Goal: Transaction & Acquisition: Book appointment/travel/reservation

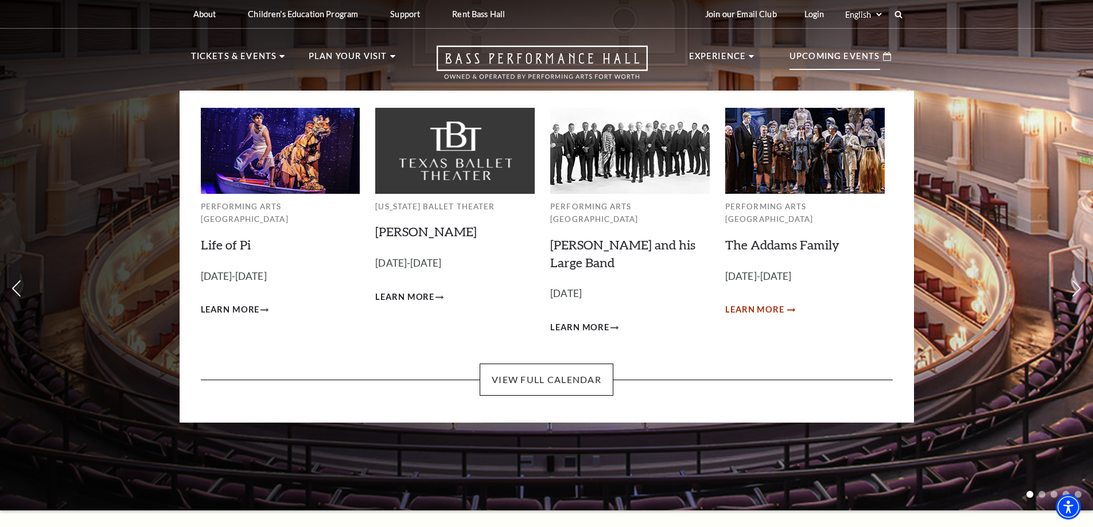
click at [760, 303] on span "Learn More" at bounding box center [754, 310] width 59 height 14
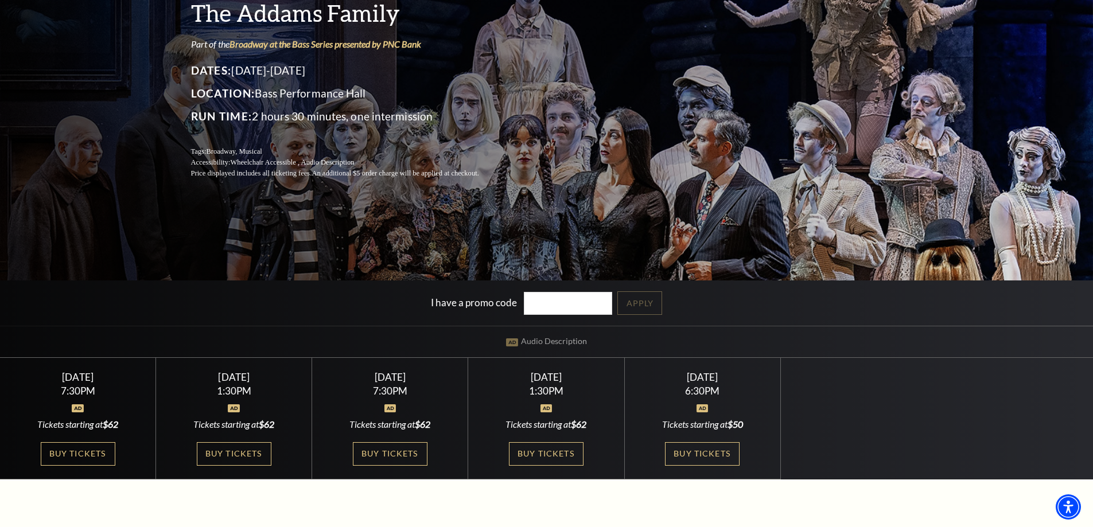
scroll to position [287, 0]
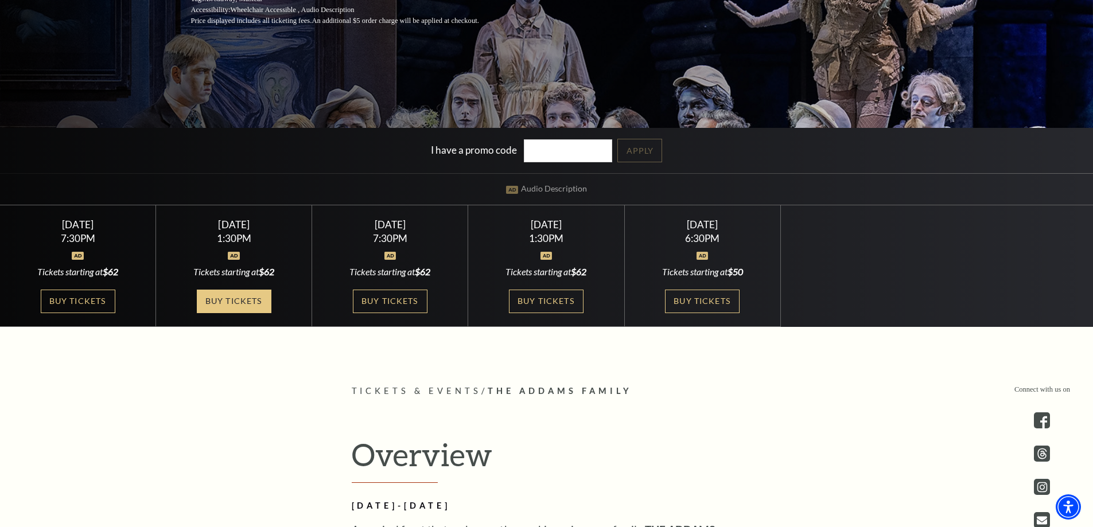
click at [228, 300] on link "Buy Tickets" at bounding box center [234, 302] width 75 height 24
click at [390, 303] on link "Buy Tickets" at bounding box center [390, 302] width 75 height 24
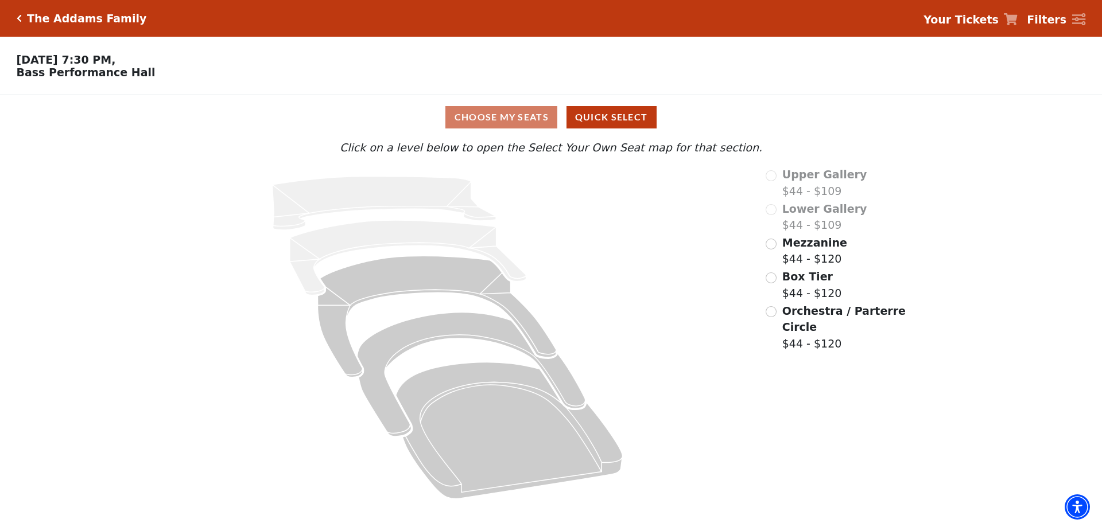
click at [777, 246] on div "Mezzanine $44 - $120" at bounding box center [836, 251] width 142 height 33
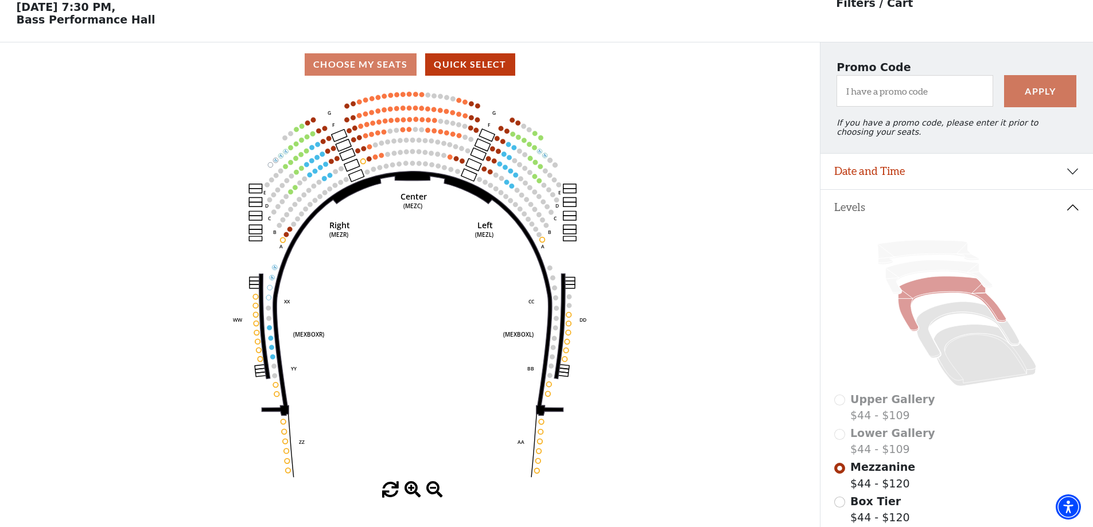
scroll to position [53, 0]
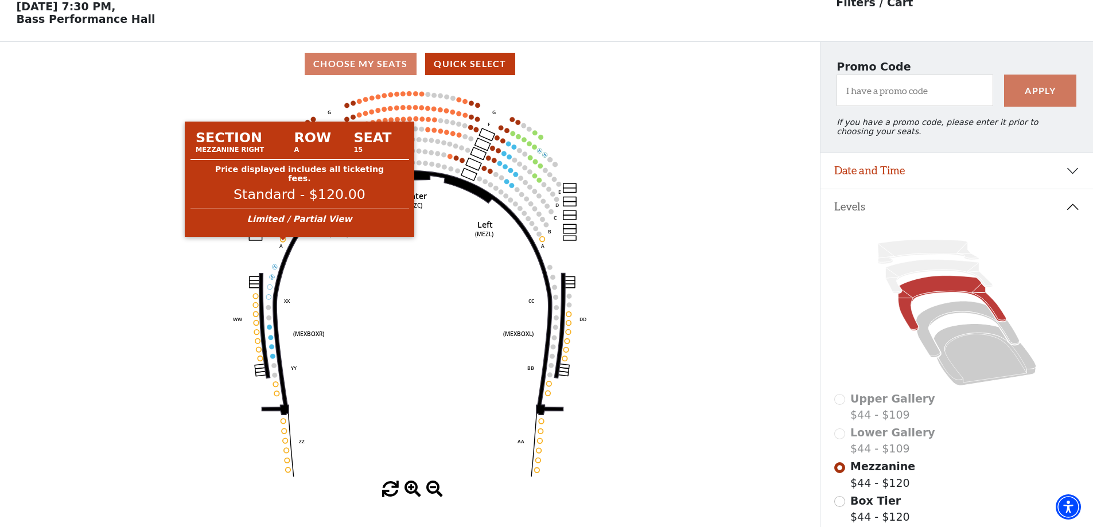
click at [284, 242] on circle at bounding box center [283, 239] width 5 height 5
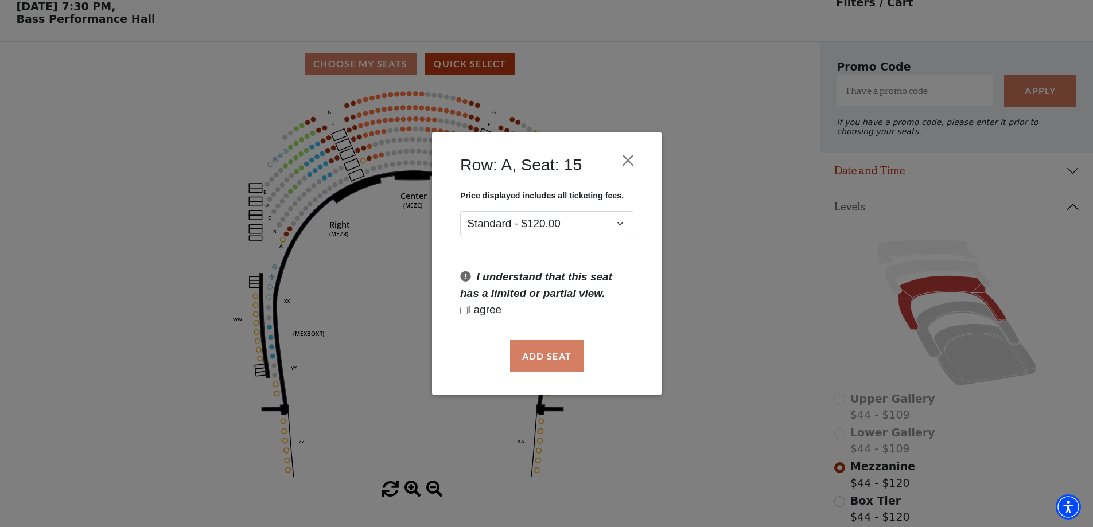
click at [466, 310] on input "Checkbox field" at bounding box center [463, 310] width 7 height 7
checkbox input "true"
click at [549, 353] on button "Add Seat" at bounding box center [546, 356] width 73 height 32
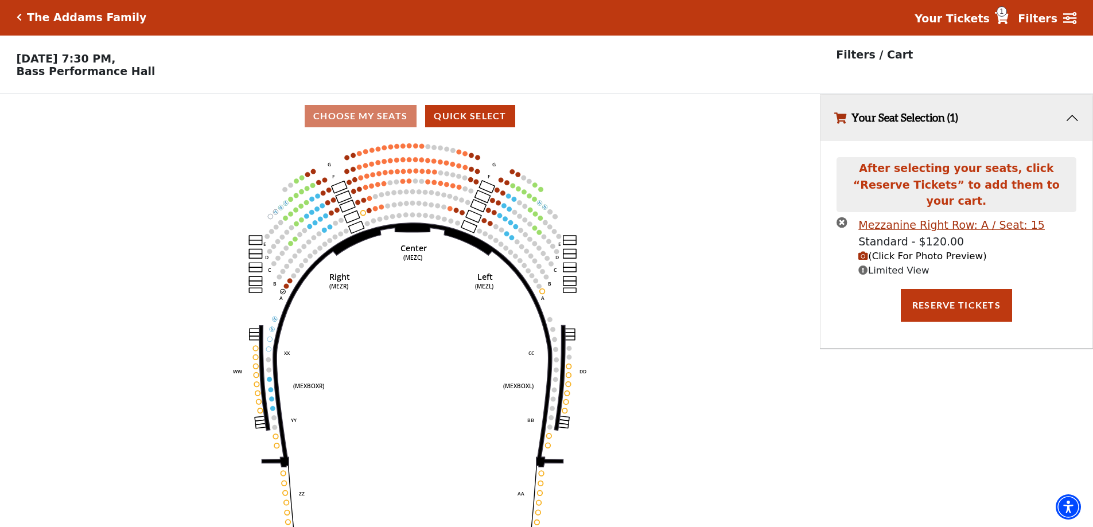
scroll to position [0, 0]
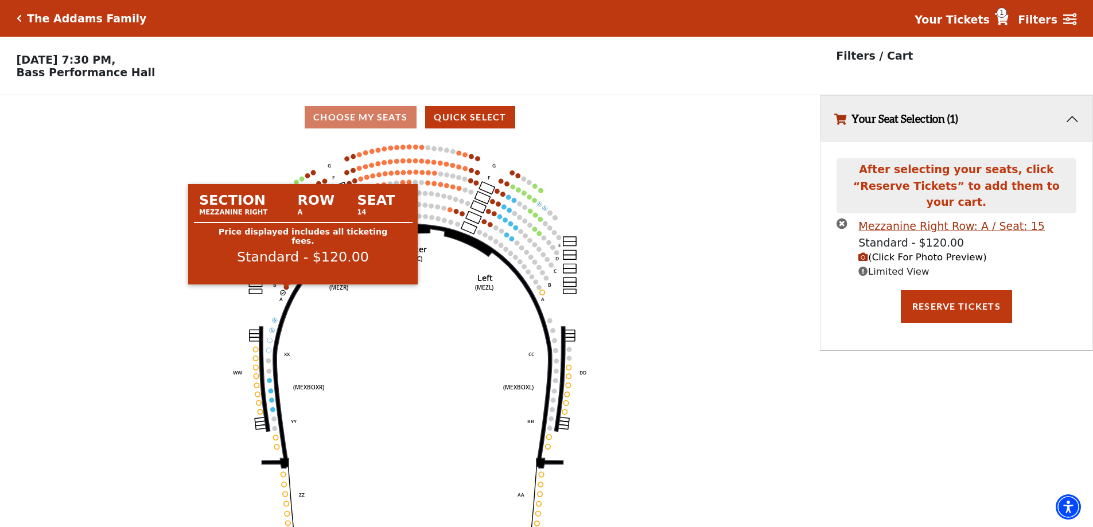
click at [287, 290] on circle at bounding box center [286, 287] width 5 height 5
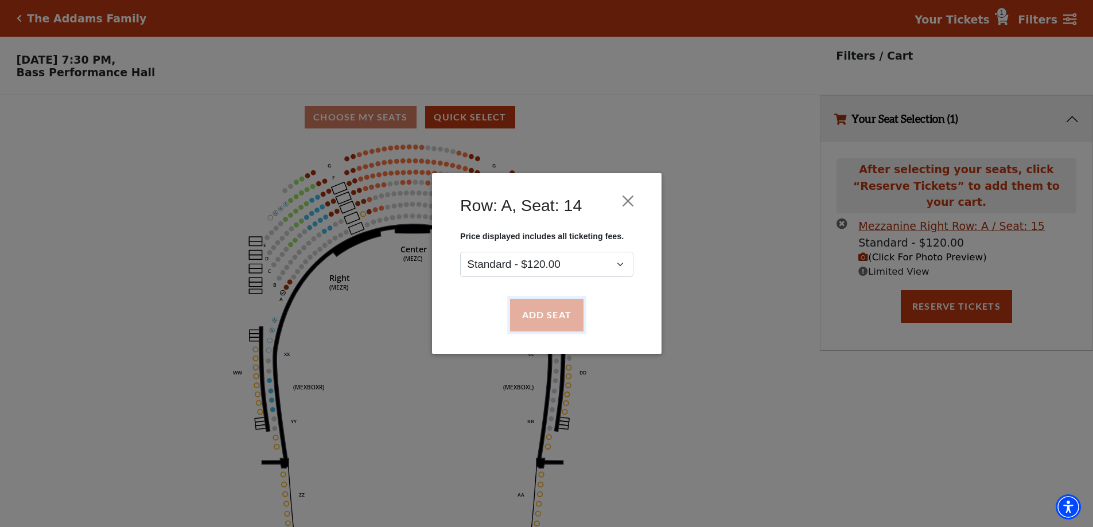
click at [537, 314] on button "Add Seat" at bounding box center [546, 316] width 73 height 32
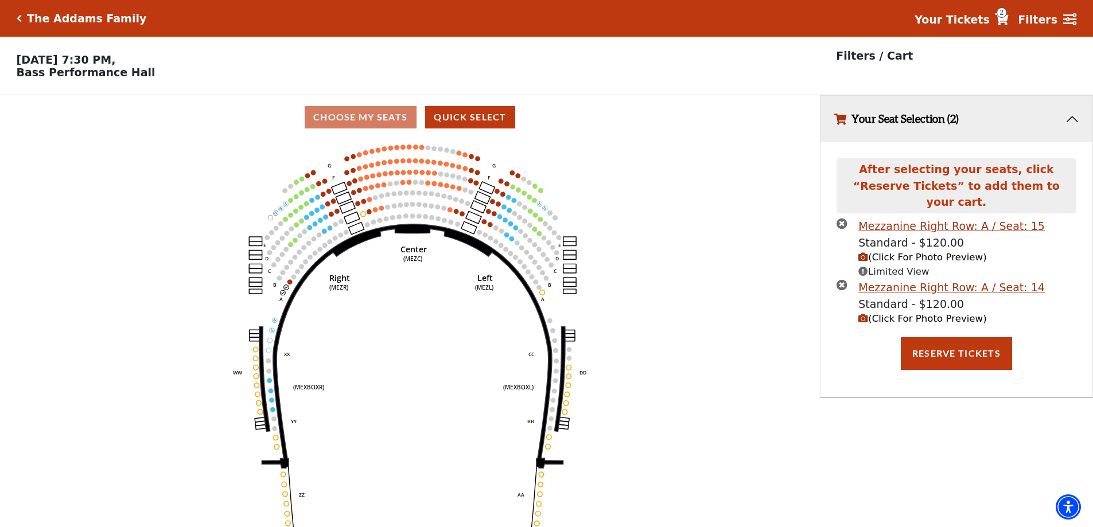
click at [896, 313] on span "(Click For Photo Preview)" at bounding box center [922, 318] width 128 height 11
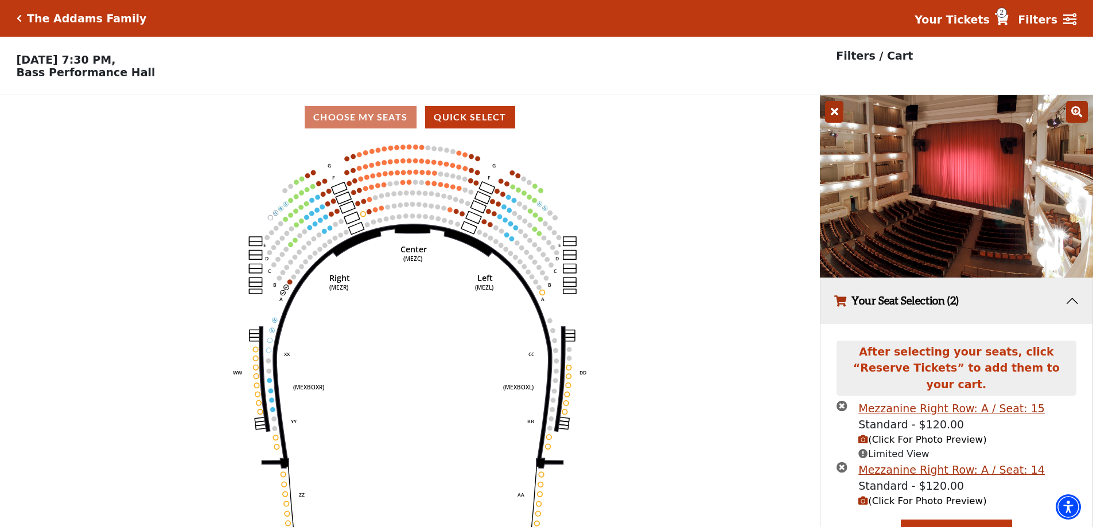
scroll to position [41, 0]
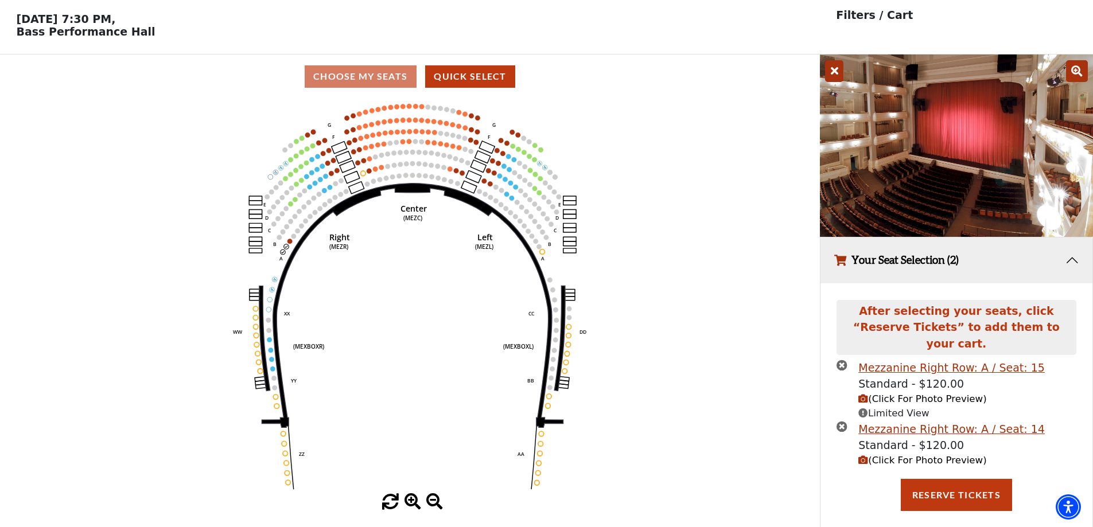
click at [843, 421] on icon "times-circle" at bounding box center [842, 426] width 11 height 11
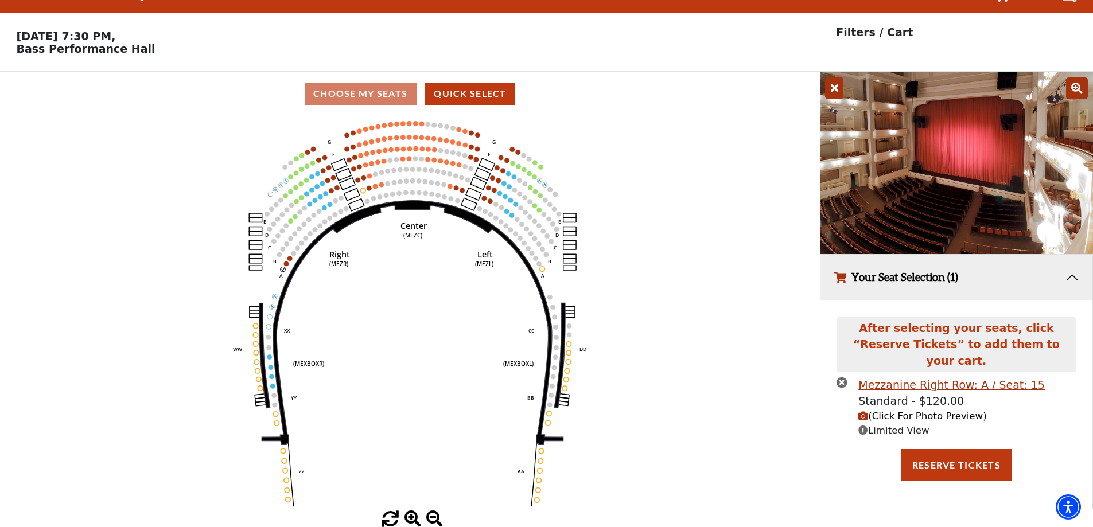
click at [844, 377] on icon "times-circle" at bounding box center [842, 382] width 11 height 11
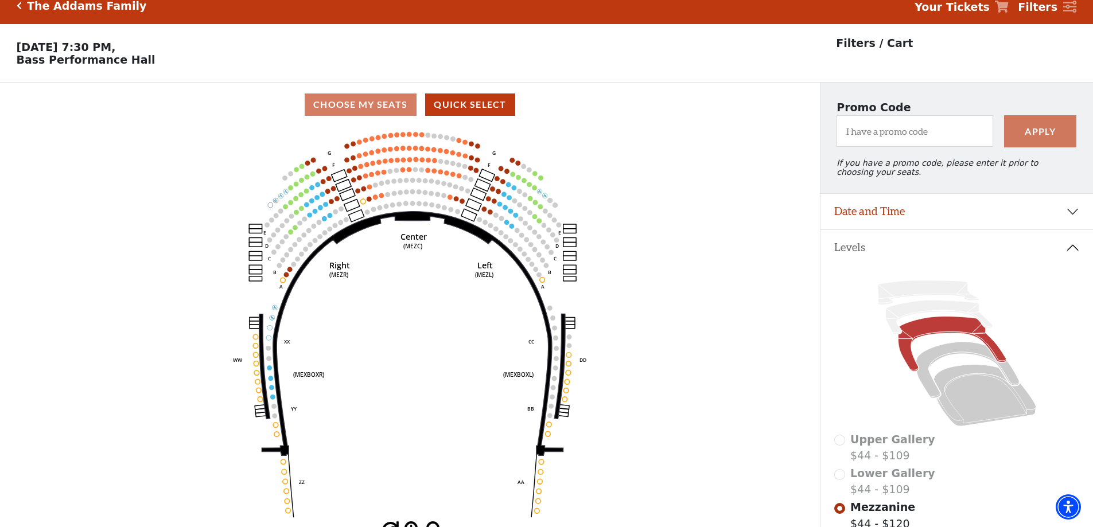
scroll to position [0, 0]
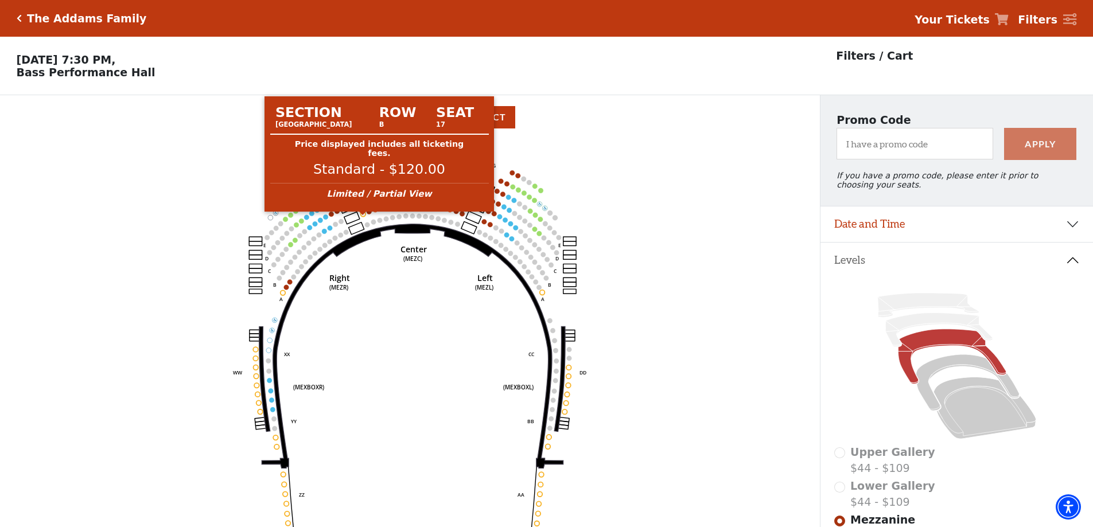
click at [363, 217] on circle at bounding box center [363, 214] width 5 height 5
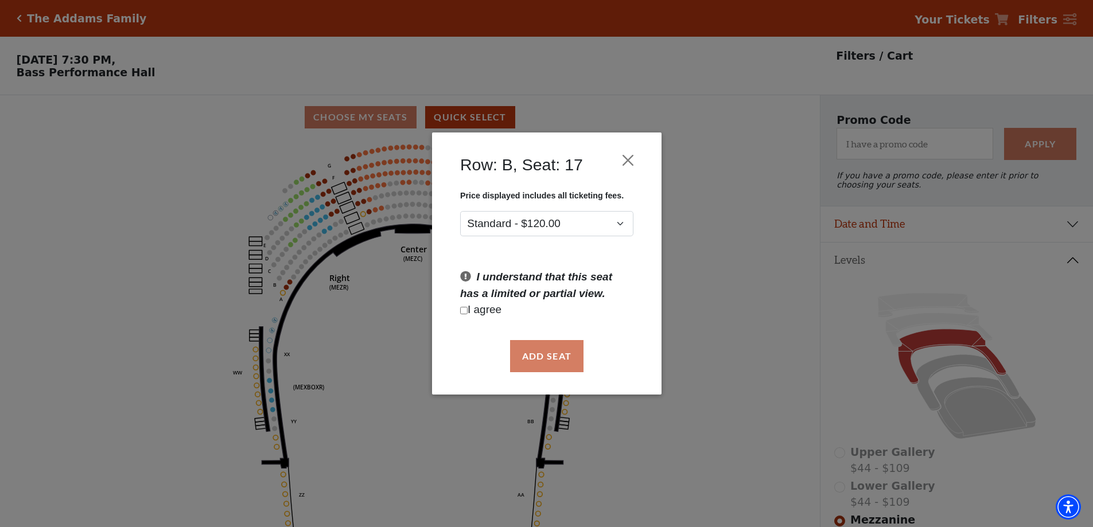
click at [467, 310] on input "Checkbox field" at bounding box center [463, 310] width 7 height 7
checkbox input "true"
click at [546, 356] on button "Add Seat" at bounding box center [546, 356] width 73 height 32
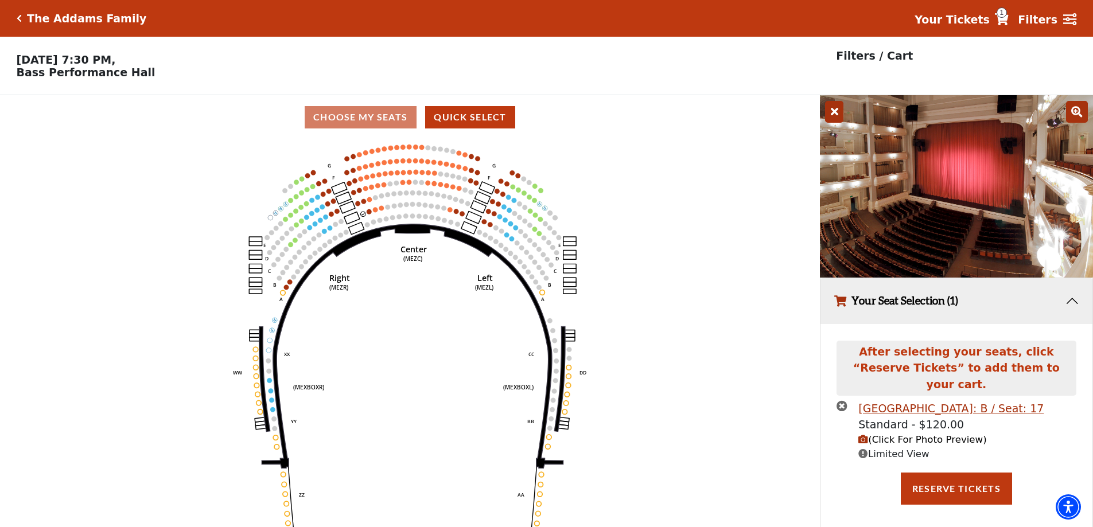
click at [918, 434] on span "(Click For Photo Preview)" at bounding box center [922, 439] width 128 height 11
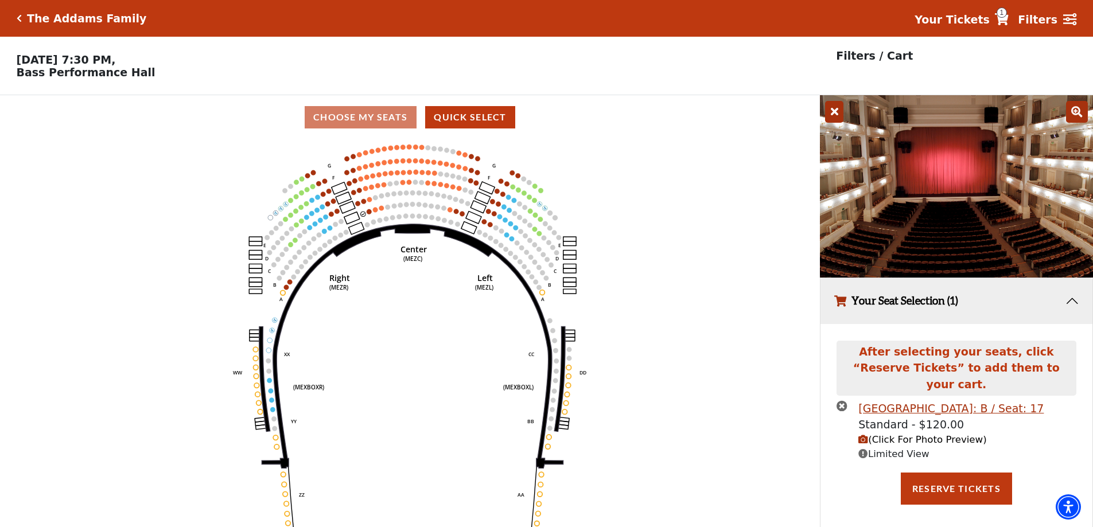
click at [845, 401] on icon "times-circle" at bounding box center [842, 406] width 11 height 11
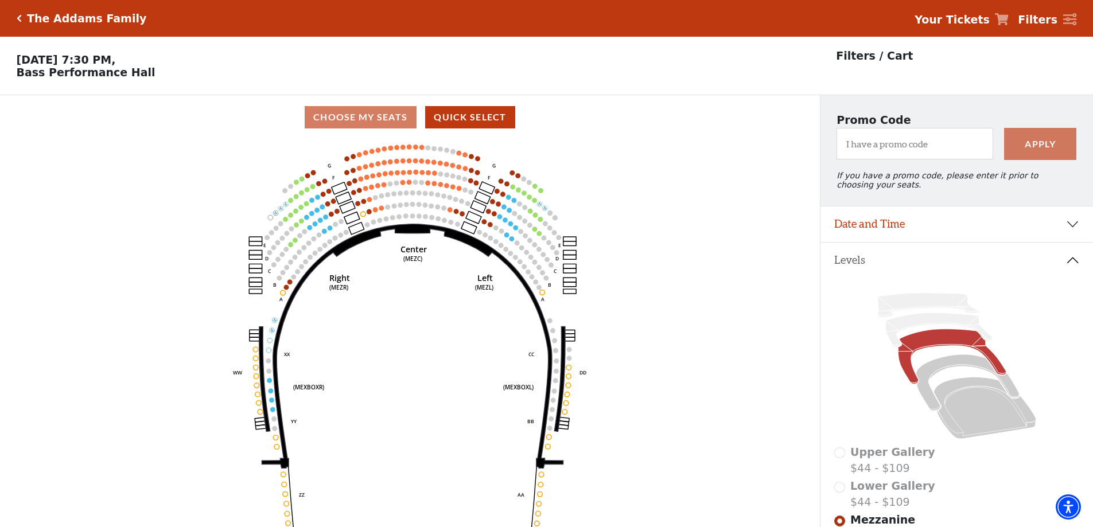
click at [970, 20] on strong "Your Tickets" at bounding box center [952, 19] width 75 height 13
click at [1051, 20] on strong "Filters" at bounding box center [1038, 19] width 40 height 13
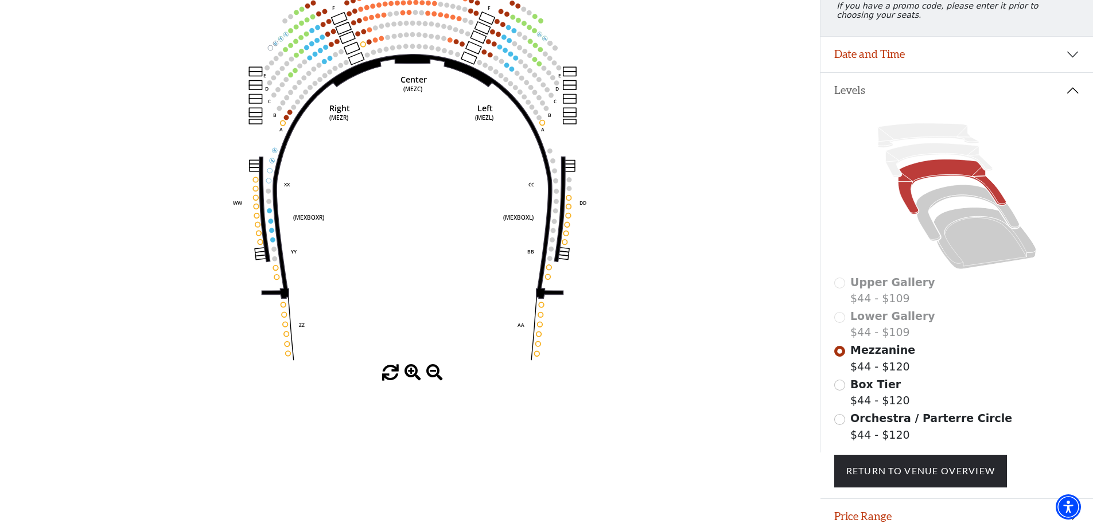
scroll to position [172, 0]
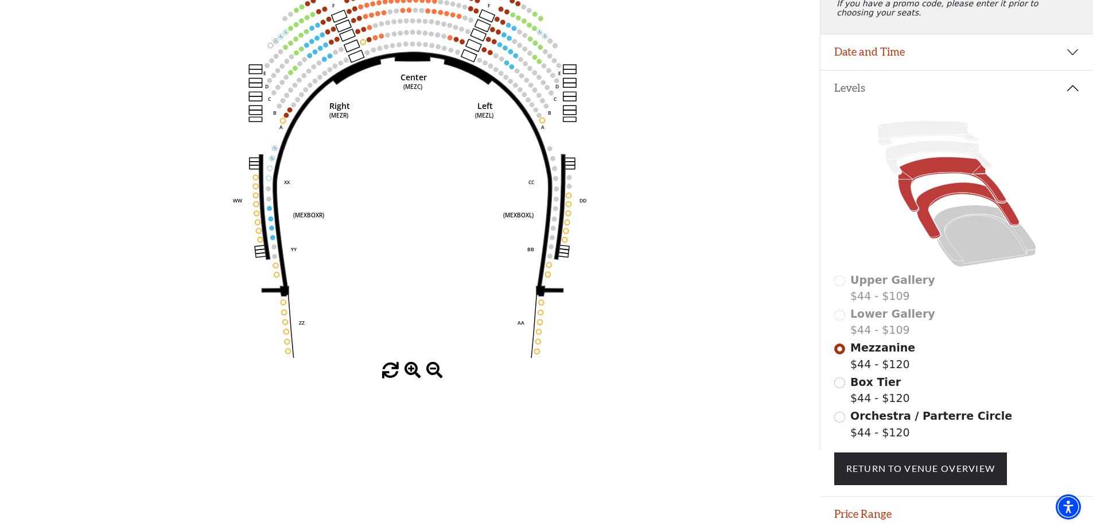
click at [961, 199] on icon at bounding box center [967, 211] width 103 height 56
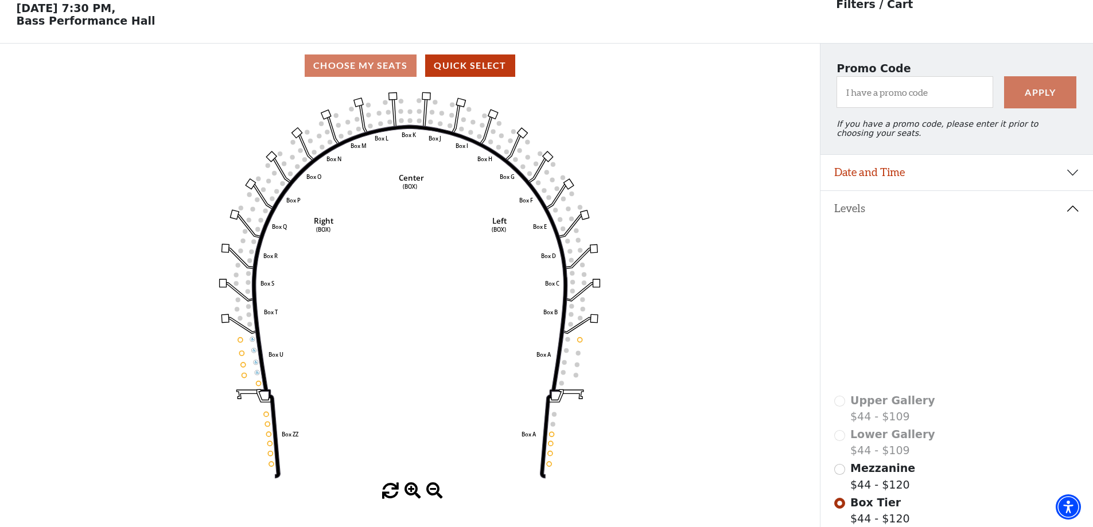
scroll to position [53, 0]
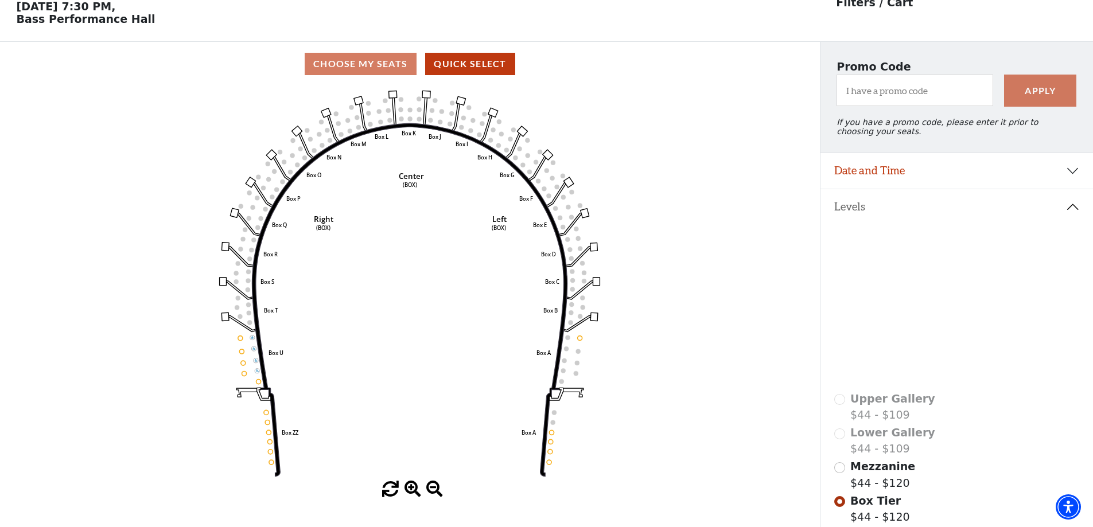
click at [969, 340] on icon at bounding box center [985, 355] width 103 height 62
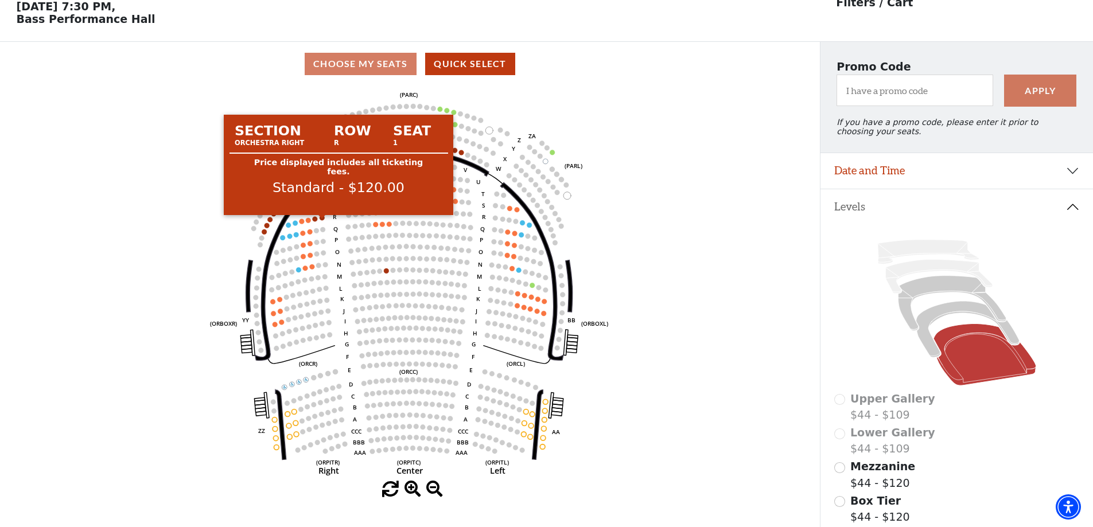
click at [323, 220] on circle at bounding box center [322, 217] width 5 height 5
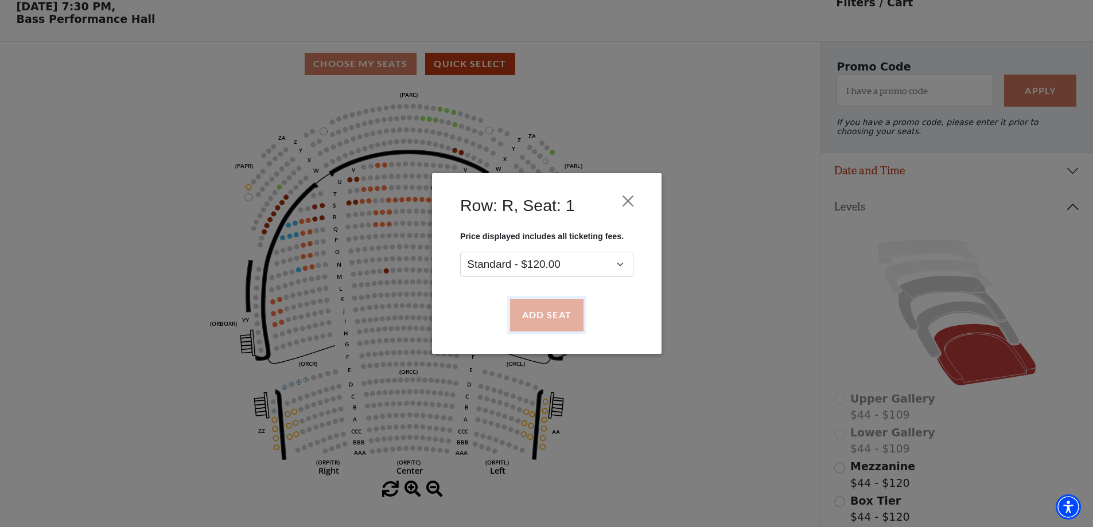
click at [561, 315] on button "Add Seat" at bounding box center [546, 316] width 73 height 32
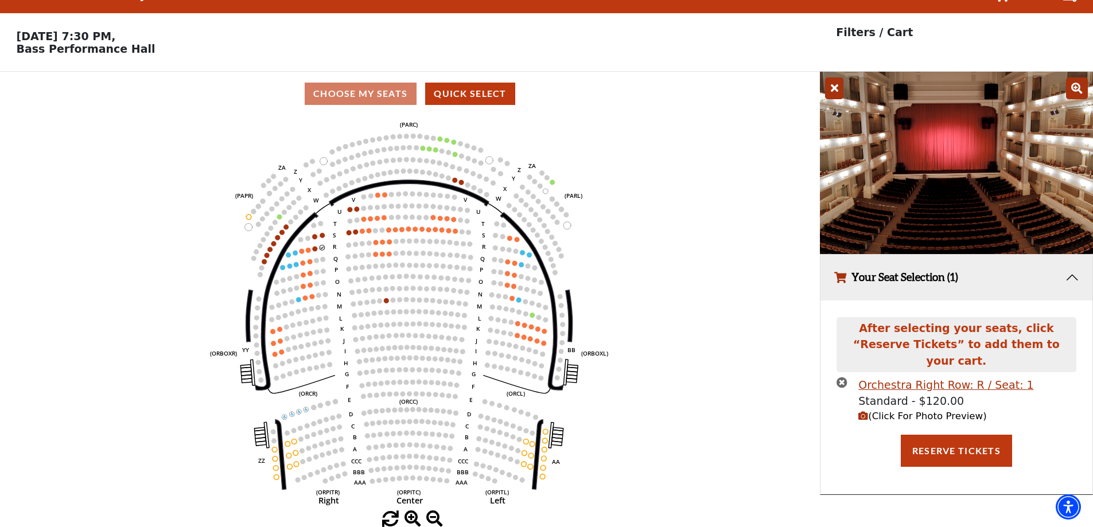
scroll to position [0, 0]
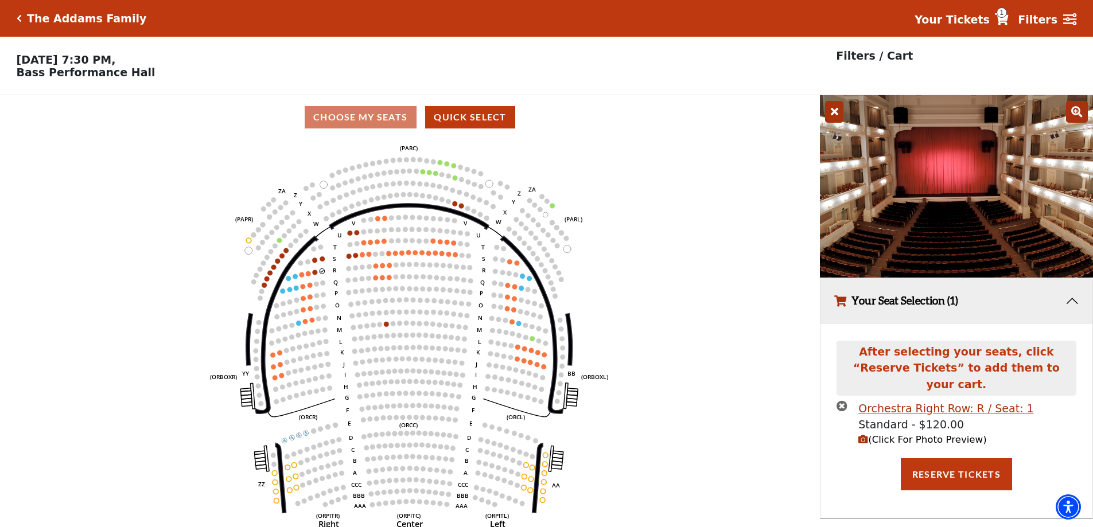
click at [945, 434] on span "(Click For Photo Preview)" at bounding box center [922, 439] width 128 height 11
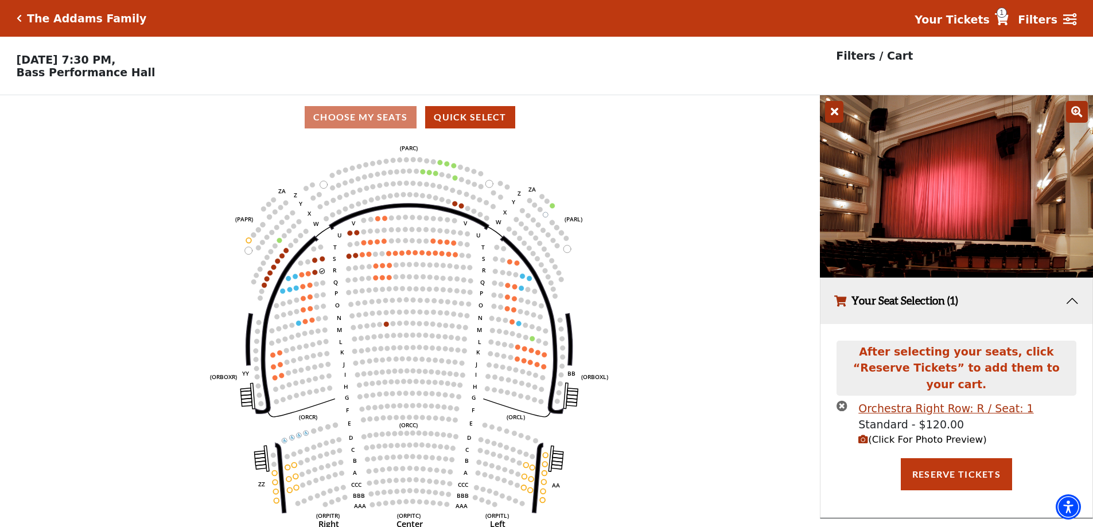
click at [848, 401] on icon "times-circle" at bounding box center [842, 406] width 11 height 11
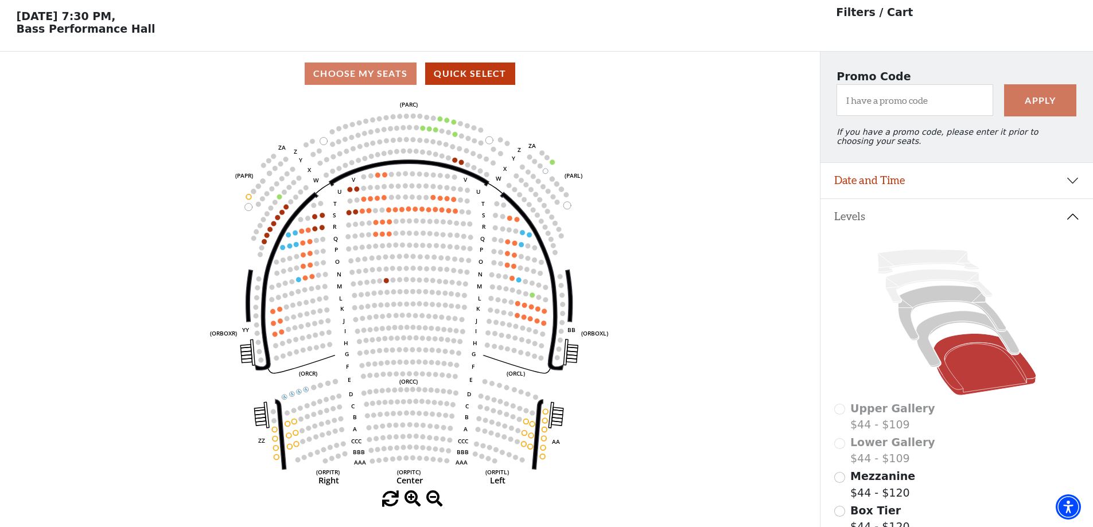
scroll to position [42, 0]
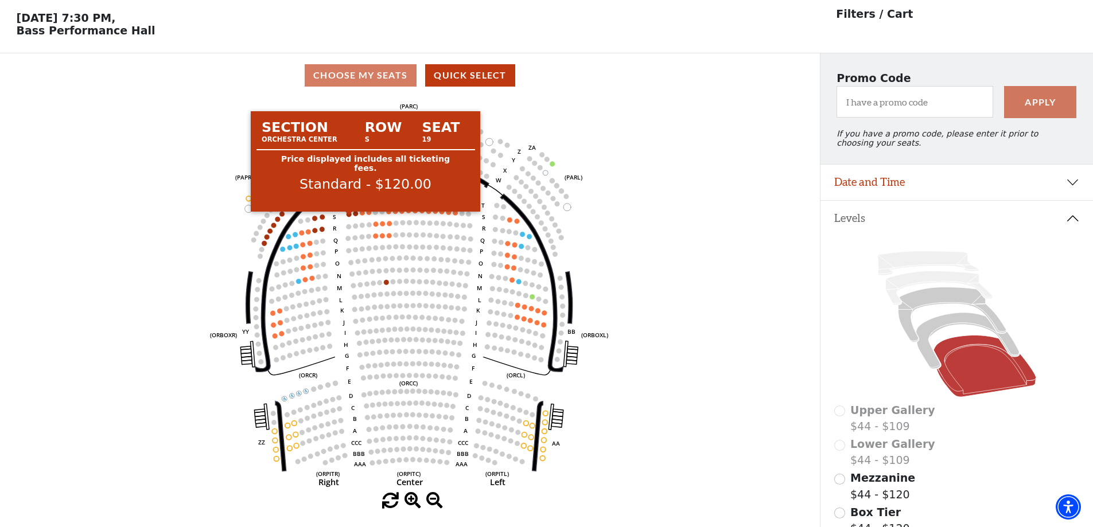
click at [348, 217] on circle at bounding box center [349, 214] width 5 height 5
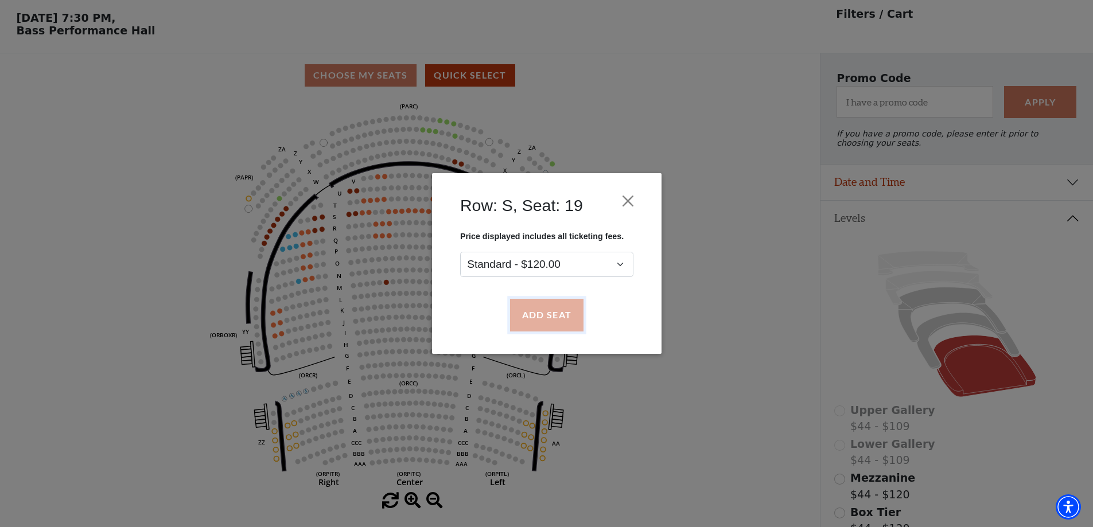
click at [559, 321] on button "Add Seat" at bounding box center [546, 316] width 73 height 32
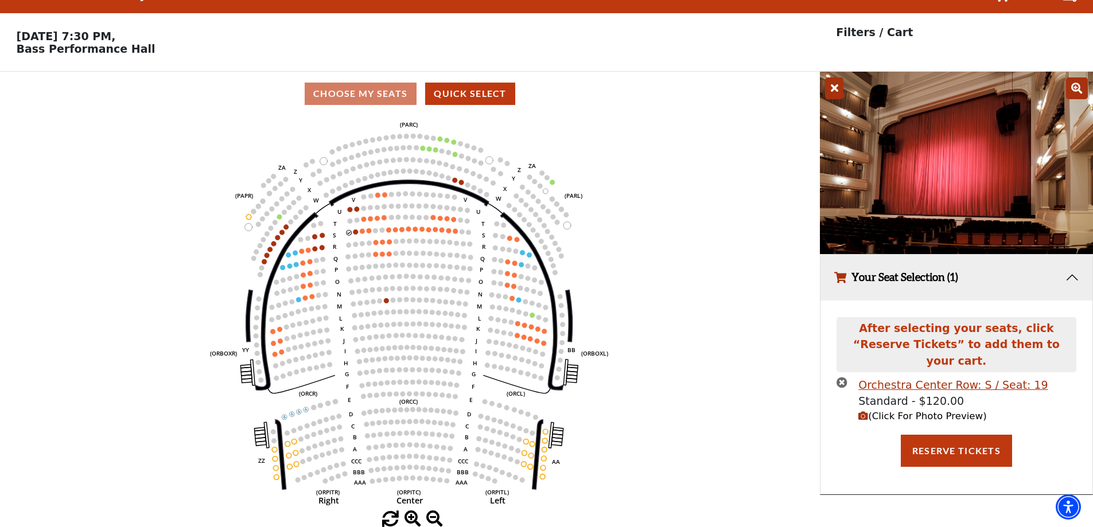
scroll to position [0, 0]
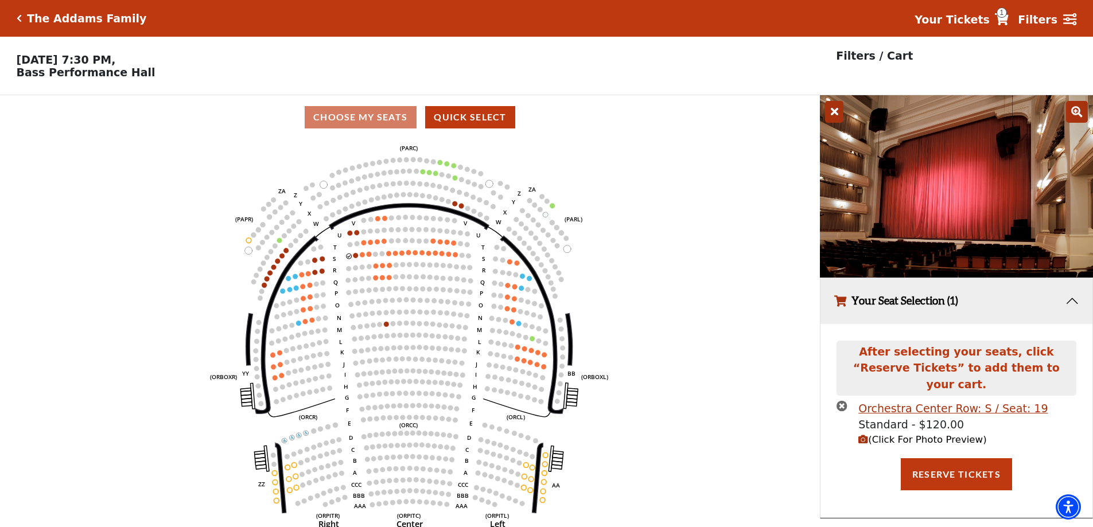
click at [933, 434] on span "(Click For Photo Preview)" at bounding box center [922, 439] width 128 height 11
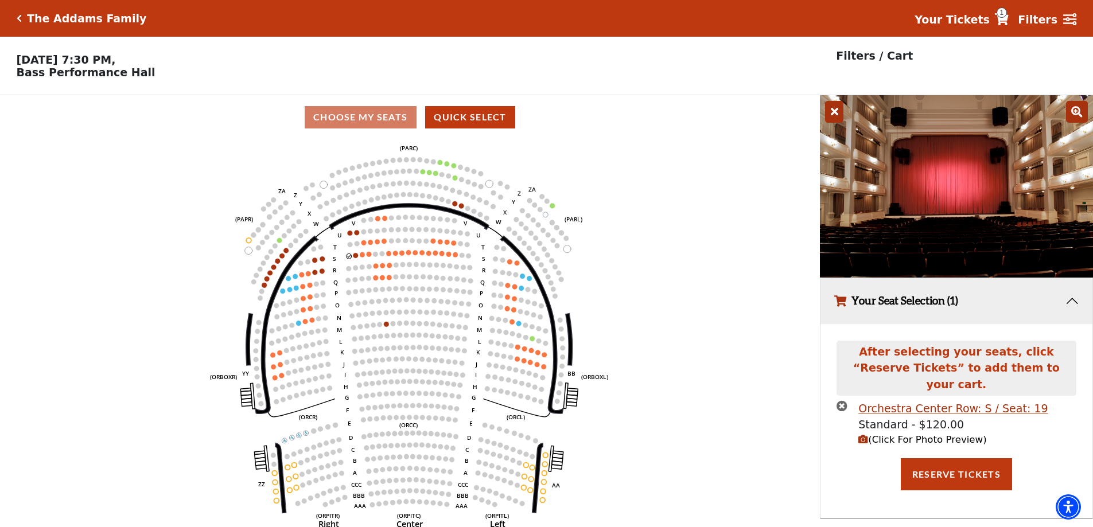
click at [844, 401] on icon "times-circle" at bounding box center [842, 406] width 11 height 11
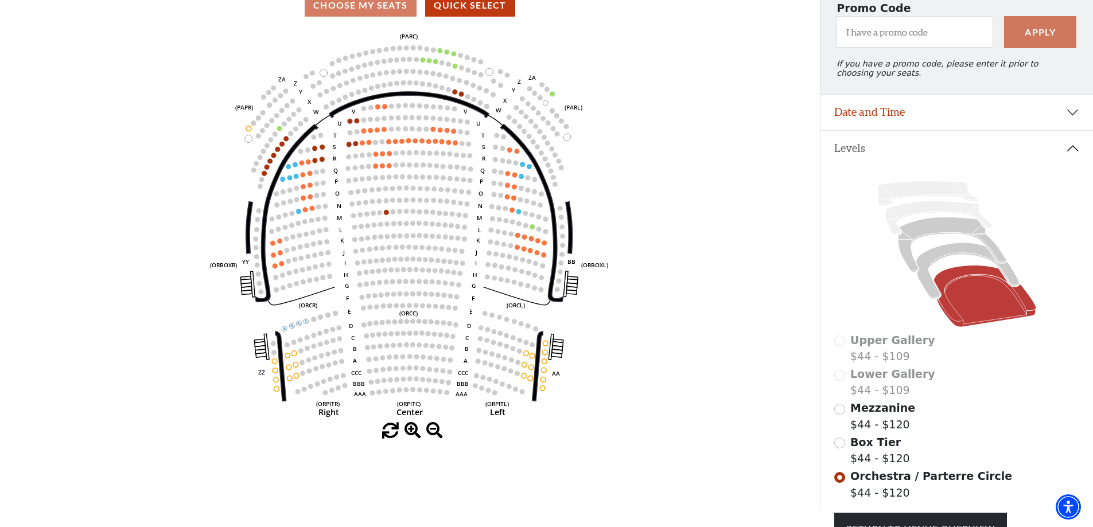
scroll to position [99, 0]
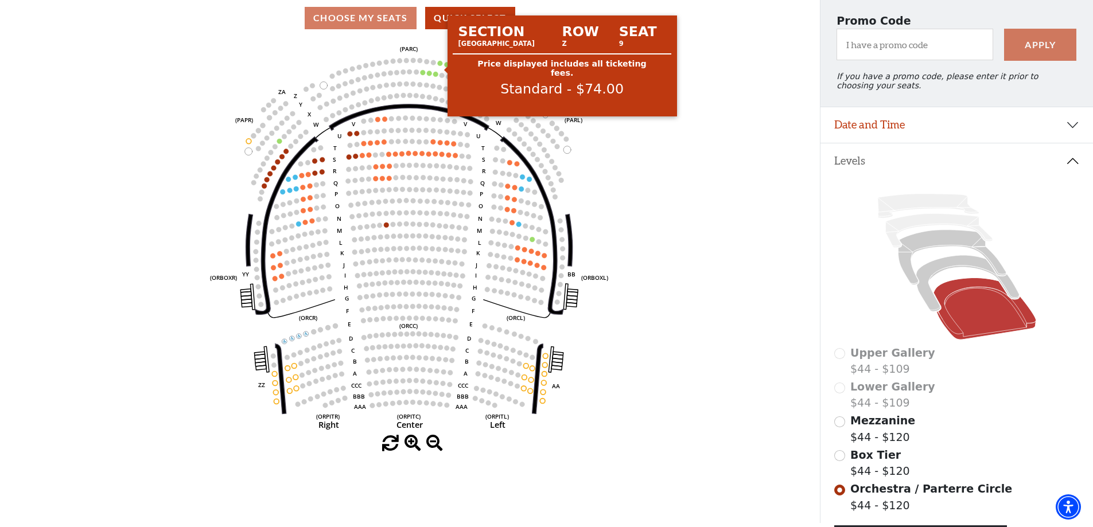
click at [440, 66] on circle at bounding box center [440, 63] width 5 height 5
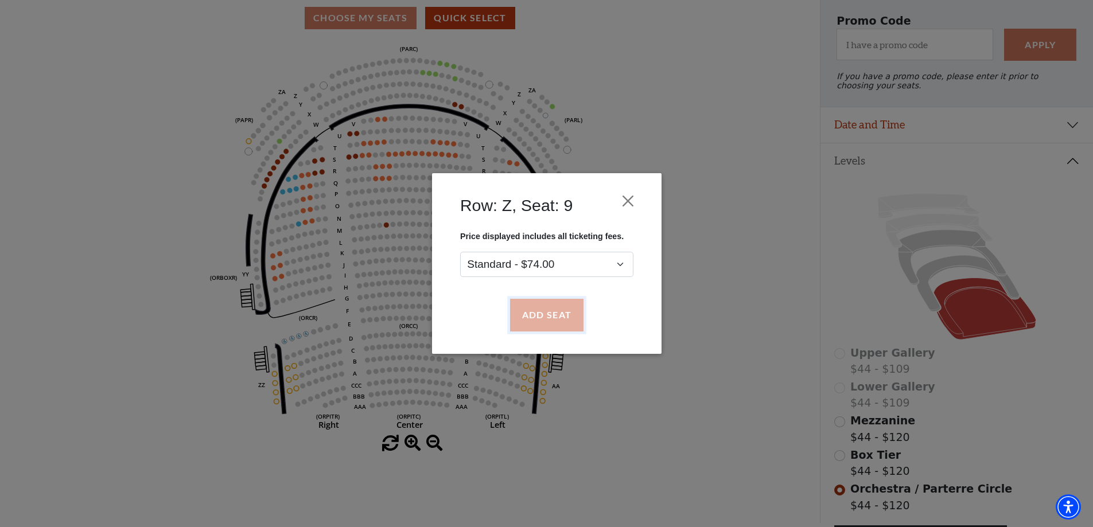
click at [551, 310] on button "Add Seat" at bounding box center [546, 316] width 73 height 32
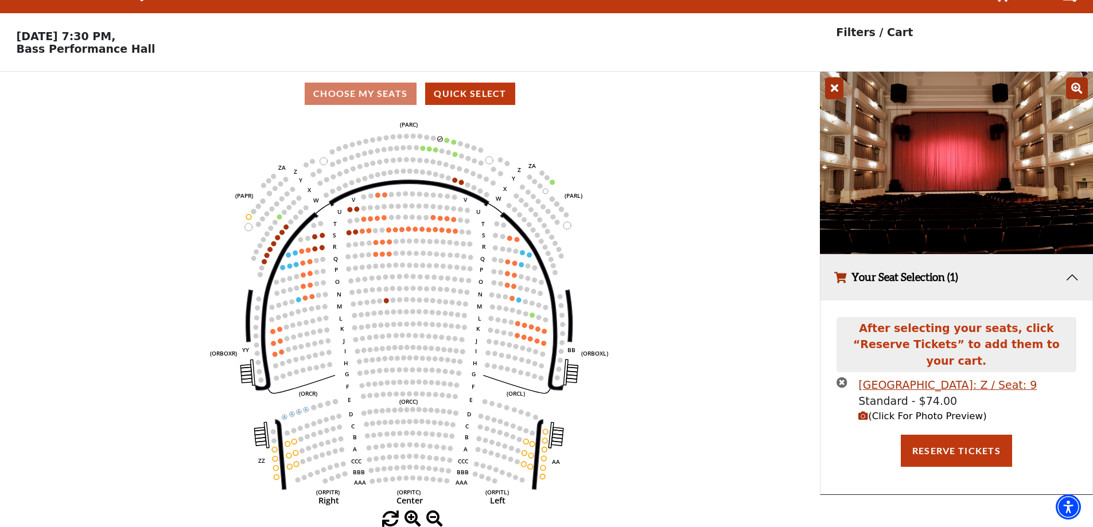
scroll to position [0, 0]
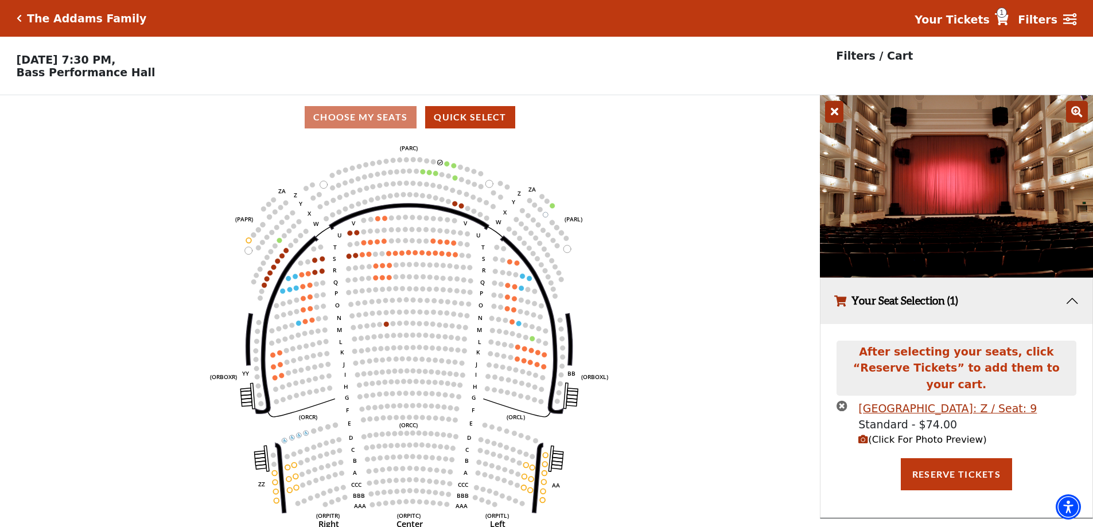
click at [916, 434] on span "(Click For Photo Preview)" at bounding box center [922, 439] width 128 height 11
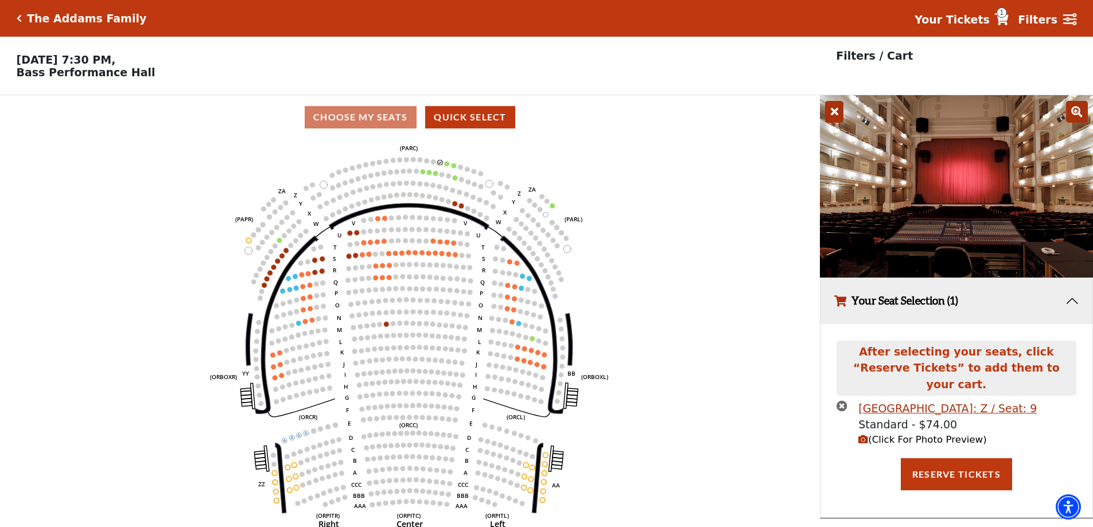
click at [839, 401] on icon "times-circle" at bounding box center [842, 406] width 11 height 11
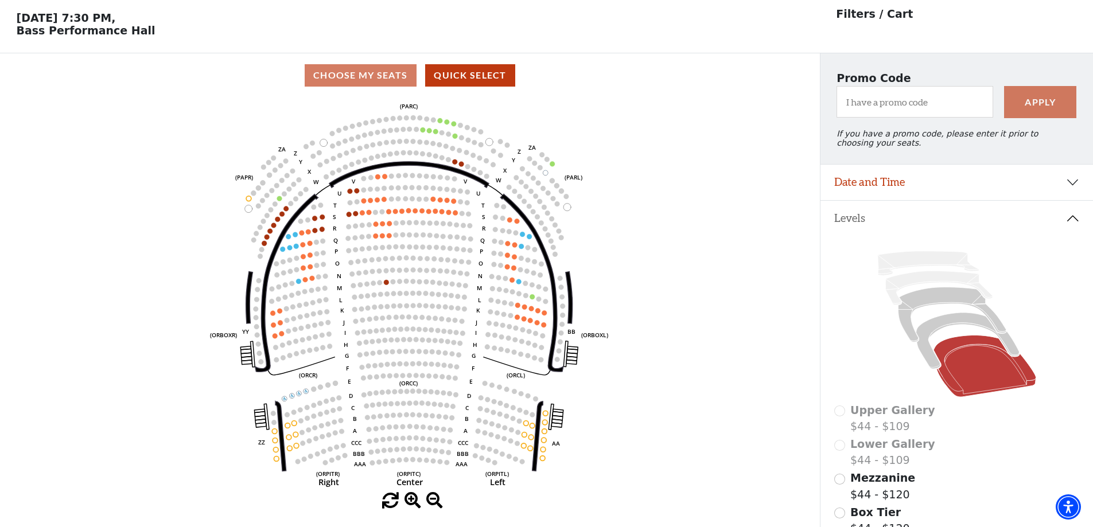
scroll to position [99, 0]
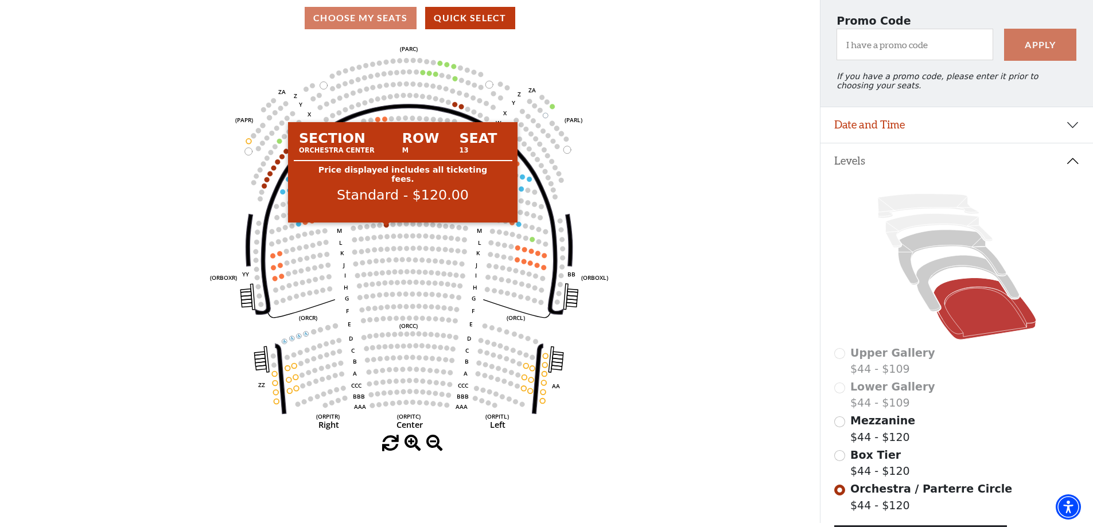
click at [387, 228] on circle at bounding box center [386, 225] width 5 height 5
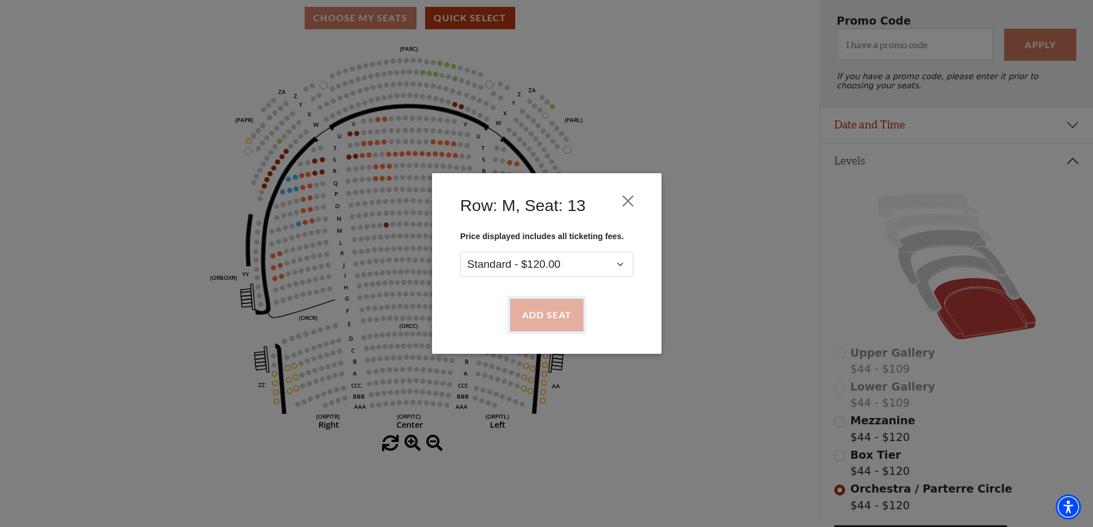
click at [568, 321] on button "Add Seat" at bounding box center [546, 316] width 73 height 32
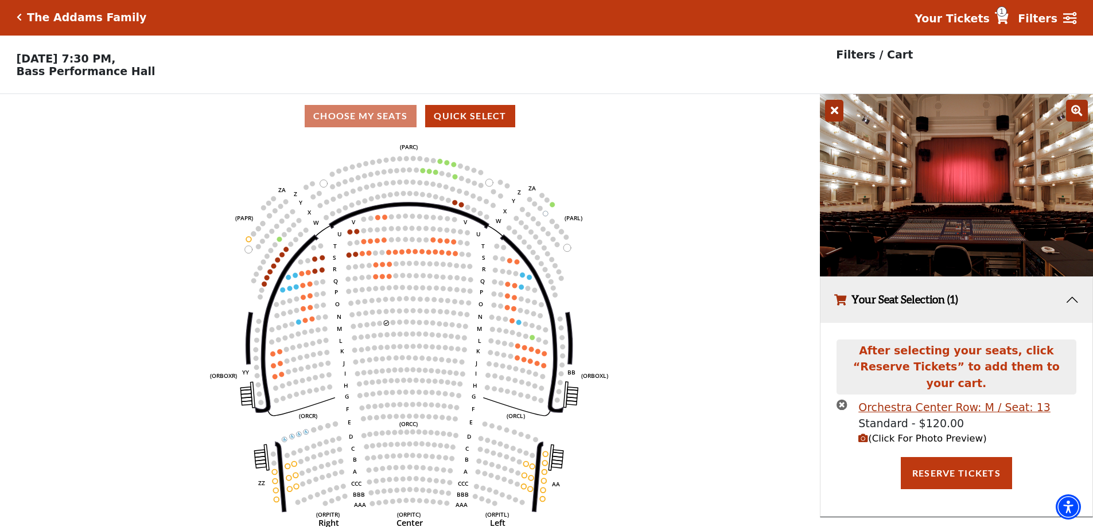
scroll to position [0, 0]
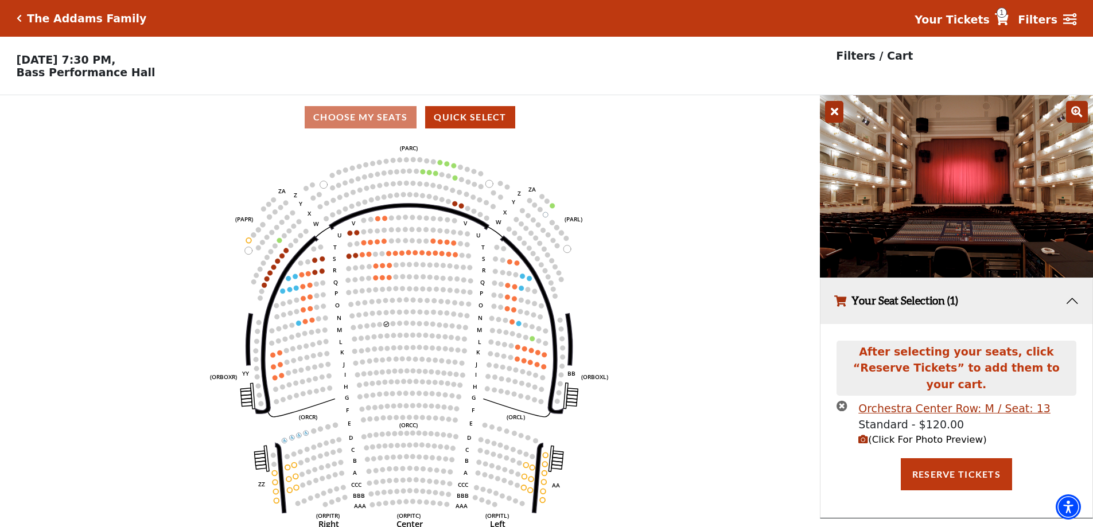
click at [942, 434] on span "(Click For Photo Preview)" at bounding box center [922, 439] width 128 height 11
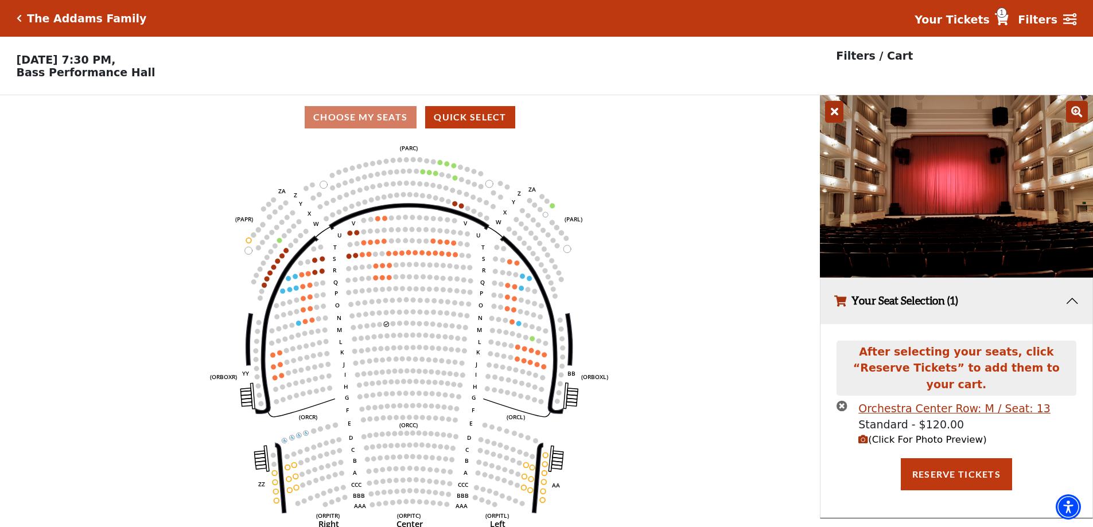
click at [841, 401] on icon "times-circle" at bounding box center [842, 406] width 11 height 11
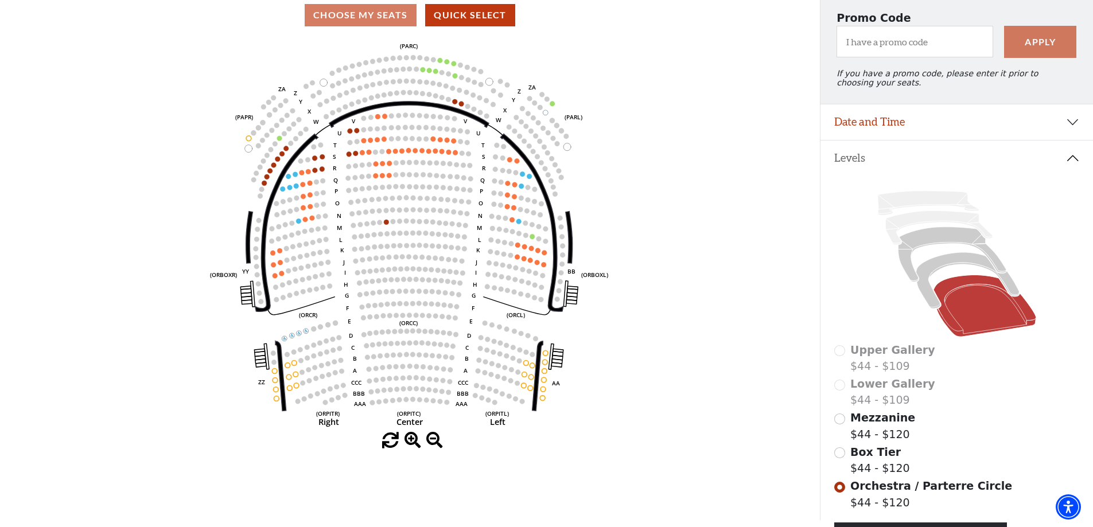
scroll to position [99, 0]
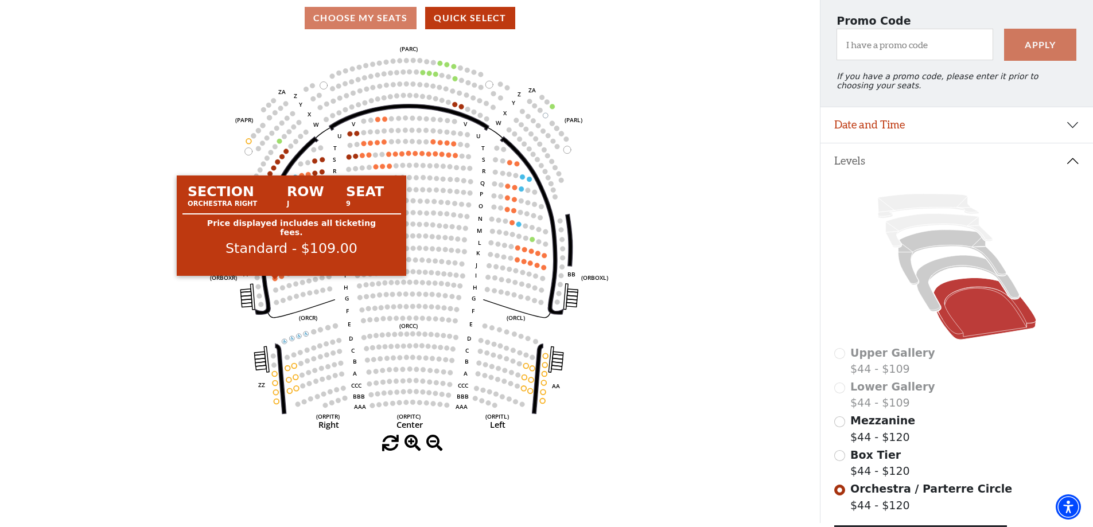
click at [274, 281] on circle at bounding box center [275, 278] width 5 height 5
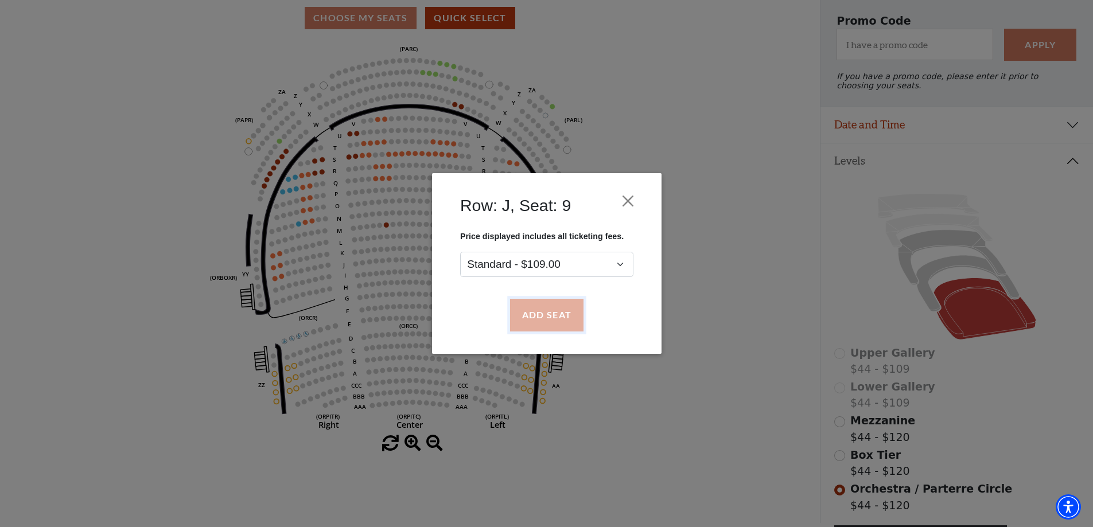
click at [552, 320] on button "Add Seat" at bounding box center [546, 316] width 73 height 32
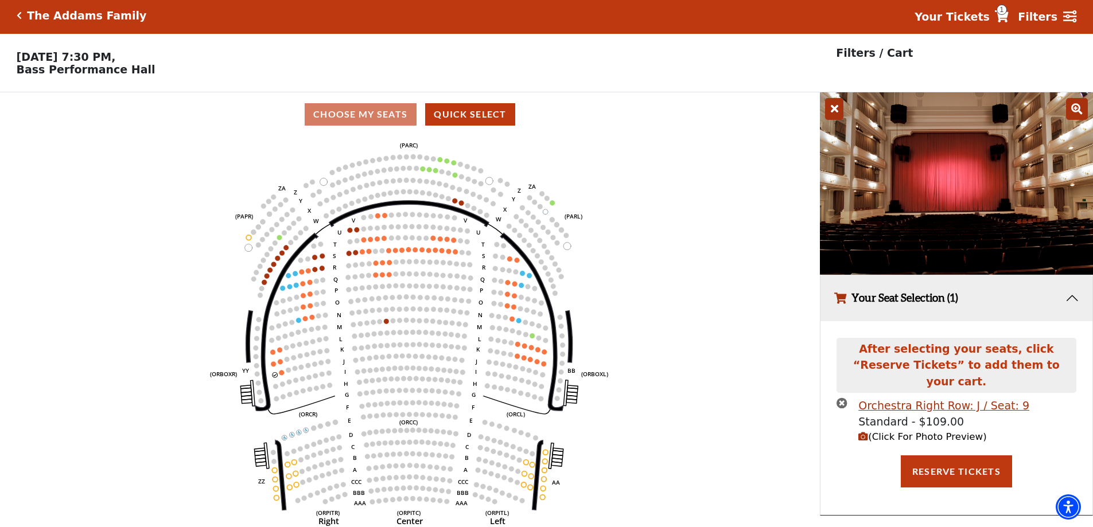
scroll to position [0, 0]
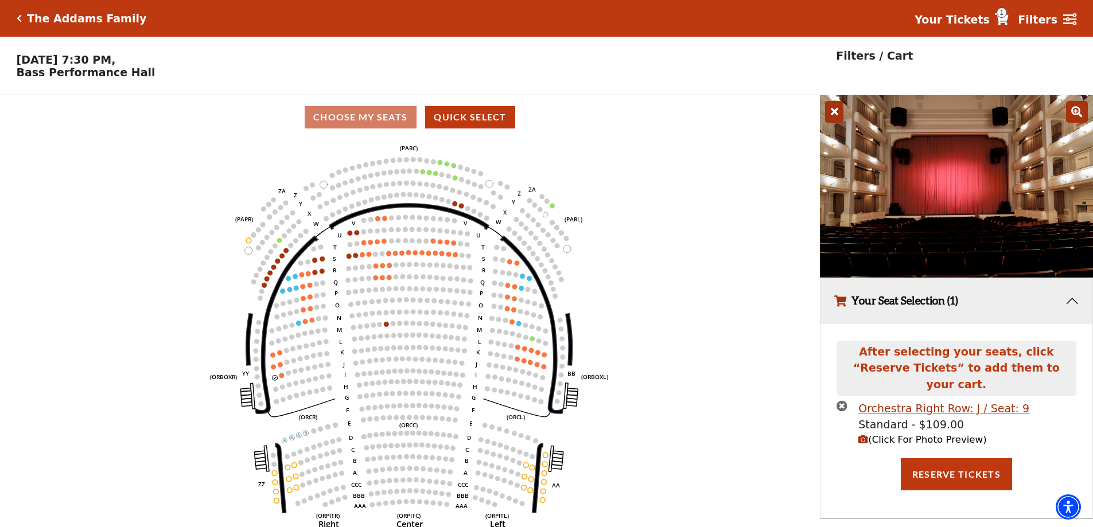
click at [904, 434] on span "(Click For Photo Preview)" at bounding box center [922, 439] width 128 height 11
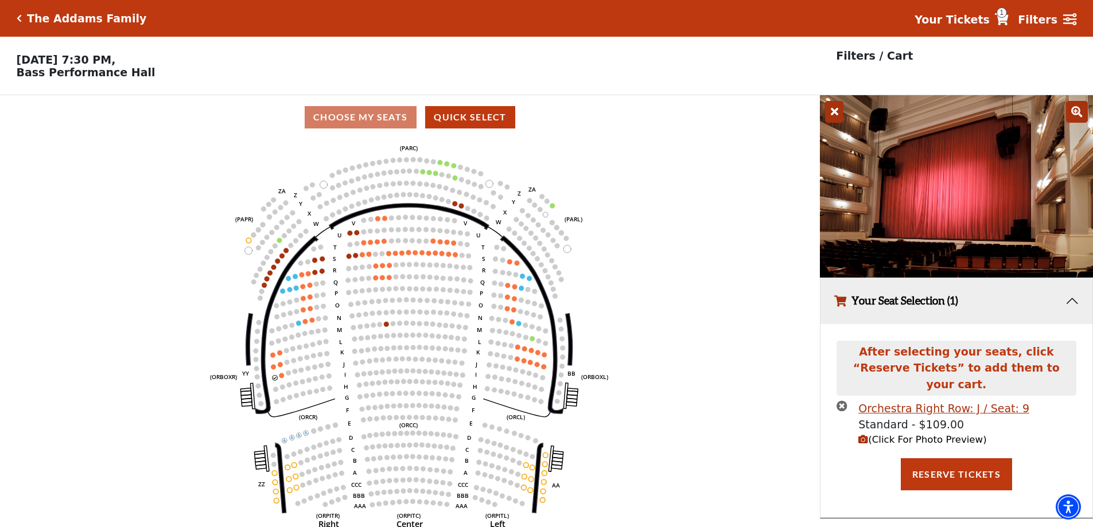
click at [841, 401] on icon "times-circle" at bounding box center [842, 406] width 11 height 11
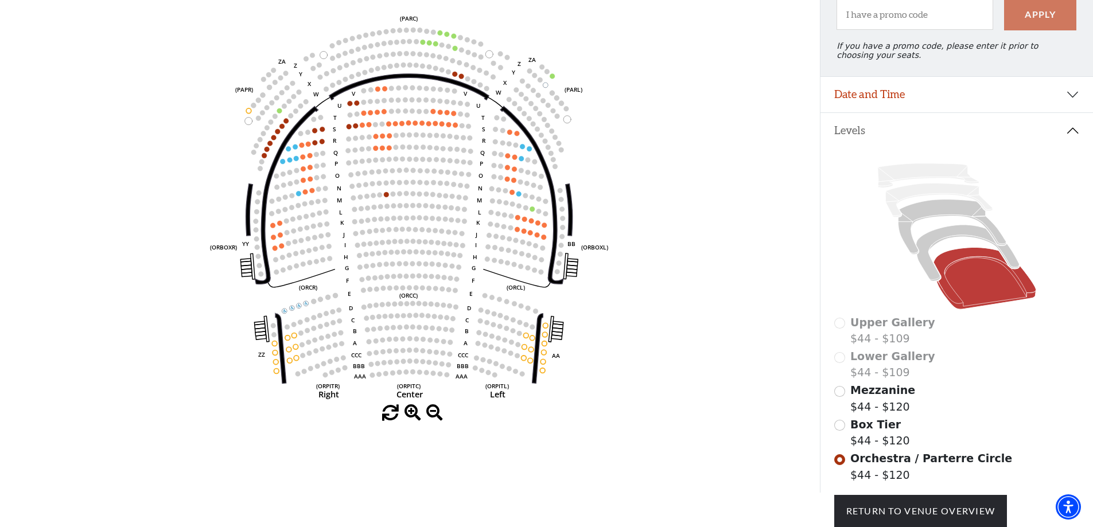
scroll to position [99, 0]
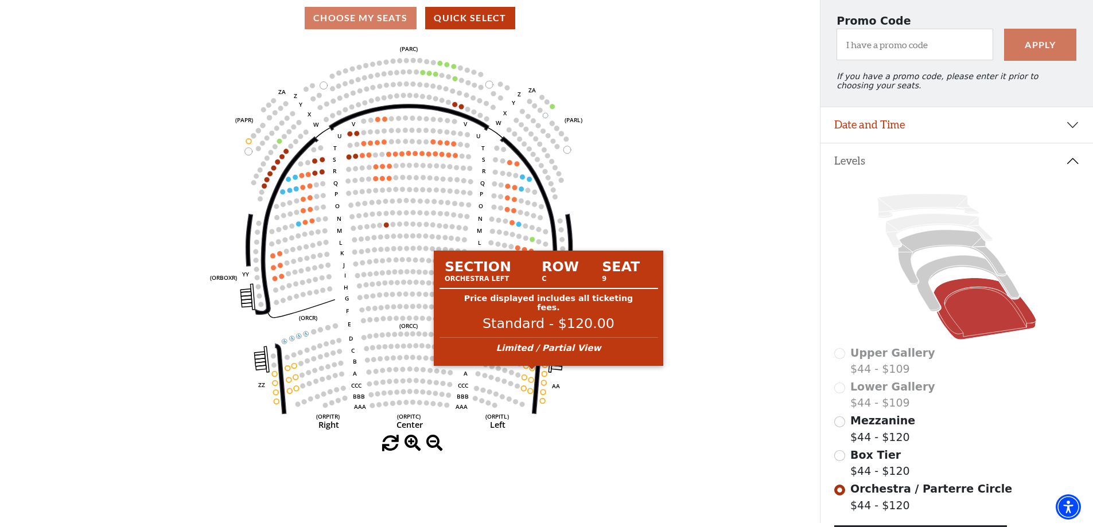
click at [531, 371] on circle at bounding box center [532, 368] width 5 height 5
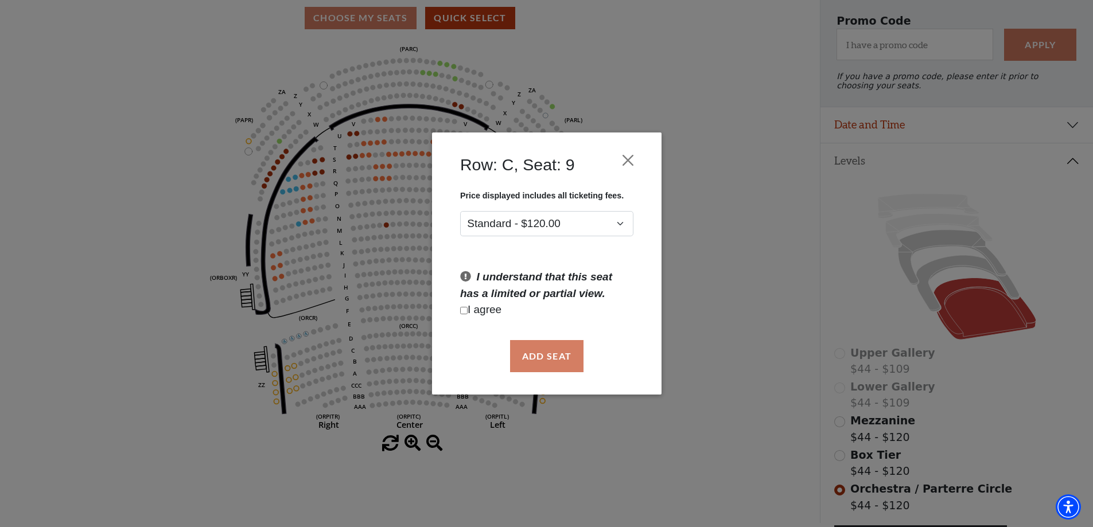
click at [477, 311] on p "I agree" at bounding box center [546, 310] width 173 height 17
click at [465, 310] on input "Checkbox field" at bounding box center [463, 310] width 7 height 7
checkbox input "true"
click at [554, 359] on button "Add Seat" at bounding box center [546, 356] width 73 height 32
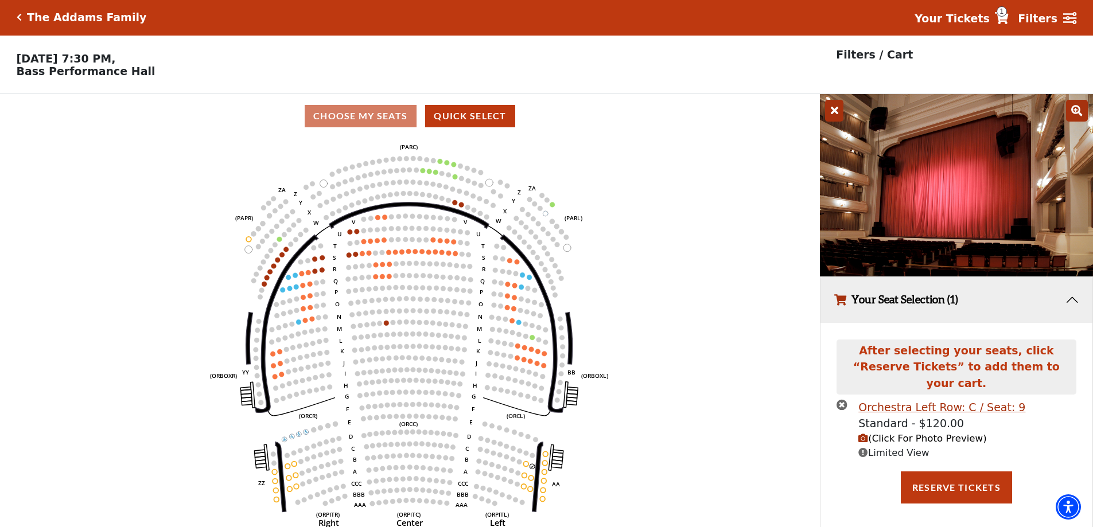
scroll to position [0, 0]
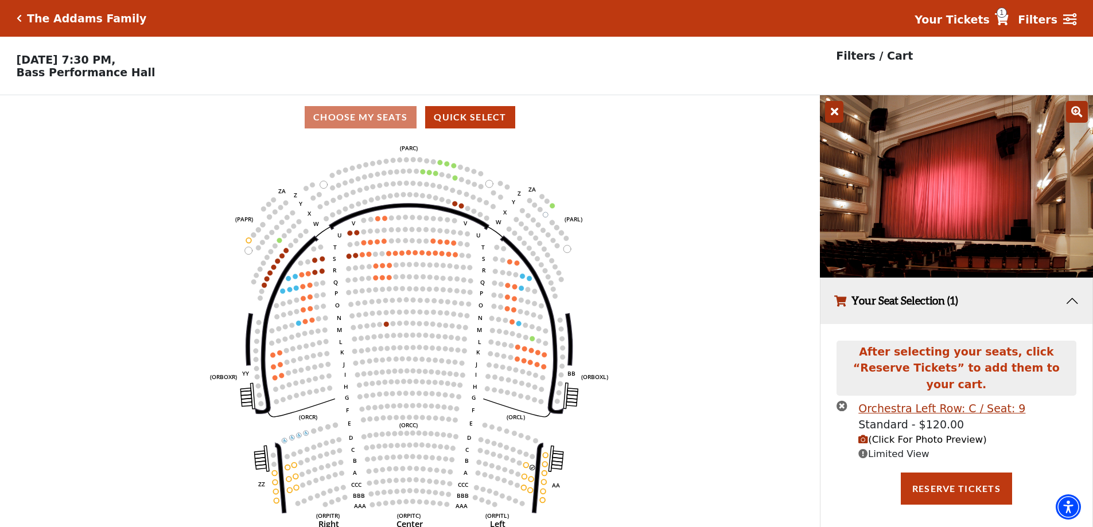
click at [931, 434] on span "(Click For Photo Preview)" at bounding box center [922, 439] width 128 height 11
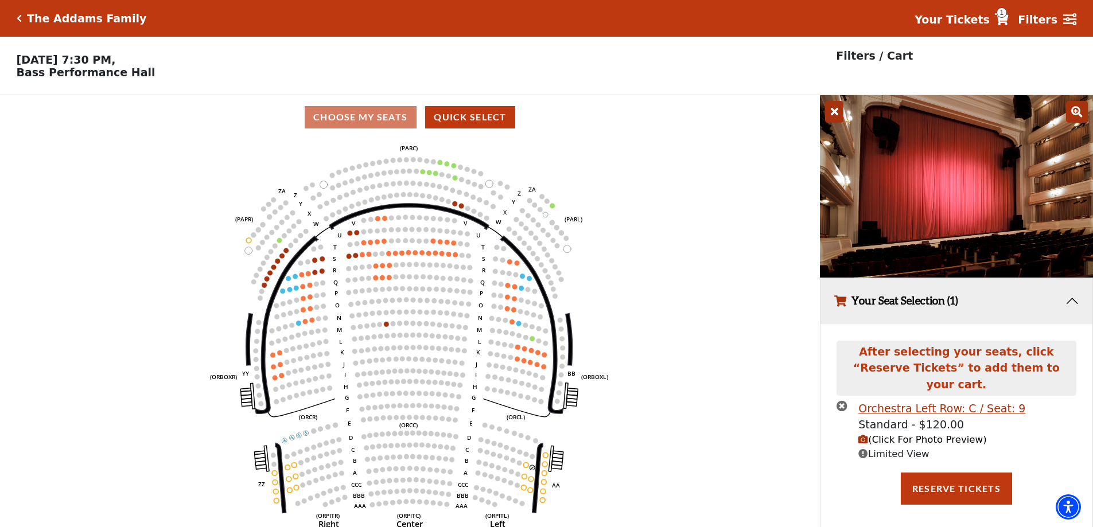
click at [841, 401] on icon "times-circle" at bounding box center [842, 406] width 11 height 11
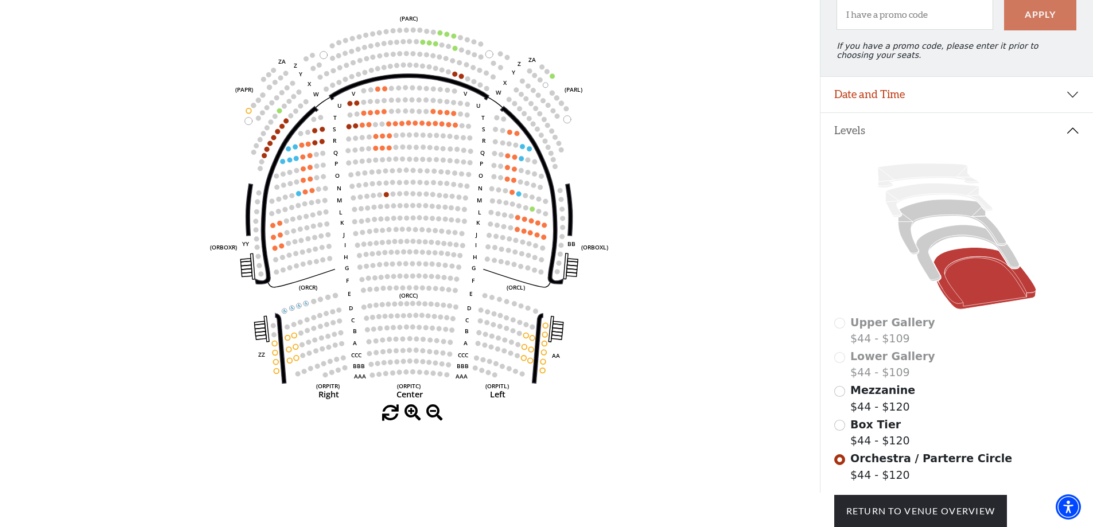
scroll to position [99, 0]
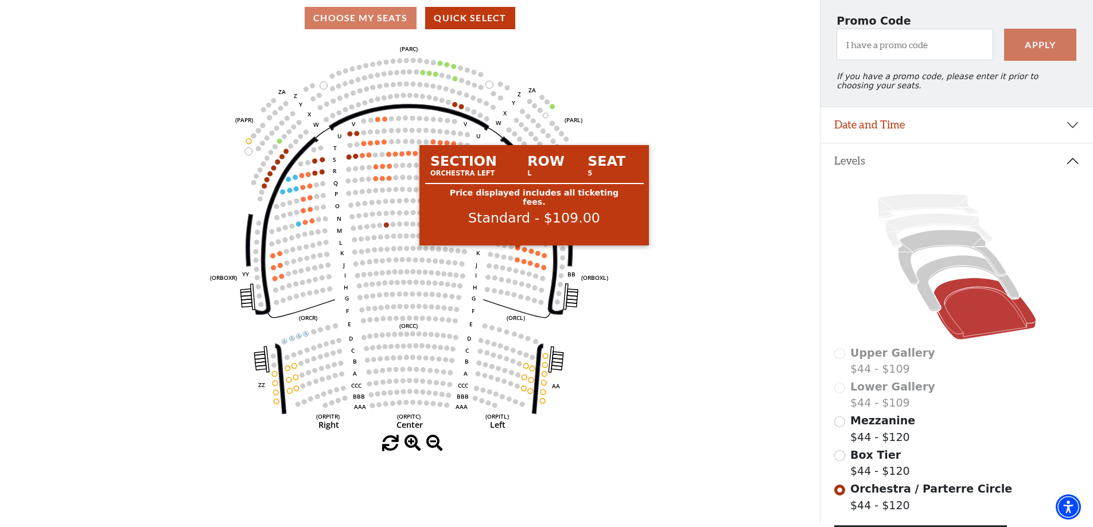
click at [519, 251] on circle at bounding box center [517, 248] width 5 height 5
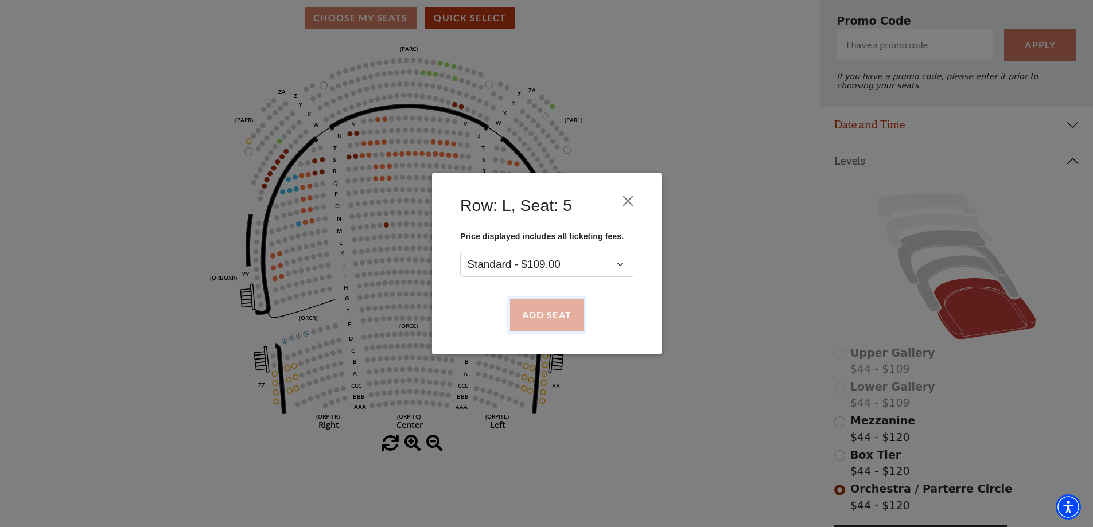
click at [545, 314] on button "Add Seat" at bounding box center [546, 316] width 73 height 32
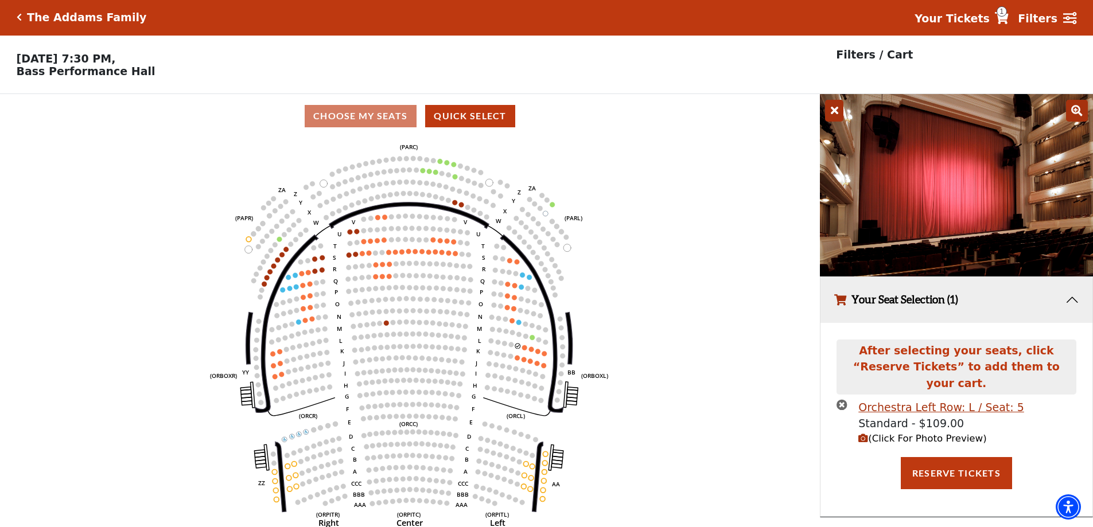
scroll to position [0, 0]
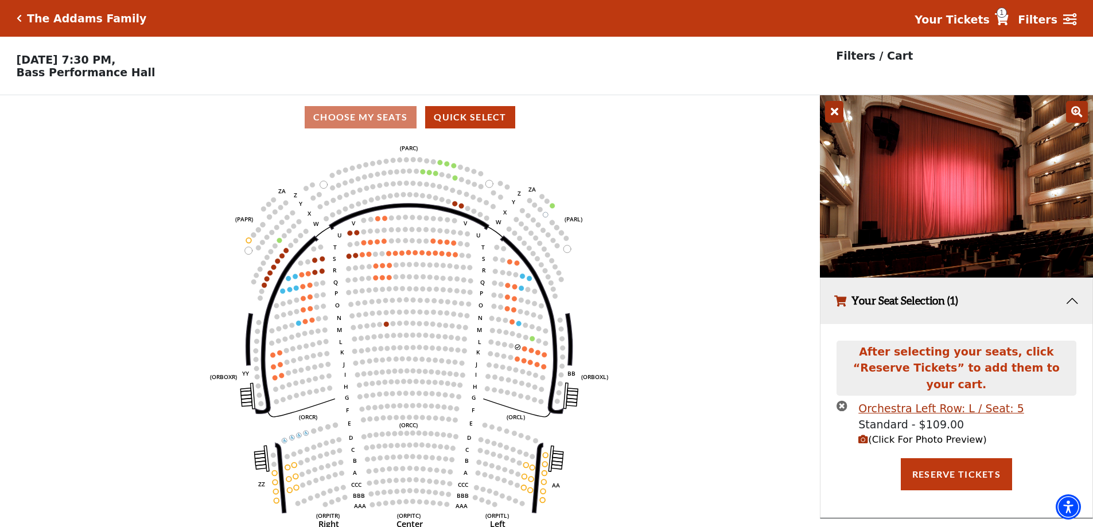
click at [935, 434] on span "(Click For Photo Preview)" at bounding box center [922, 439] width 128 height 11
click at [912, 434] on span "(Click For Photo Preview)" at bounding box center [922, 439] width 128 height 11
click at [882, 434] on span "(Click For Photo Preview)" at bounding box center [922, 439] width 128 height 11
click at [884, 434] on span "(Click For Photo Preview)" at bounding box center [922, 439] width 128 height 11
click at [908, 434] on span "(Click For Photo Preview)" at bounding box center [922, 439] width 128 height 11
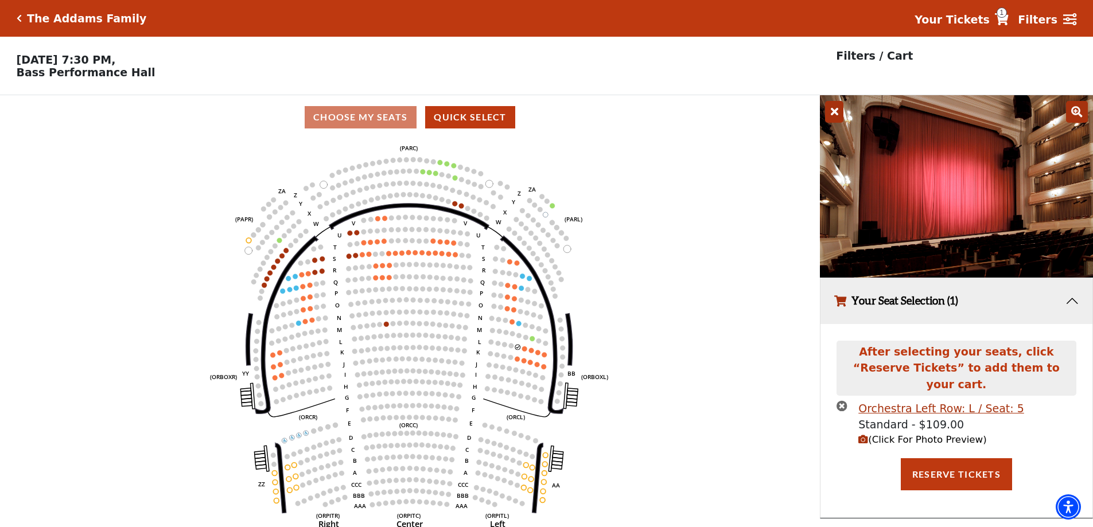
click at [959, 434] on span "(Click For Photo Preview)" at bounding box center [922, 439] width 128 height 11
click at [844, 401] on icon "times-circle" at bounding box center [842, 406] width 11 height 11
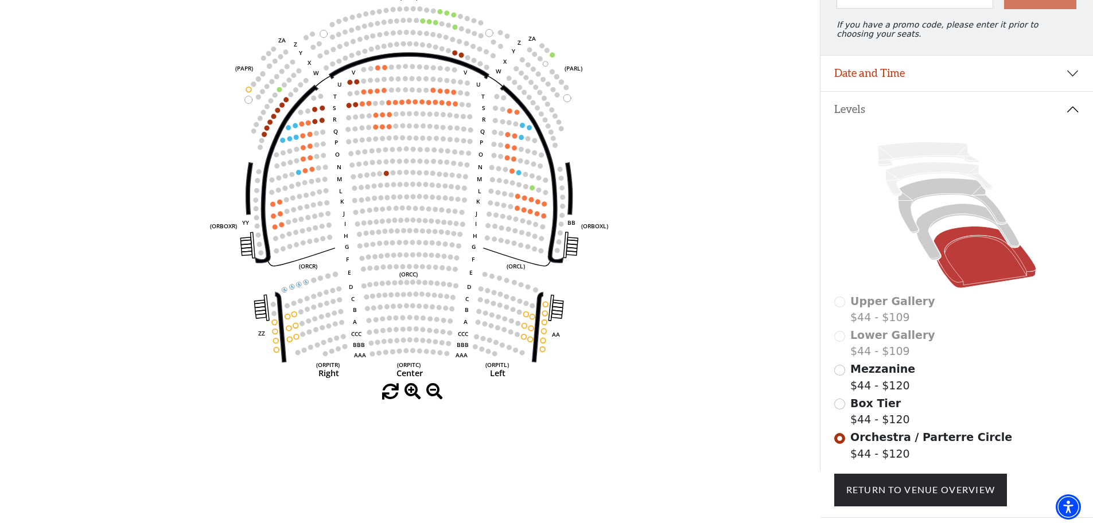
scroll to position [214, 0]
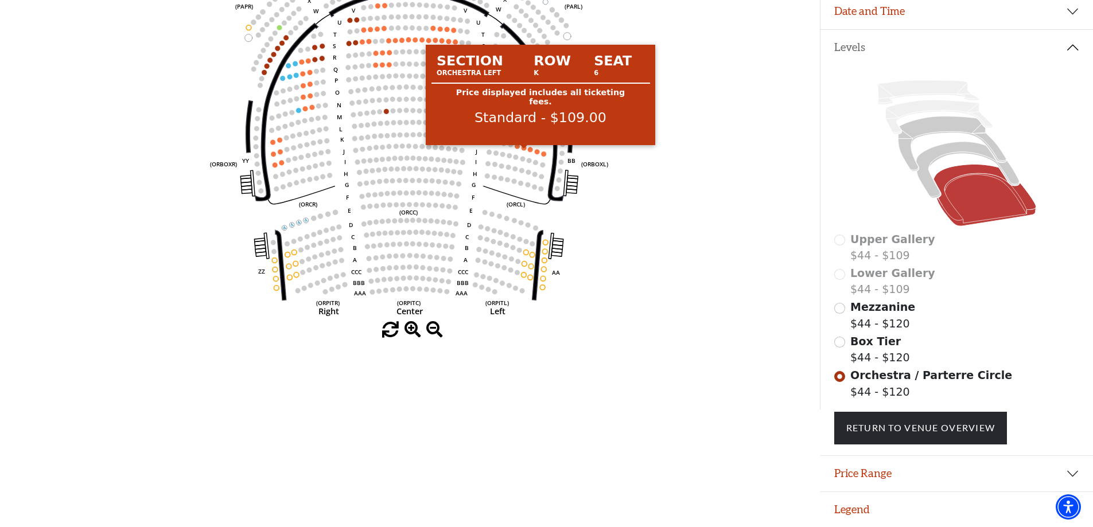
click at [523, 150] on circle at bounding box center [524, 147] width 5 height 5
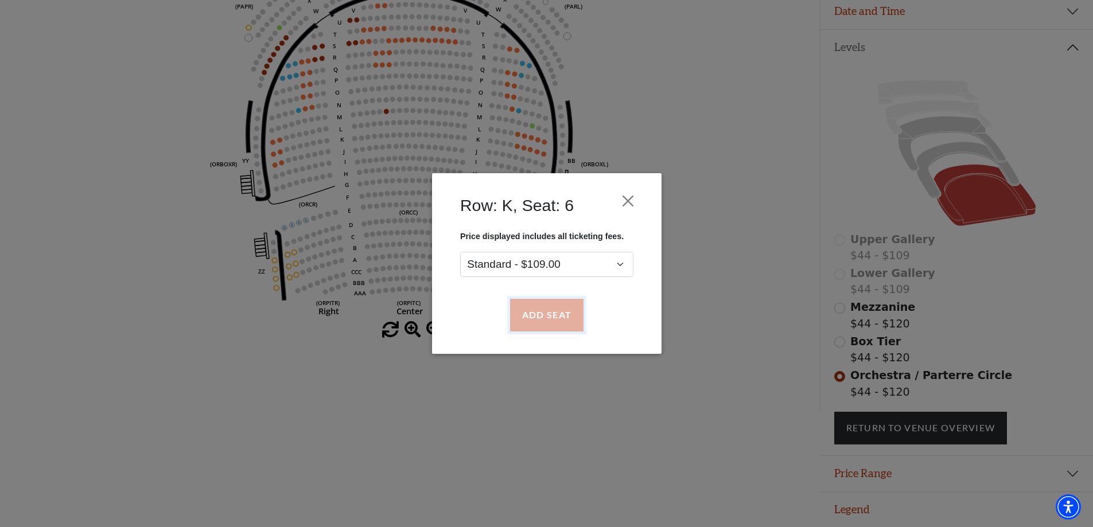
click at [551, 313] on button "Add Seat" at bounding box center [546, 316] width 73 height 32
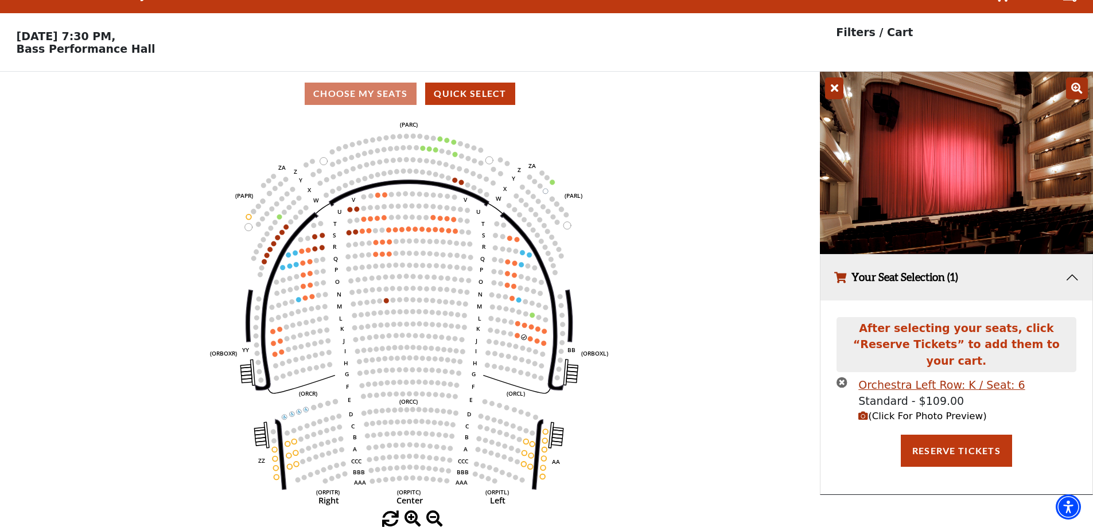
scroll to position [0, 0]
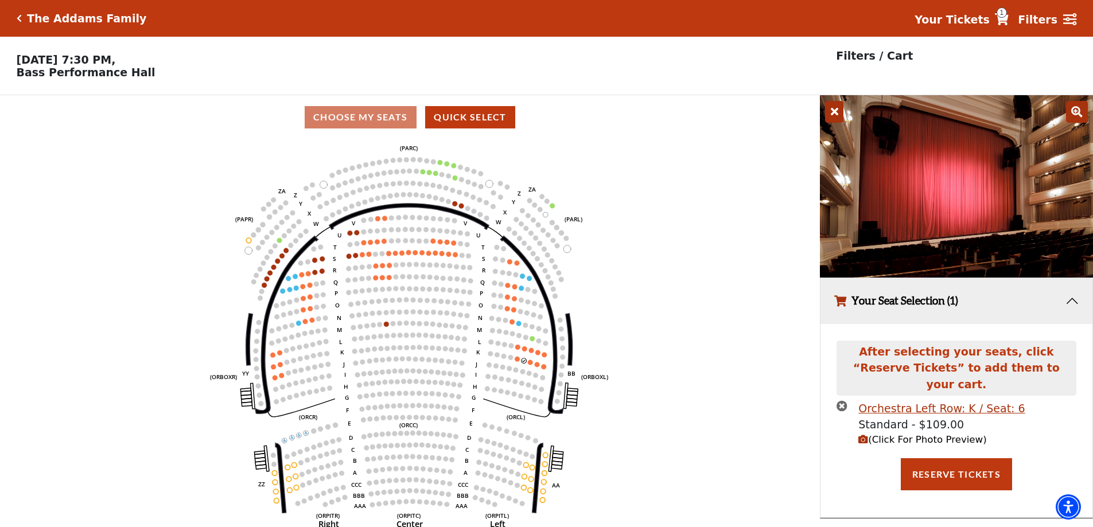
click at [934, 434] on span "(Click For Photo Preview)" at bounding box center [922, 439] width 128 height 11
click at [837, 401] on icon "times-circle" at bounding box center [842, 406] width 11 height 11
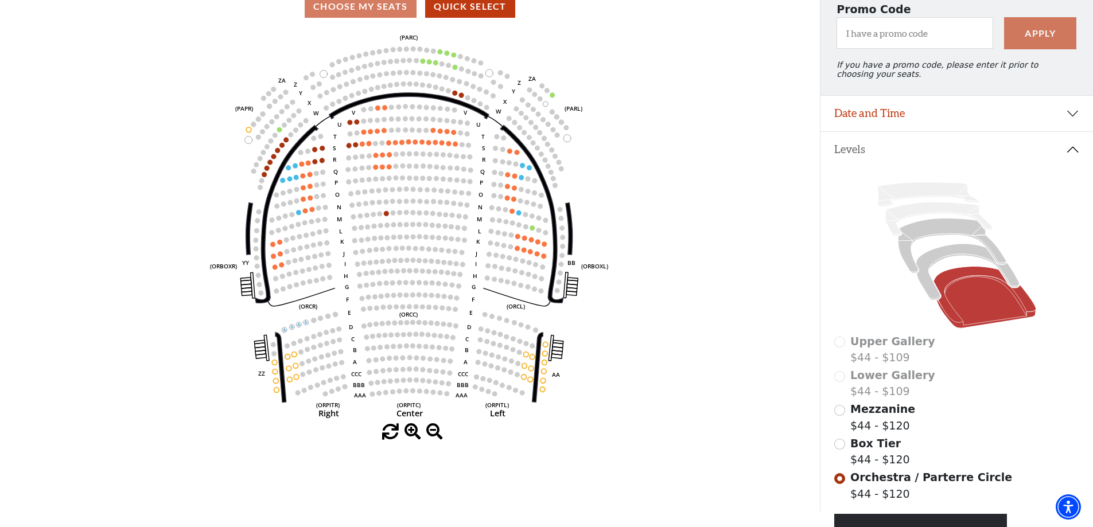
scroll to position [99, 0]
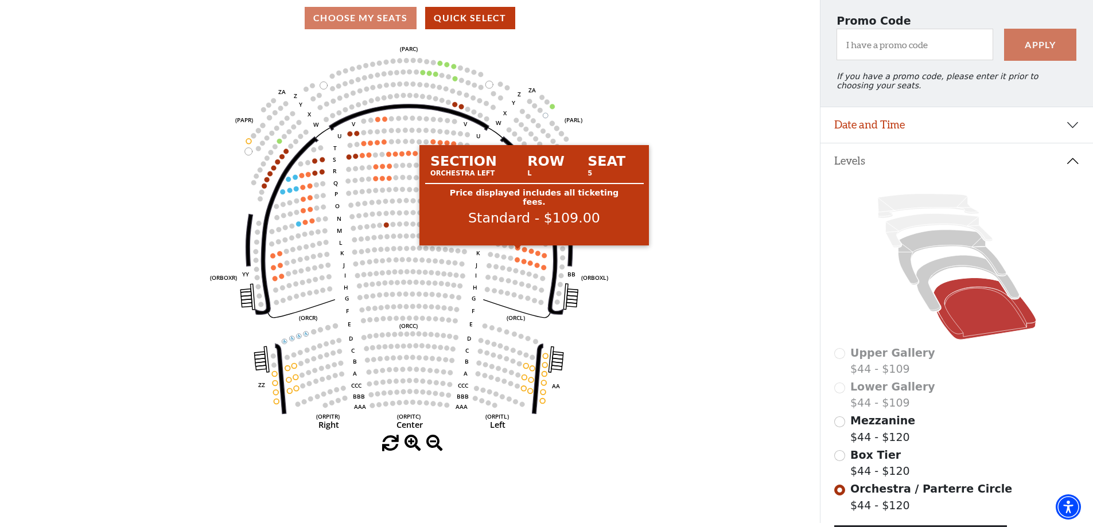
click at [517, 251] on circle at bounding box center [517, 248] width 5 height 5
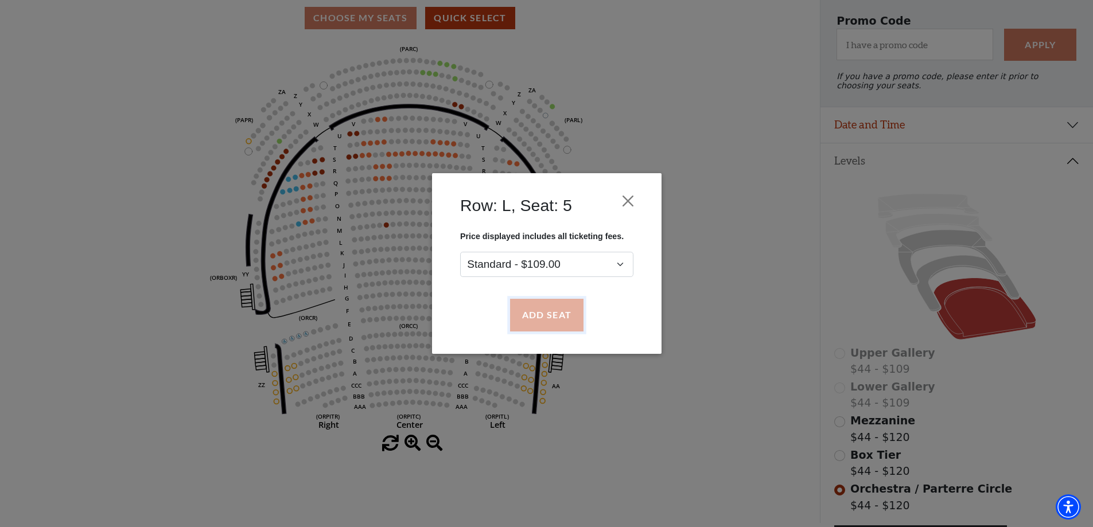
click at [546, 311] on button "Add Seat" at bounding box center [546, 316] width 73 height 32
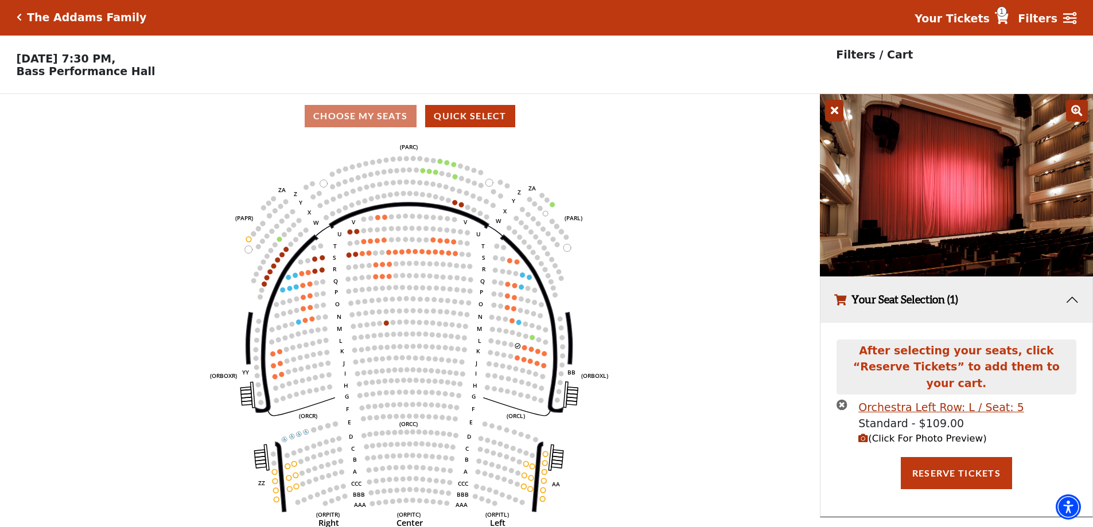
scroll to position [0, 0]
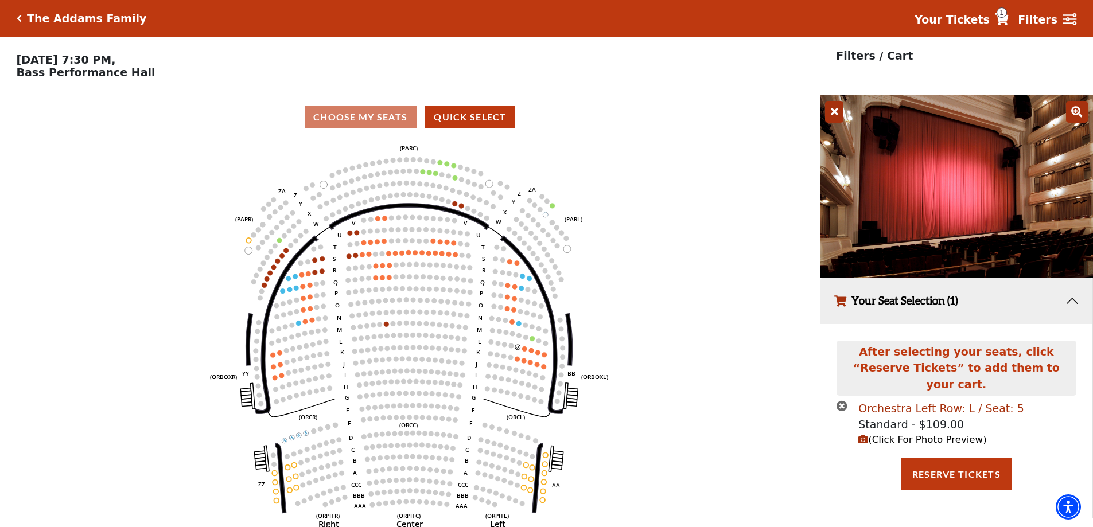
click at [931, 434] on span "(Click For Photo Preview)" at bounding box center [922, 439] width 128 height 11
click at [845, 401] on icon "times-circle" at bounding box center [842, 406] width 11 height 11
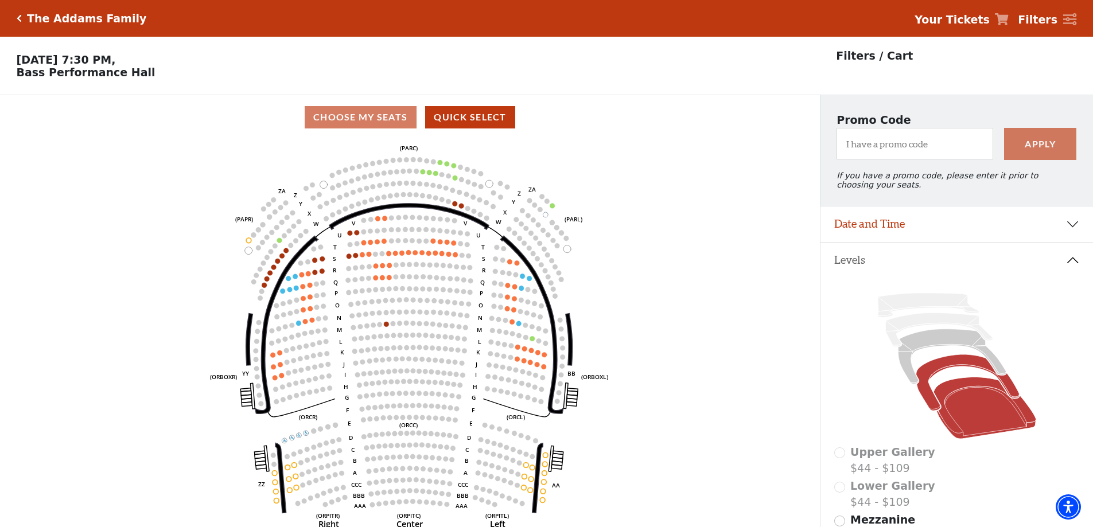
click at [955, 369] on icon at bounding box center [967, 383] width 103 height 56
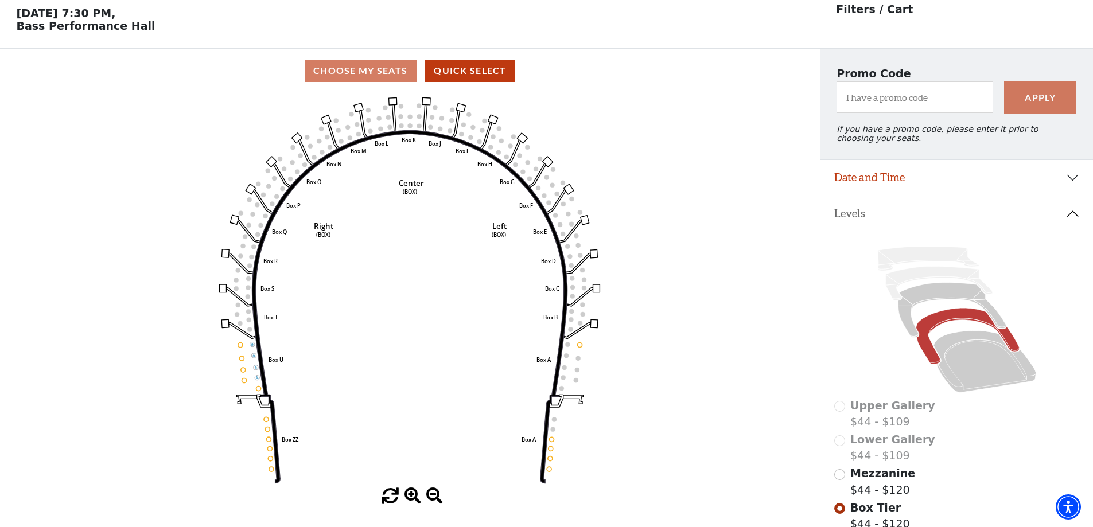
scroll to position [53, 0]
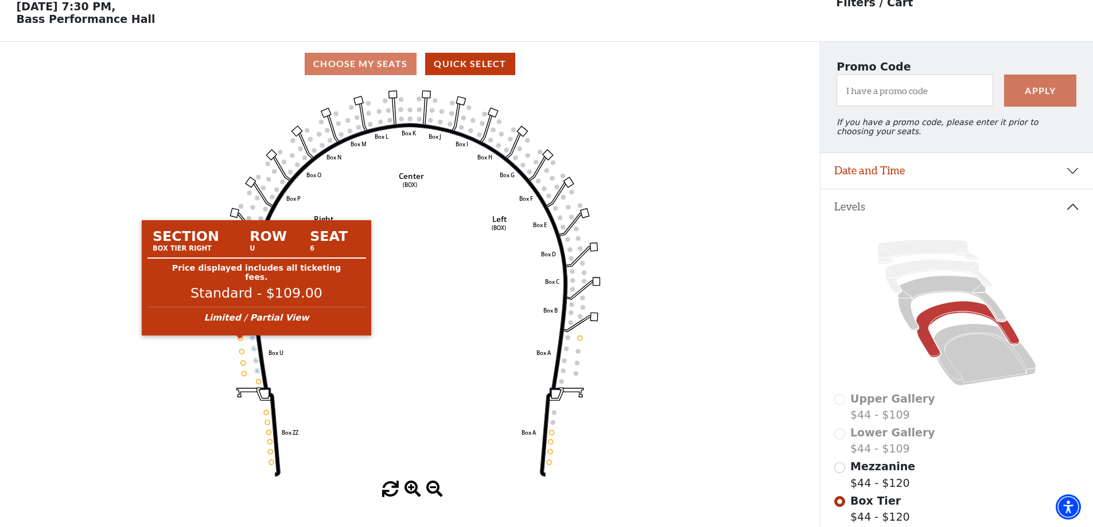
click at [240, 340] on circle at bounding box center [240, 338] width 5 height 5
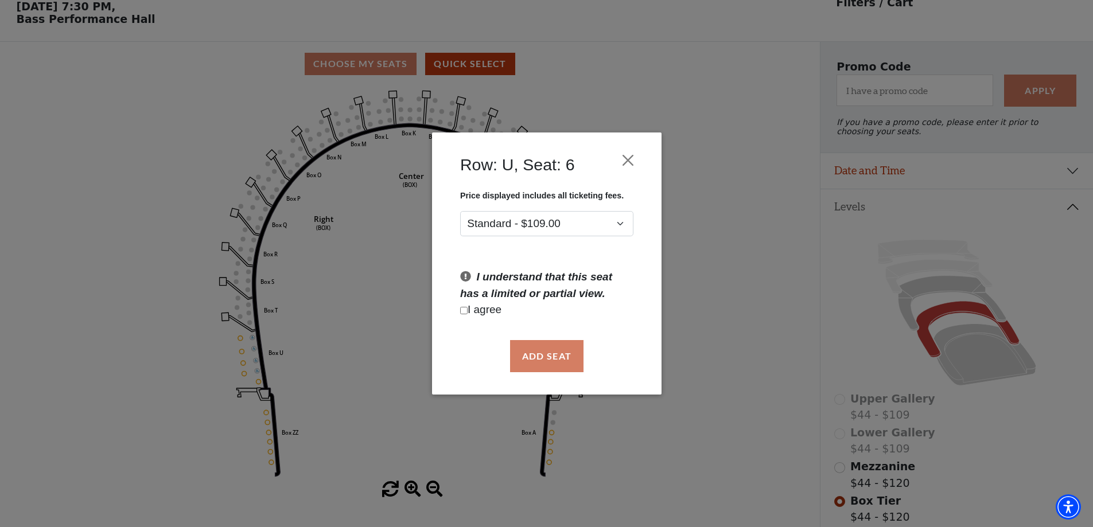
click at [463, 305] on p "I agree" at bounding box center [546, 310] width 173 height 17
click at [469, 310] on p "I agree" at bounding box center [546, 310] width 173 height 17
click at [462, 314] on input "Checkbox field" at bounding box center [463, 310] width 7 height 7
checkbox input "true"
click at [558, 360] on button "Add Seat" at bounding box center [546, 356] width 73 height 32
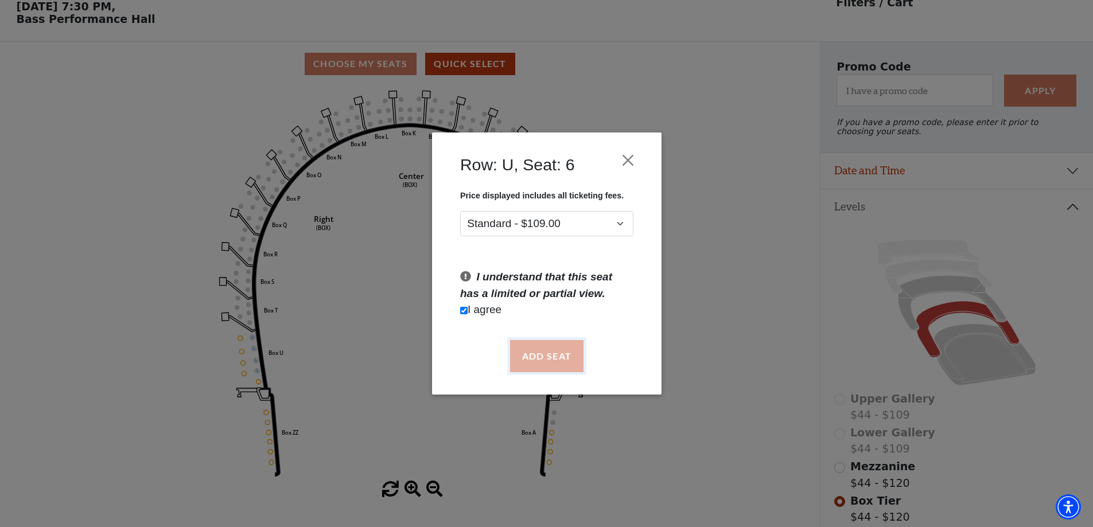
scroll to position [0, 0]
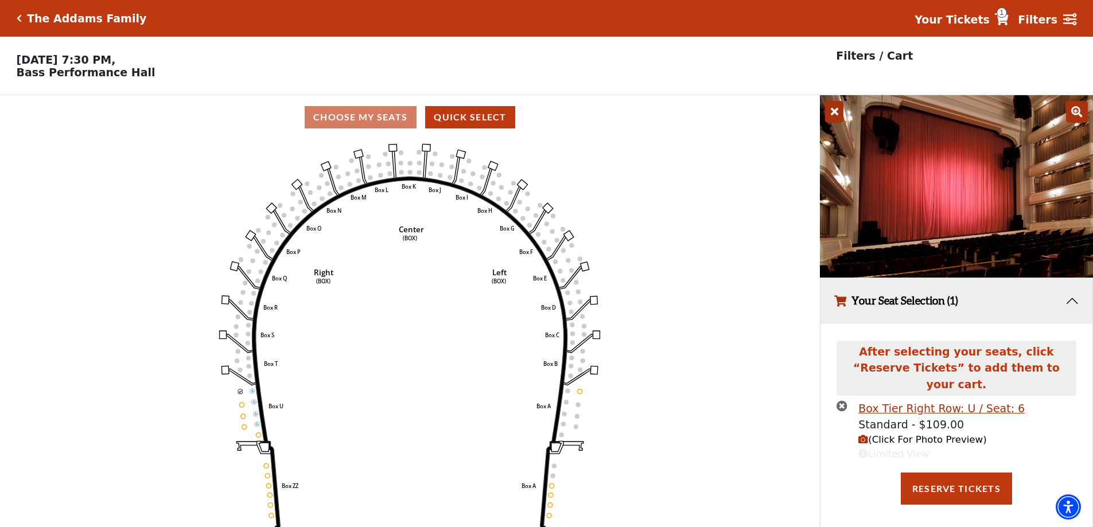
click at [946, 434] on span "(Click For Photo Preview)" at bounding box center [922, 439] width 128 height 11
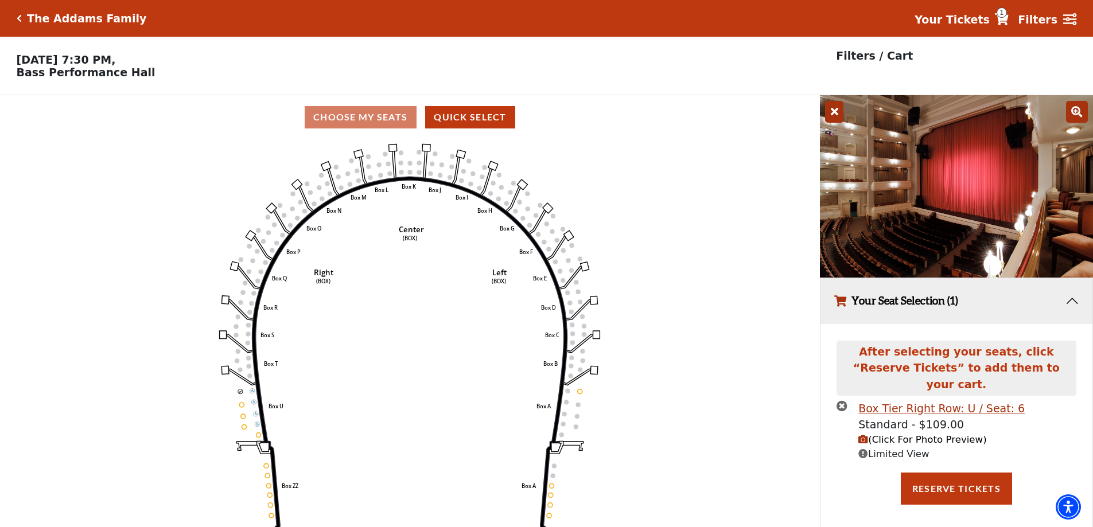
click at [844, 401] on icon "times-circle" at bounding box center [842, 406] width 11 height 11
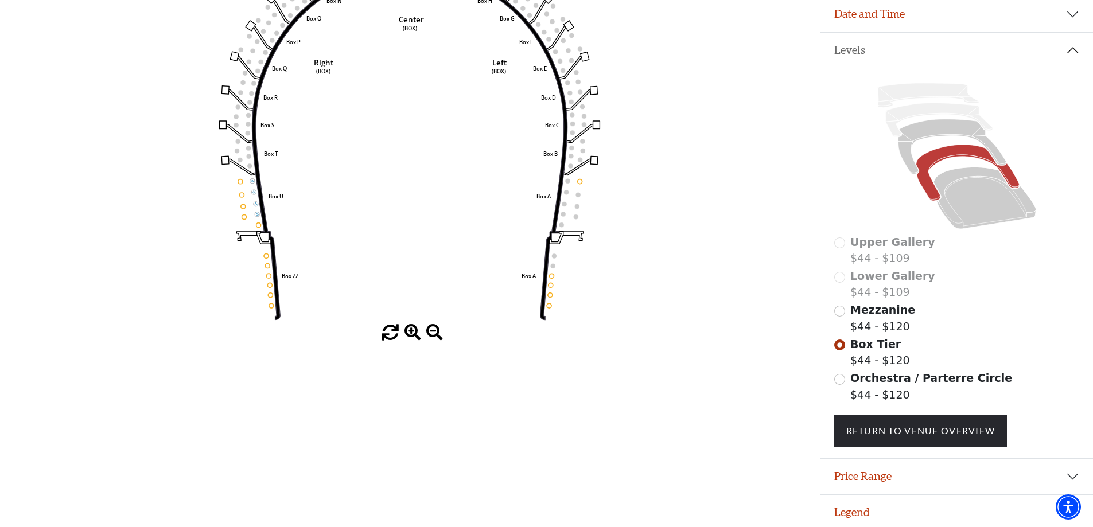
scroll to position [214, 0]
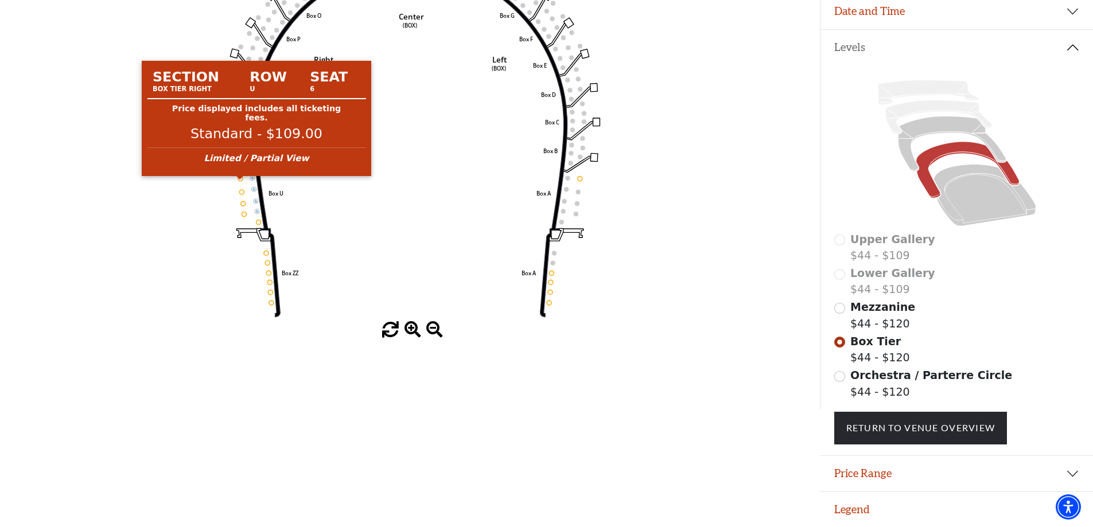
click at [242, 181] on circle at bounding box center [240, 178] width 5 height 5
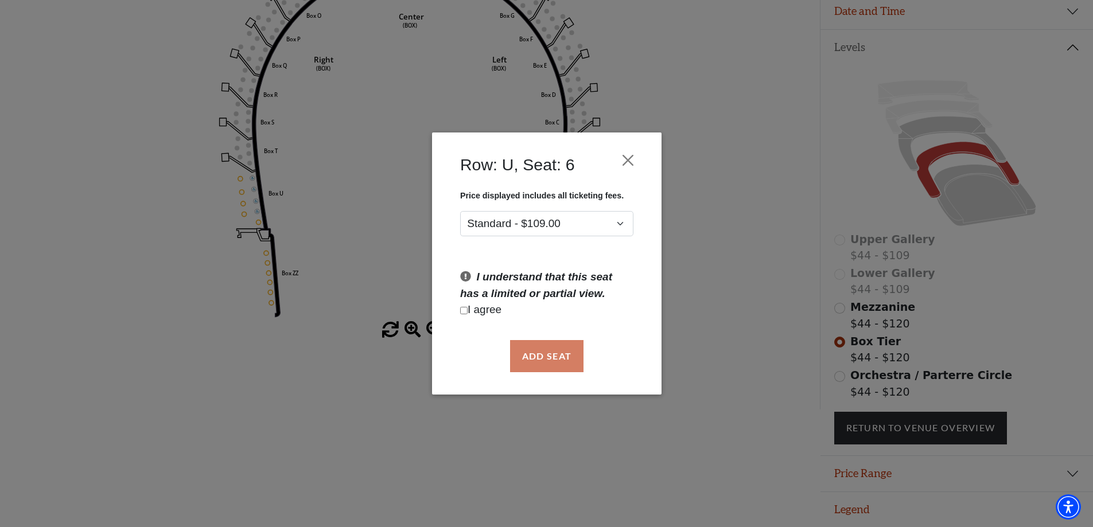
click at [488, 312] on p "I agree" at bounding box center [546, 310] width 173 height 17
click at [469, 313] on p "I agree" at bounding box center [546, 310] width 173 height 17
click at [465, 312] on input "Checkbox field" at bounding box center [463, 310] width 7 height 7
checkbox input "true"
click at [559, 360] on button "Add Seat" at bounding box center [546, 356] width 73 height 32
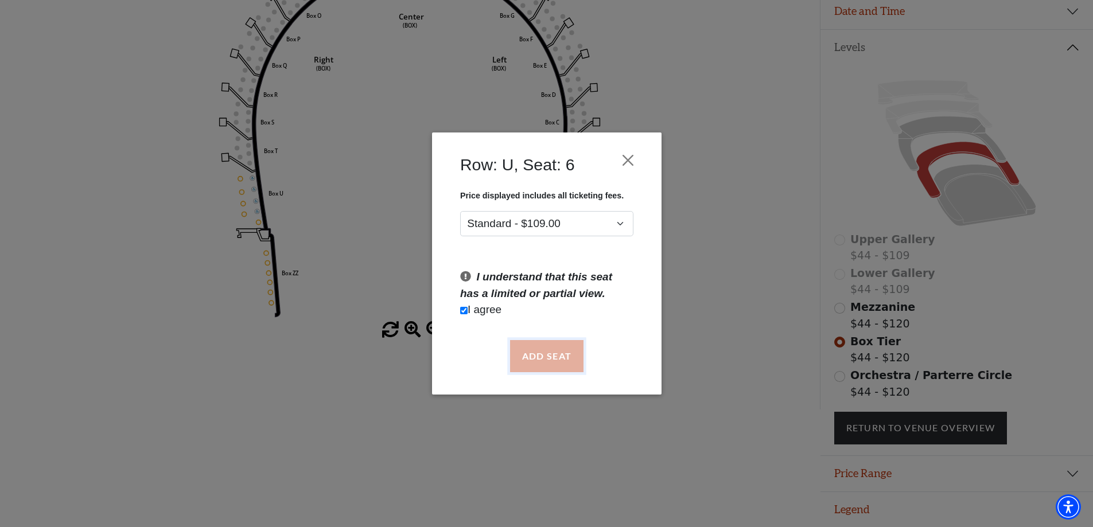
scroll to position [0, 0]
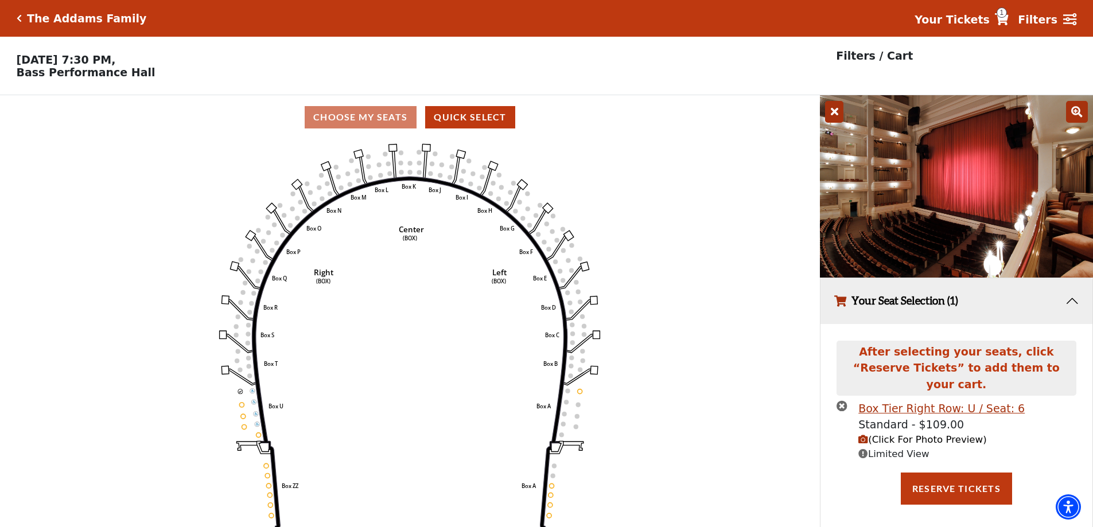
click at [931, 434] on span "(Click For Photo Preview)" at bounding box center [922, 439] width 128 height 11
click at [846, 401] on icon "times-circle" at bounding box center [842, 406] width 11 height 11
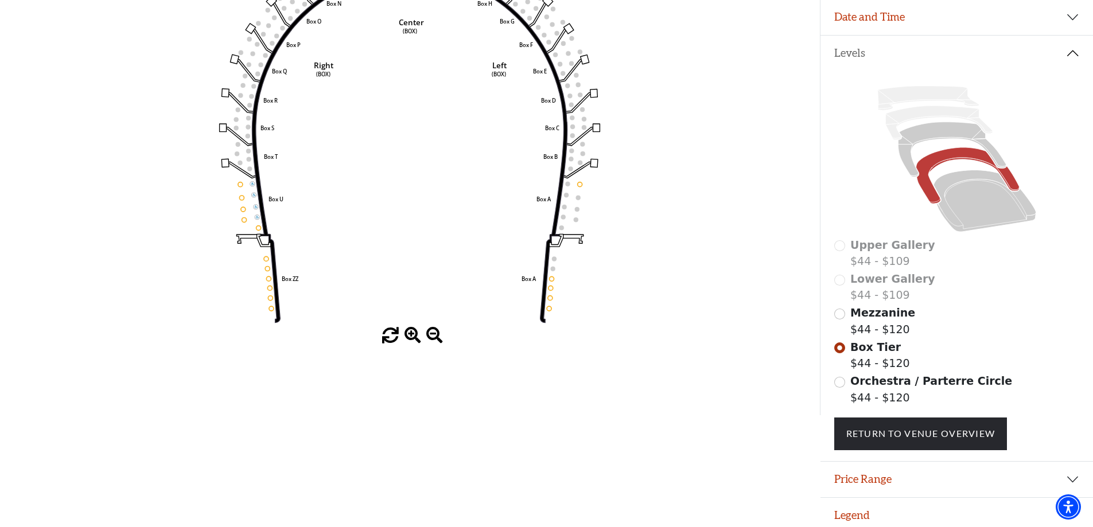
scroll to position [214, 0]
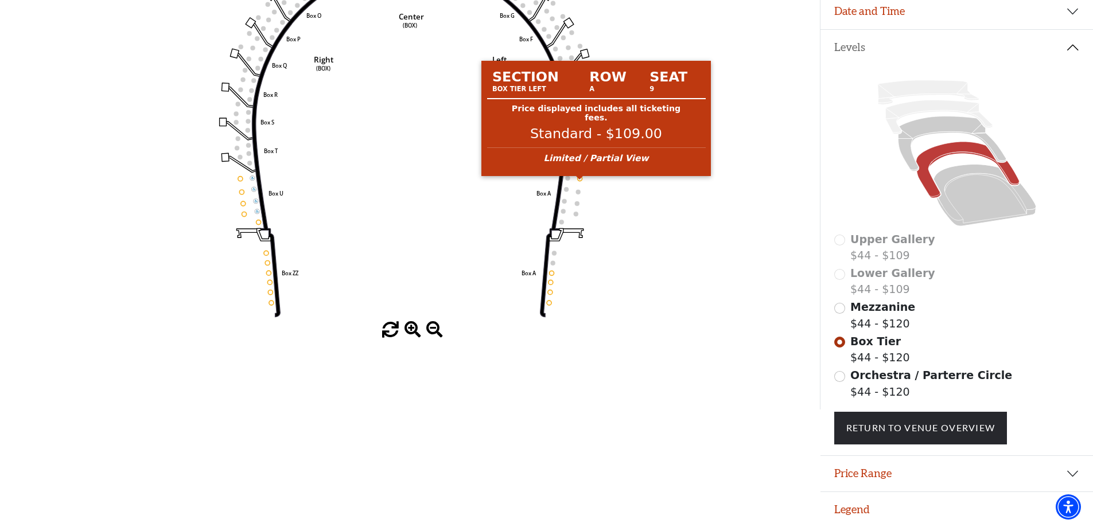
click at [581, 181] on circle at bounding box center [580, 178] width 5 height 5
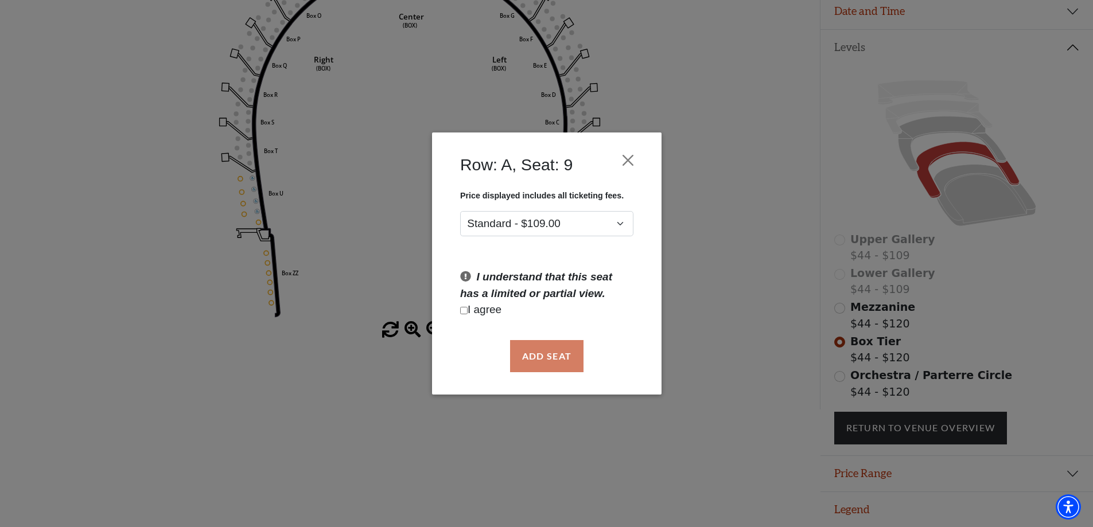
click at [463, 310] on input "Checkbox field" at bounding box center [463, 310] width 7 height 7
checkbox input "true"
click at [561, 358] on button "Add Seat" at bounding box center [546, 356] width 73 height 32
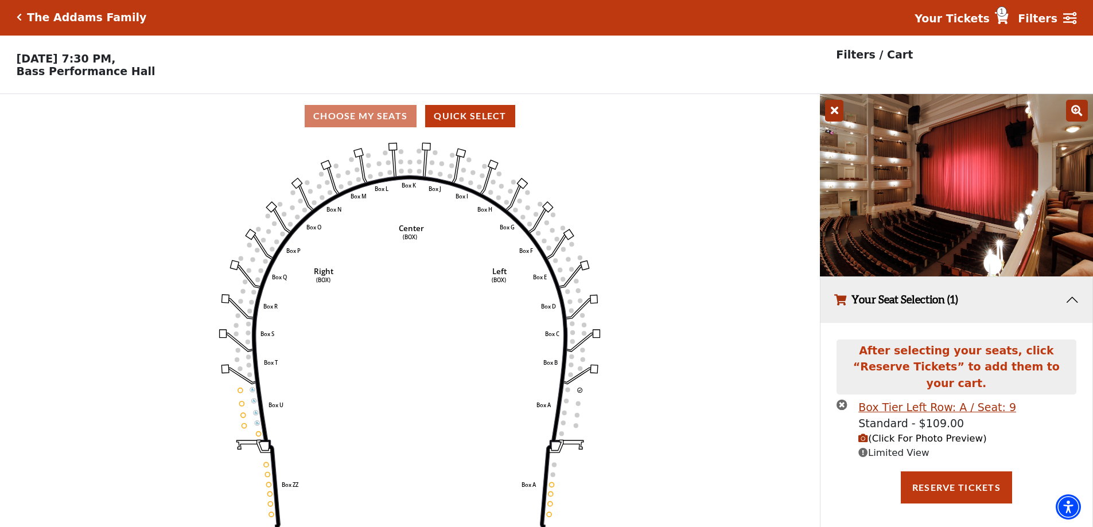
scroll to position [0, 0]
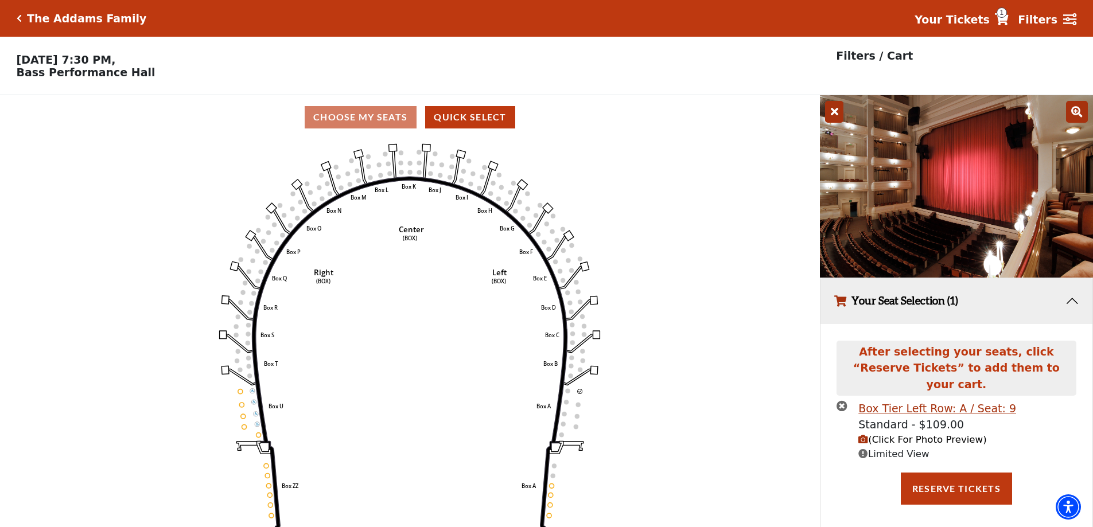
click at [931, 434] on span "(Click For Photo Preview)" at bounding box center [922, 439] width 128 height 11
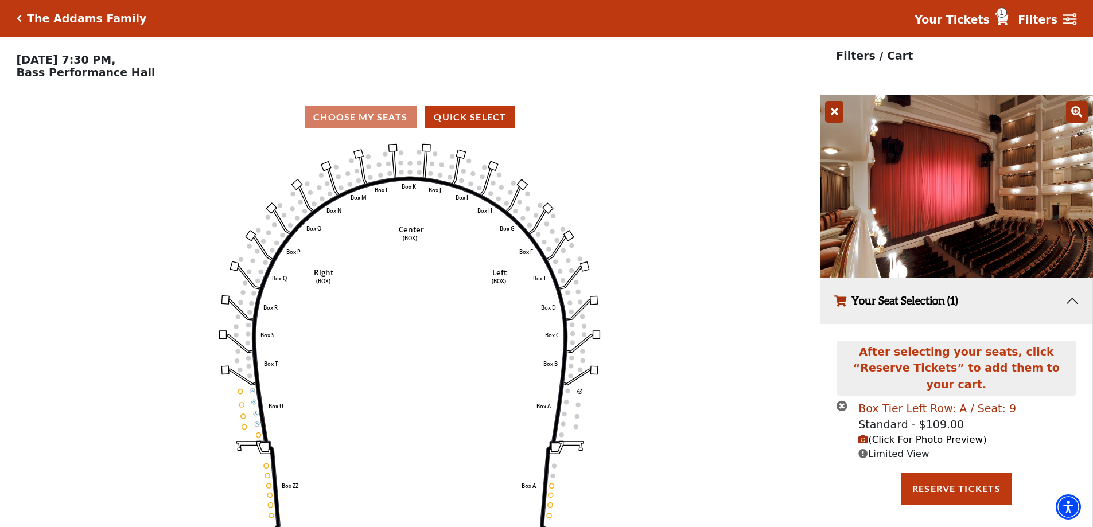
click at [845, 401] on icon "times-circle" at bounding box center [842, 406] width 11 height 11
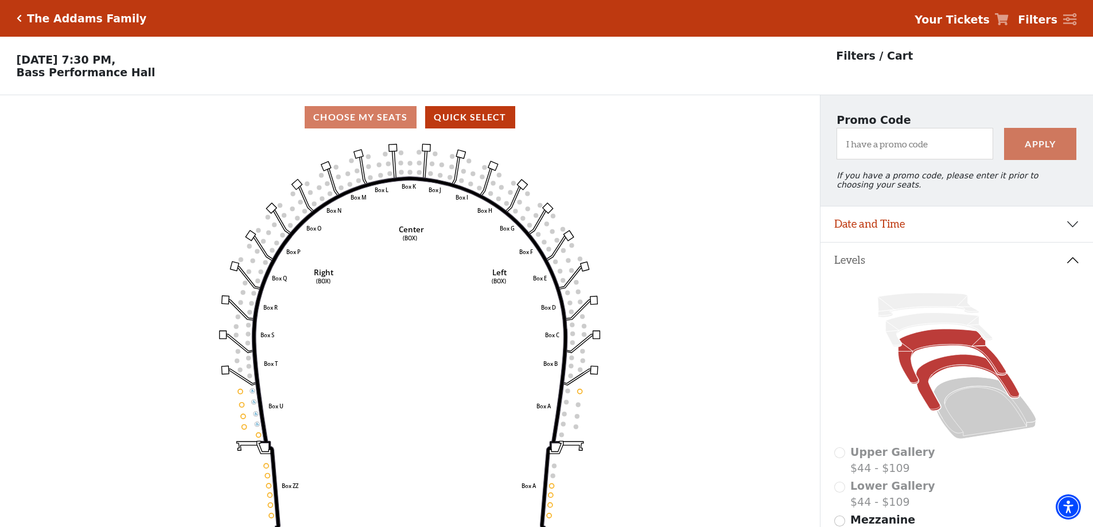
click at [955, 349] on icon at bounding box center [952, 356] width 108 height 55
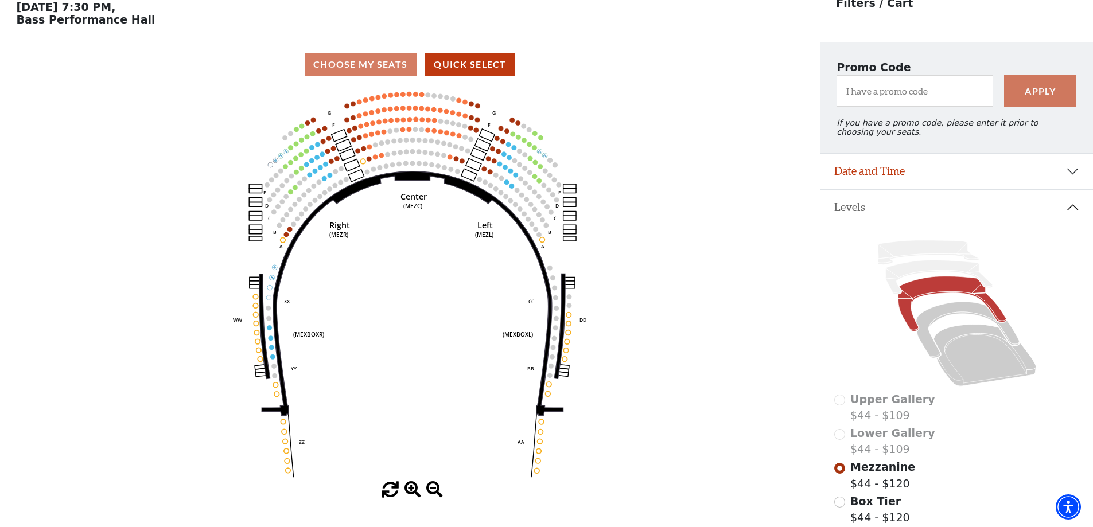
scroll to position [53, 0]
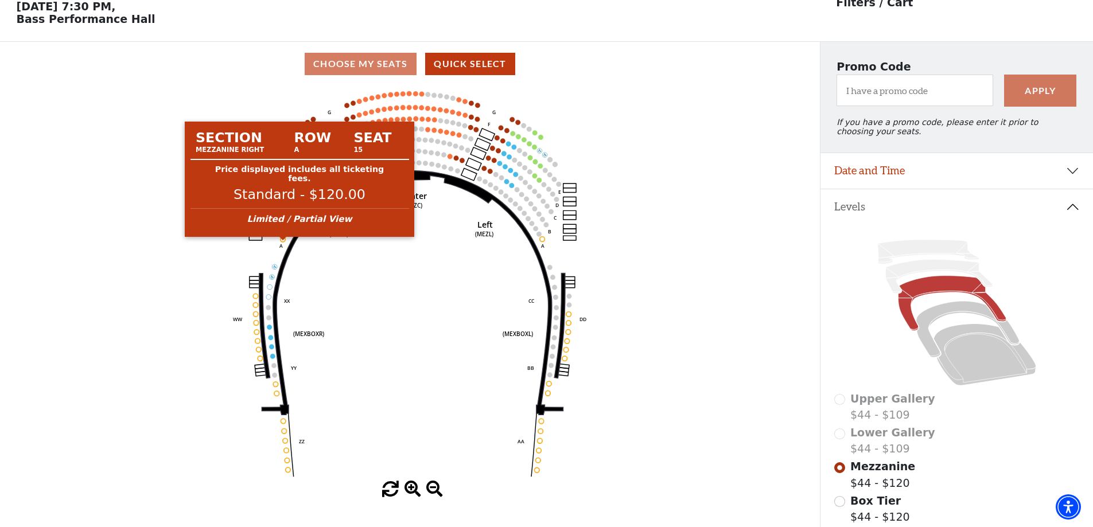
click at [283, 242] on circle at bounding box center [283, 239] width 5 height 5
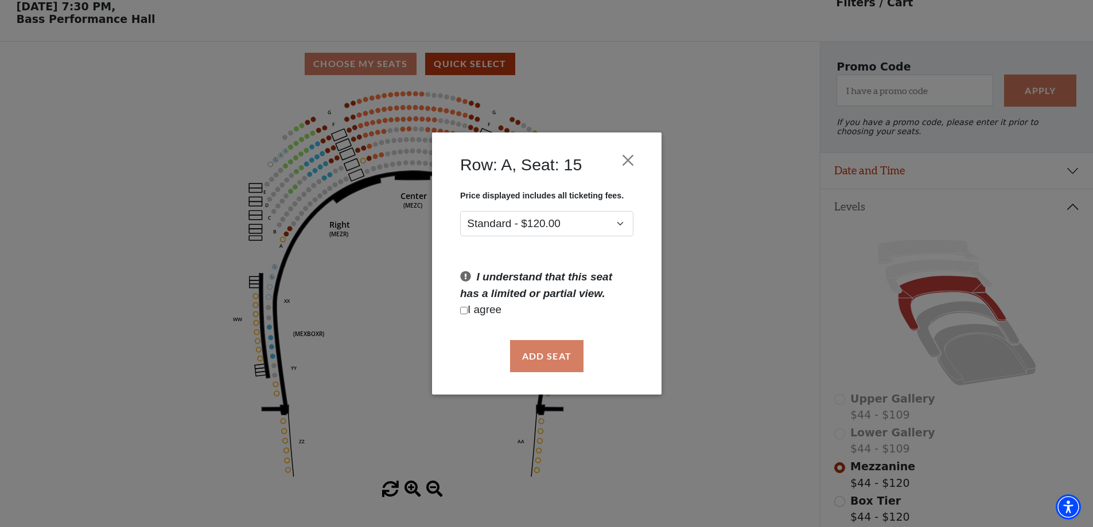
click at [466, 310] on input "Checkbox field" at bounding box center [463, 310] width 7 height 7
checkbox input "true"
click at [541, 357] on button "Add Seat" at bounding box center [546, 356] width 73 height 32
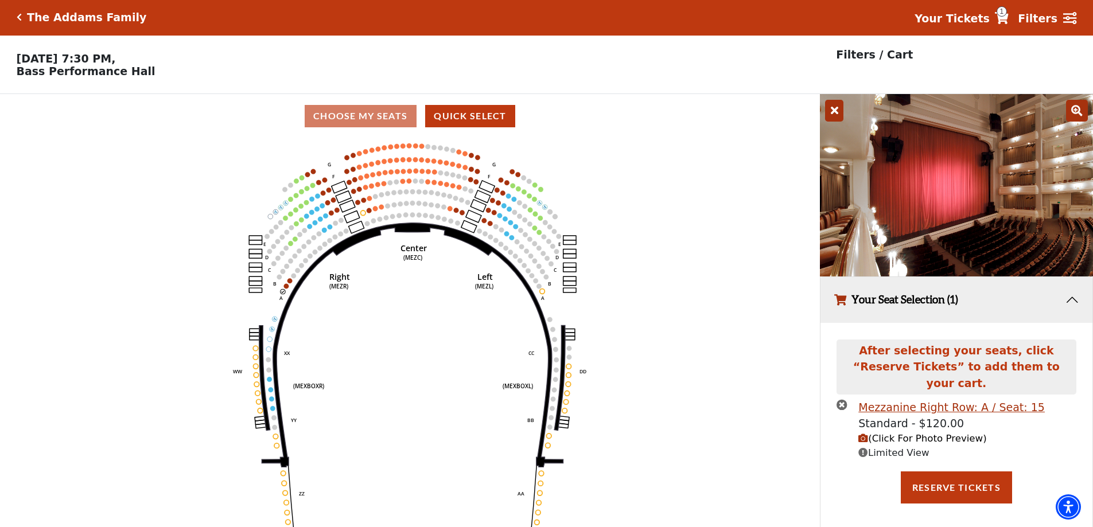
scroll to position [0, 0]
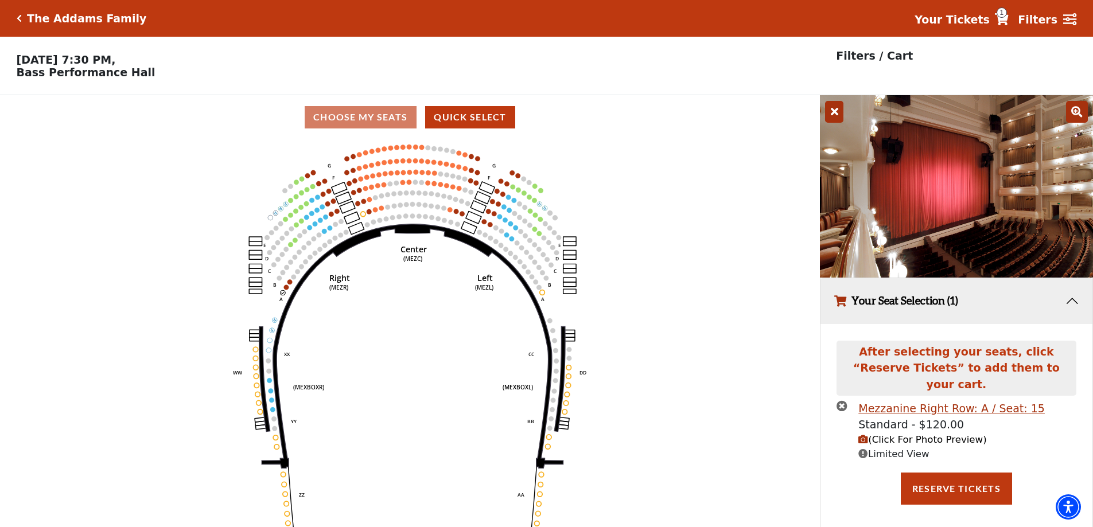
click at [935, 434] on span "(Click For Photo Preview)" at bounding box center [922, 439] width 128 height 11
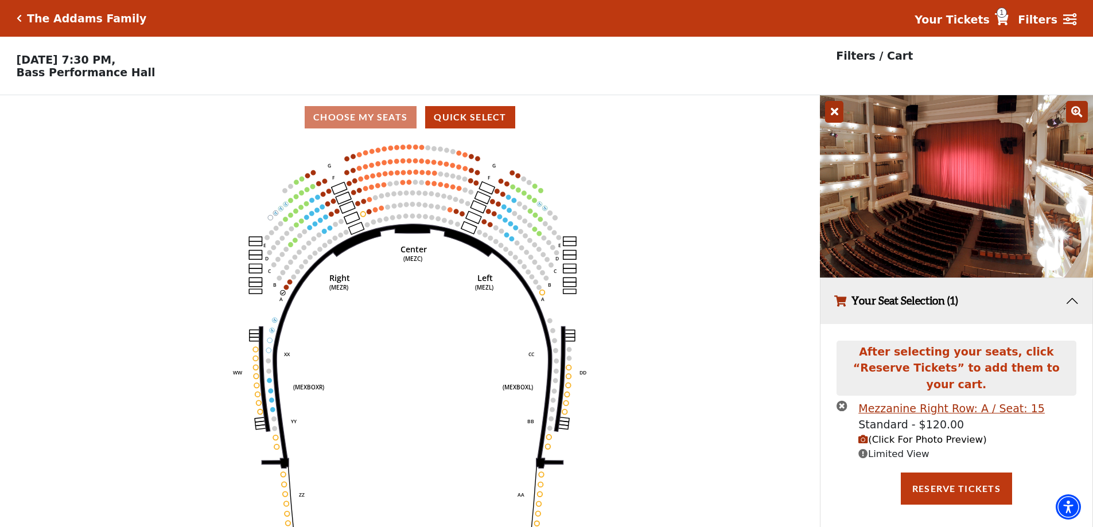
click at [841, 401] on icon "times-circle" at bounding box center [842, 406] width 11 height 11
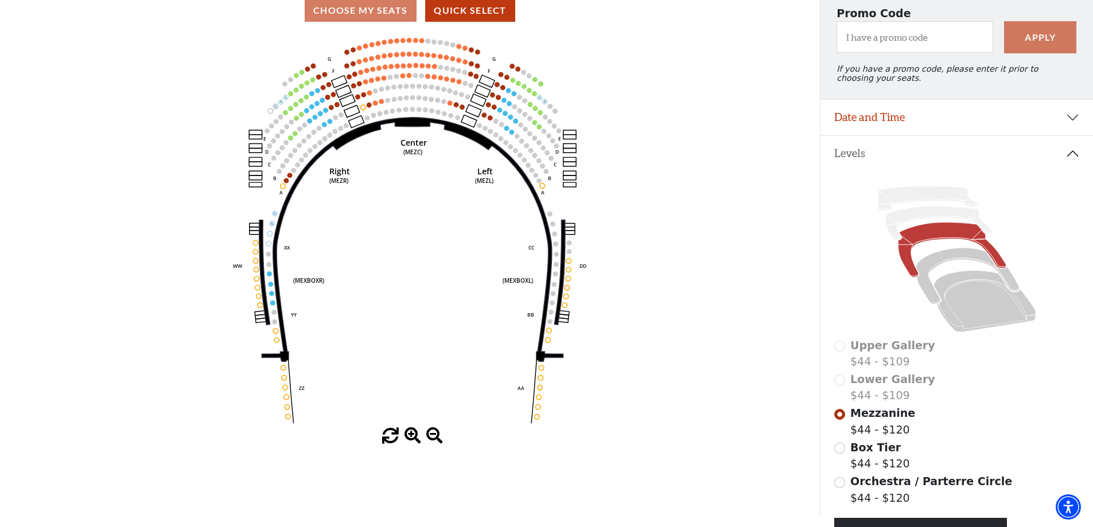
scroll to position [99, 0]
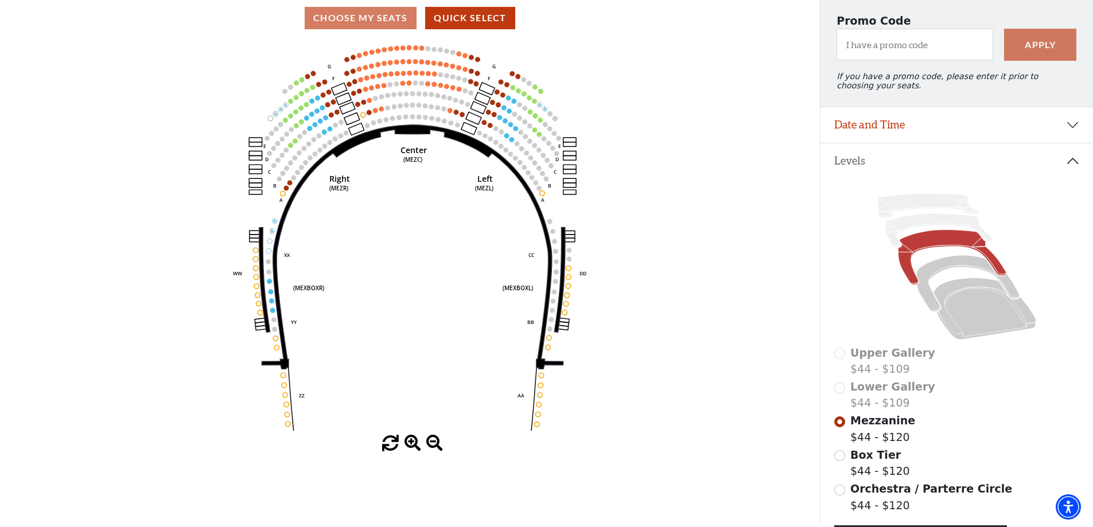
click at [542, 196] on use "Seat Selected" at bounding box center [543, 194] width 6 height 6
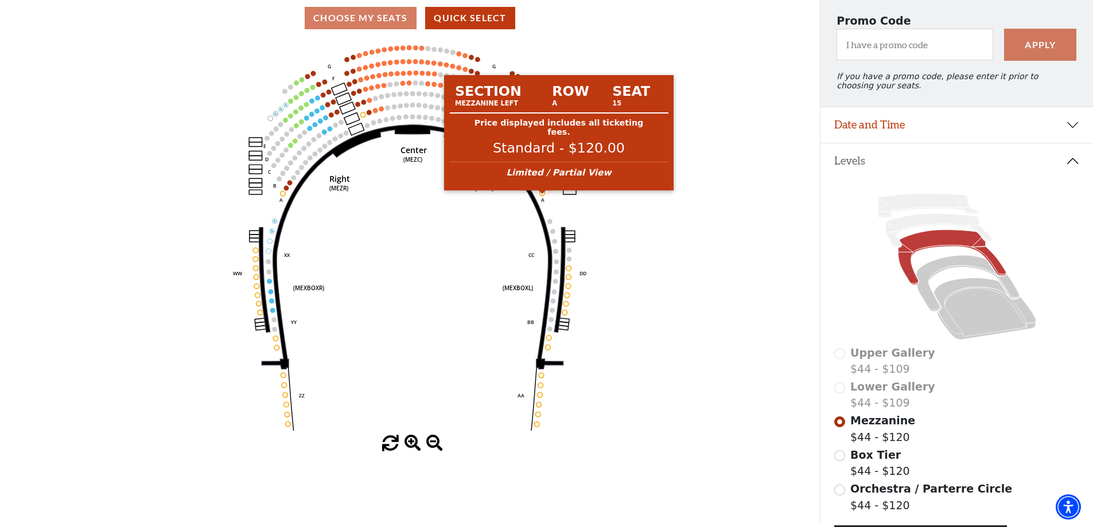
click at [542, 196] on circle at bounding box center [542, 193] width 5 height 5
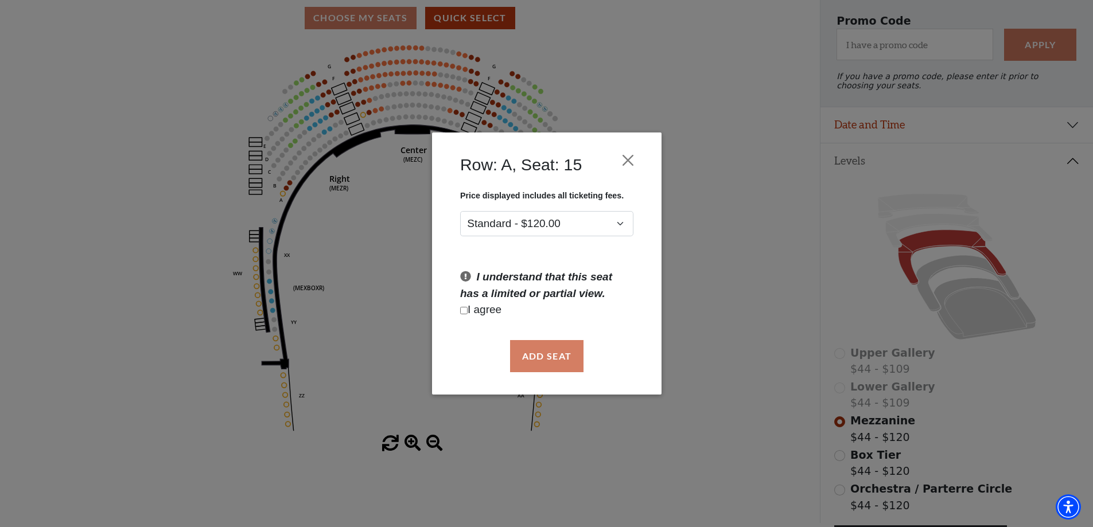
click at [466, 314] on input "Checkbox field" at bounding box center [463, 310] width 7 height 7
checkbox input "true"
click at [555, 357] on button "Add Seat" at bounding box center [546, 356] width 73 height 32
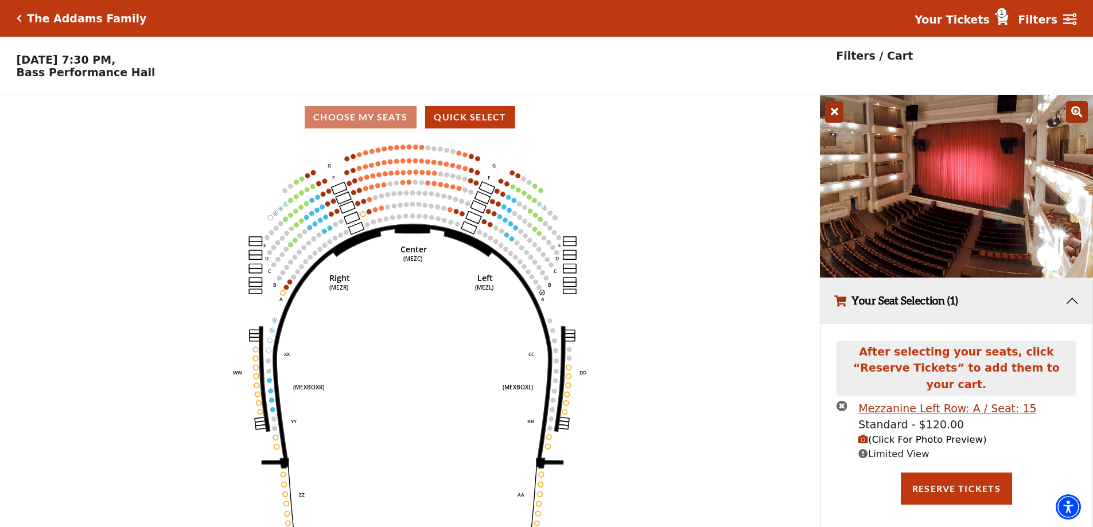
click at [947, 434] on span "(Click For Photo Preview)" at bounding box center [922, 439] width 128 height 11
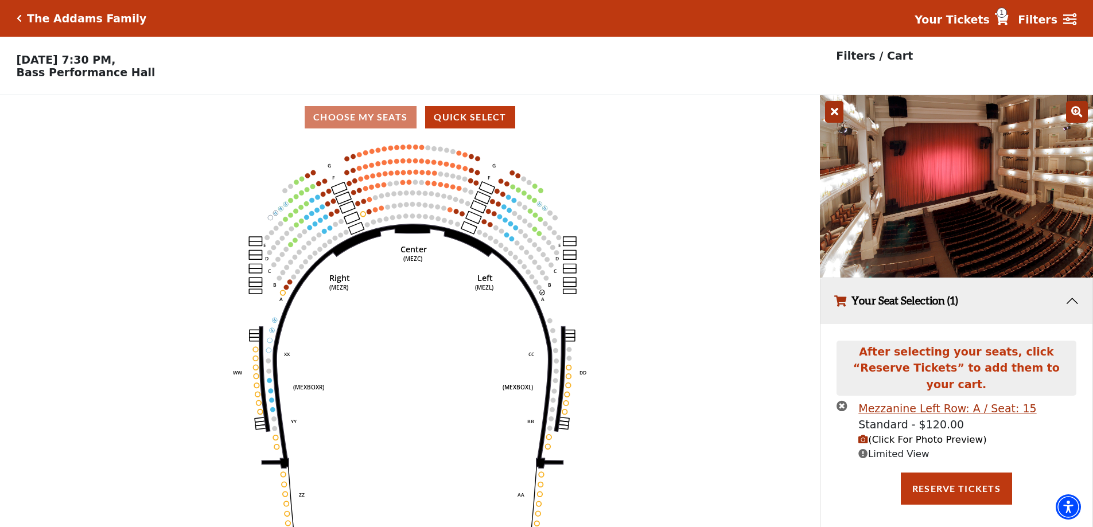
click at [842, 401] on icon "times-circle" at bounding box center [842, 406] width 11 height 11
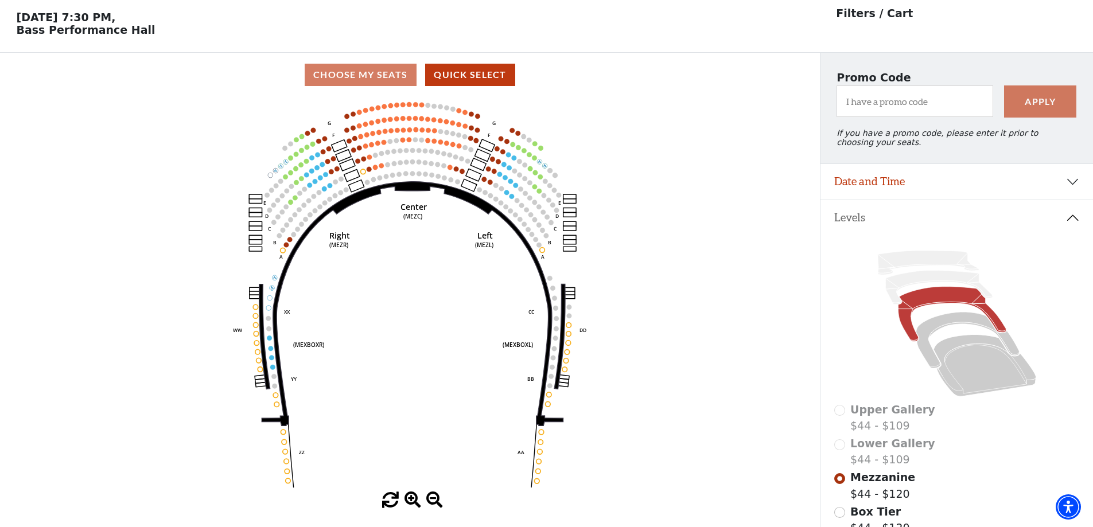
scroll to position [42, 0]
click at [971, 330] on icon at bounding box center [967, 341] width 103 height 56
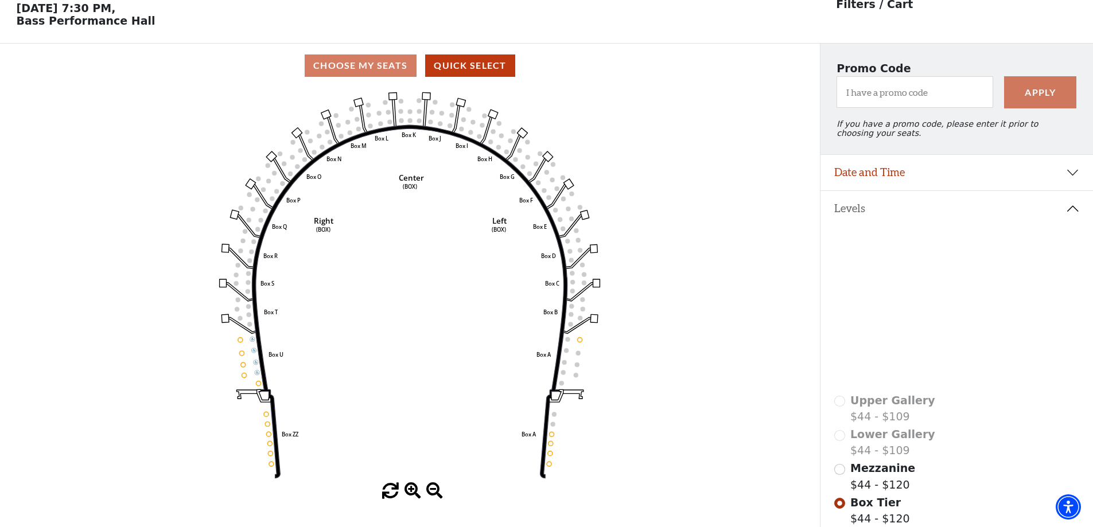
scroll to position [53, 0]
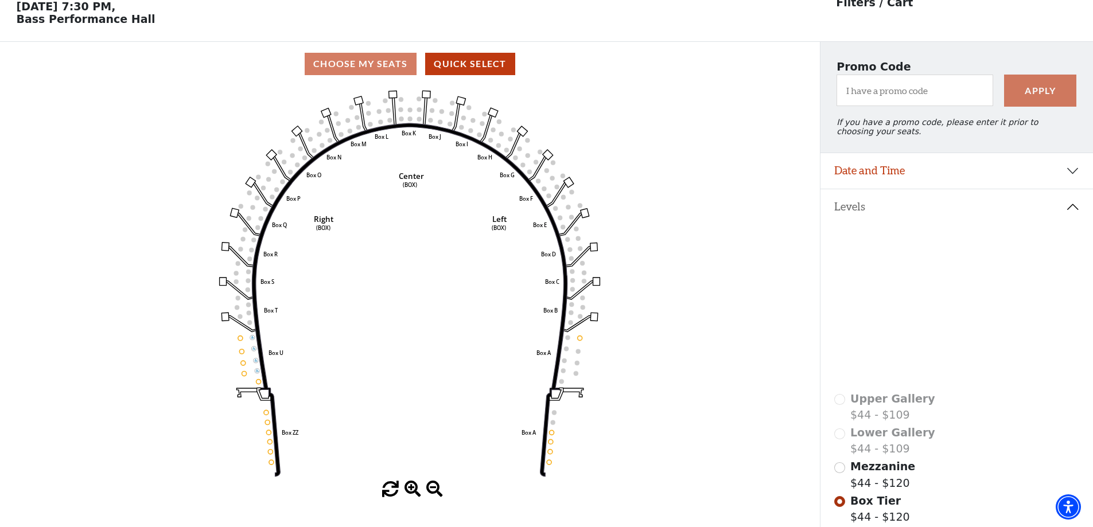
click at [966, 349] on icon at bounding box center [985, 355] width 103 height 62
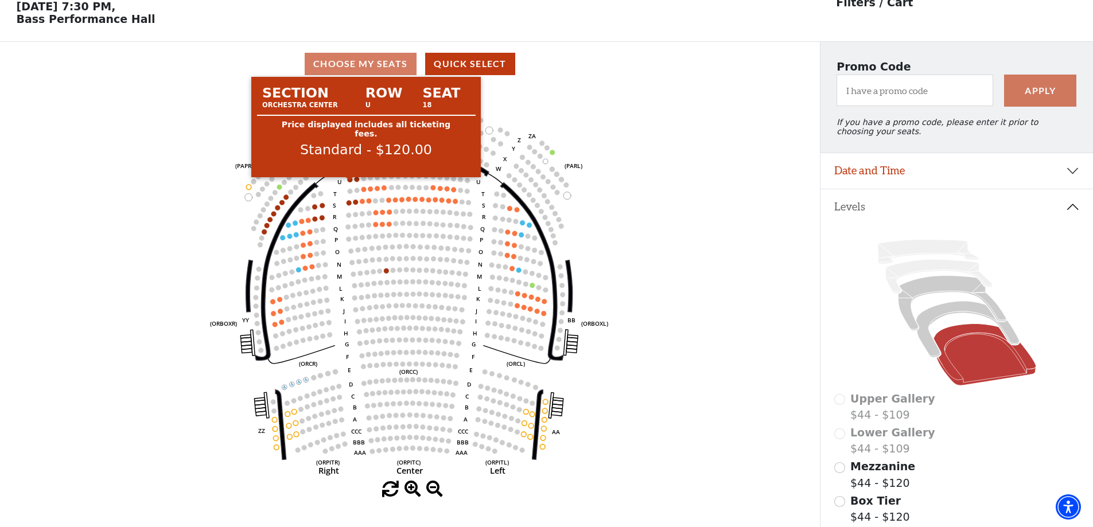
click at [352, 182] on circle at bounding box center [350, 179] width 5 height 5
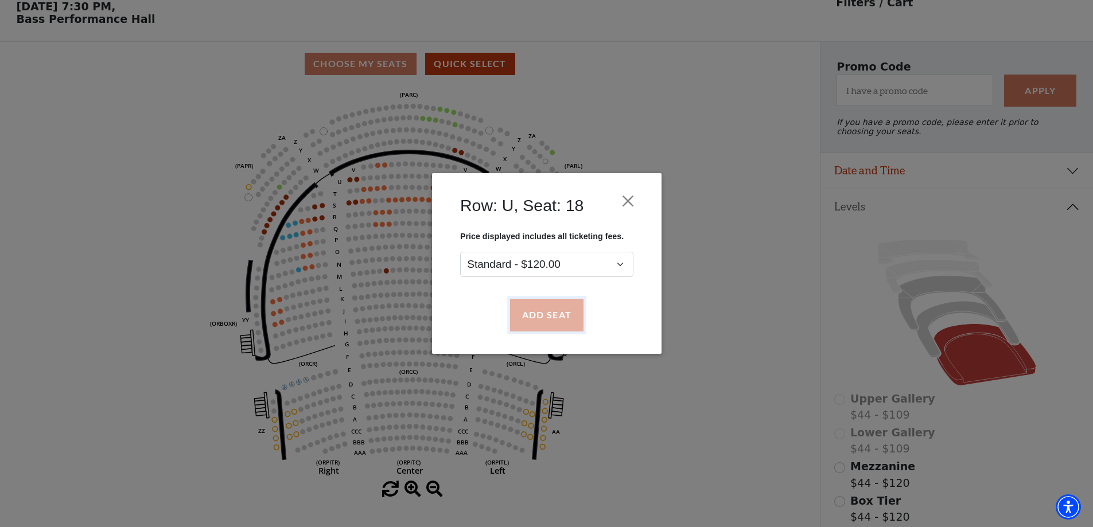
click at [549, 313] on button "Add Seat" at bounding box center [546, 316] width 73 height 32
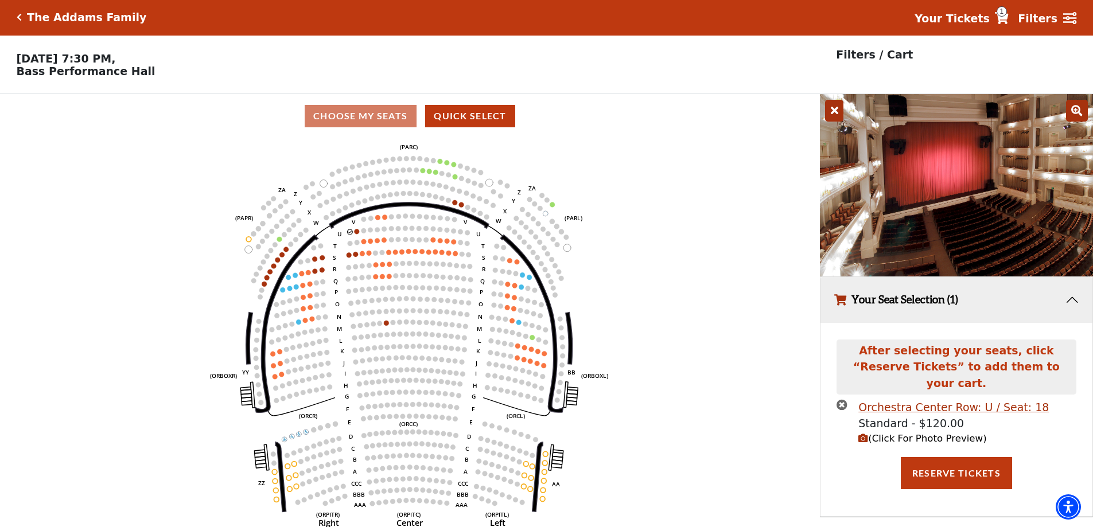
scroll to position [0, 0]
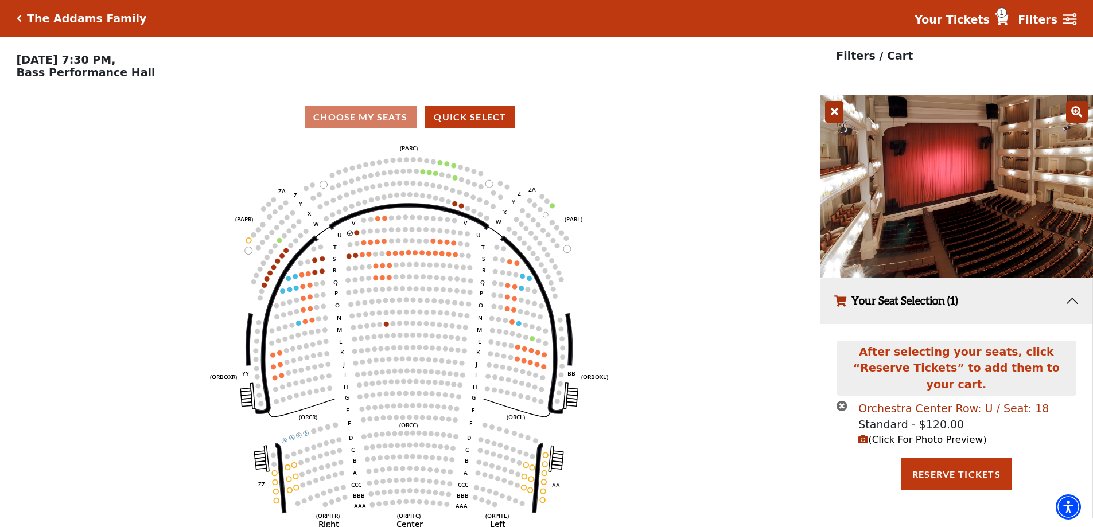
click at [939, 434] on span "(Click For Photo Preview)" at bounding box center [922, 439] width 128 height 11
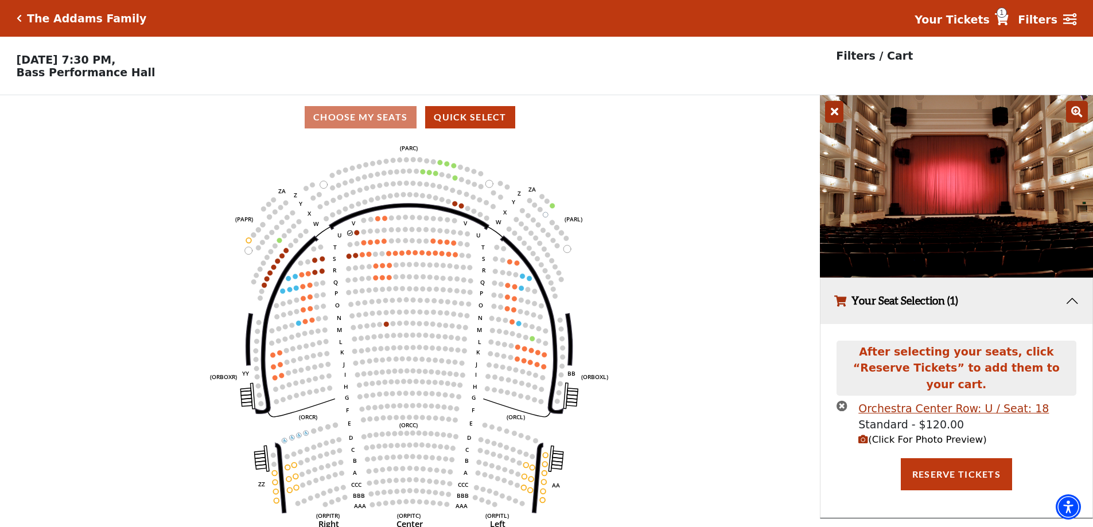
click at [842, 401] on icon "times-circle" at bounding box center [842, 406] width 11 height 11
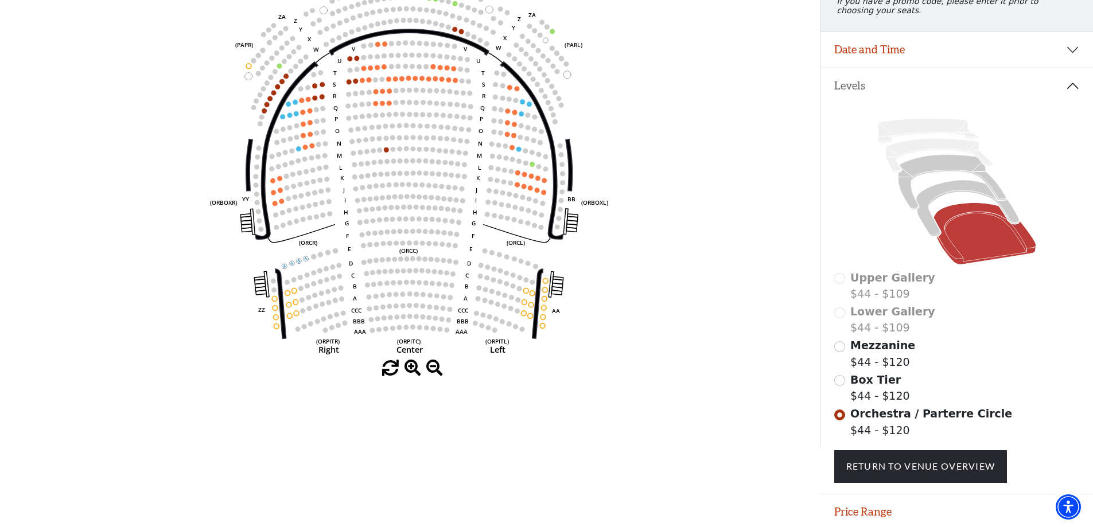
scroll to position [99, 0]
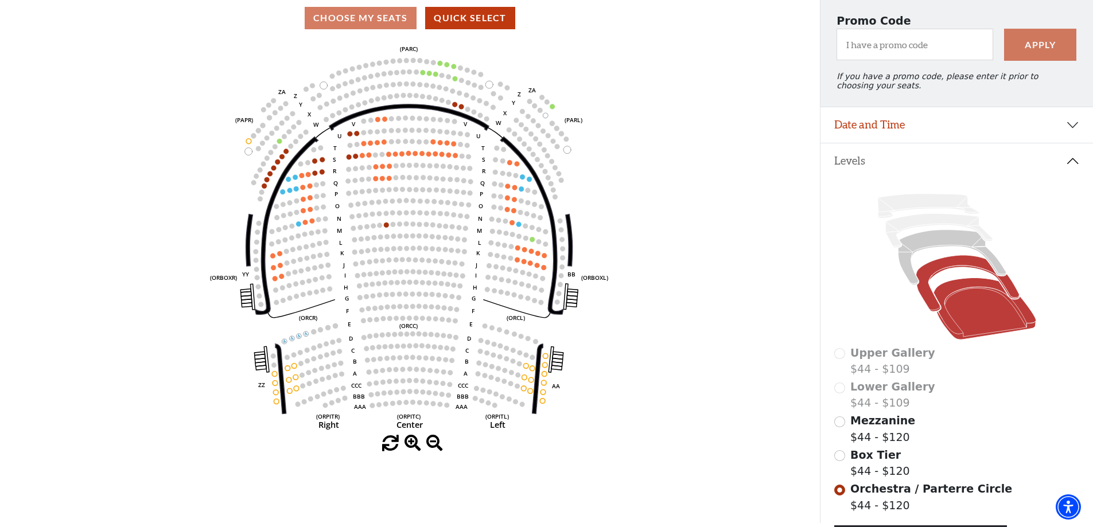
click at [958, 273] on icon at bounding box center [967, 284] width 103 height 56
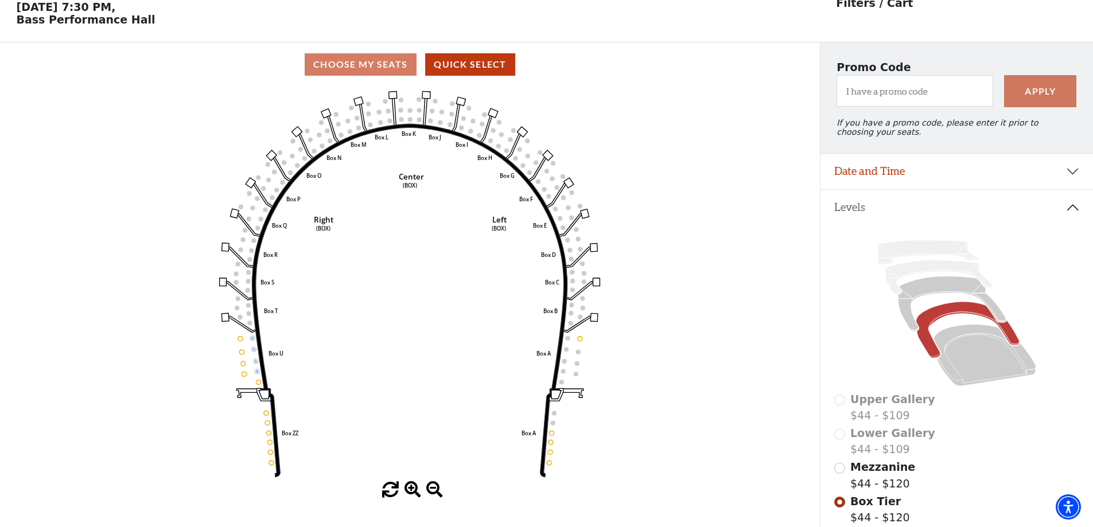
scroll to position [53, 0]
click at [962, 296] on icon at bounding box center [952, 303] width 108 height 55
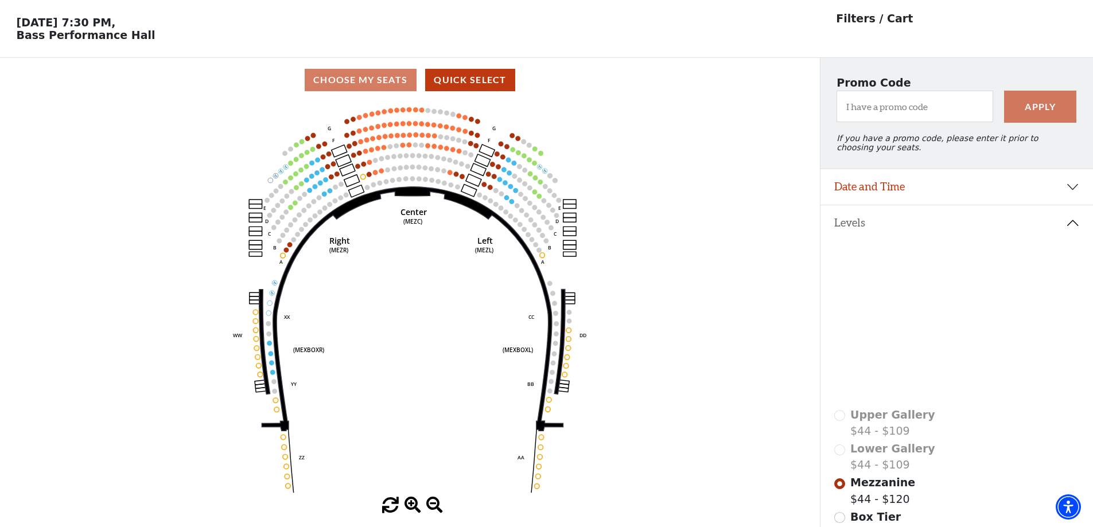
scroll to position [57, 0]
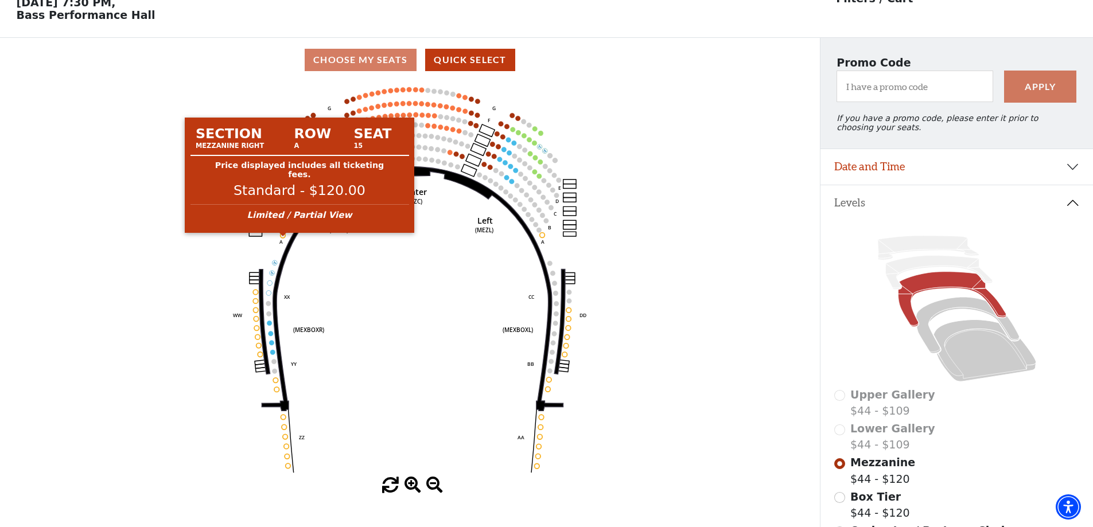
click at [284, 238] on circle at bounding box center [283, 235] width 5 height 5
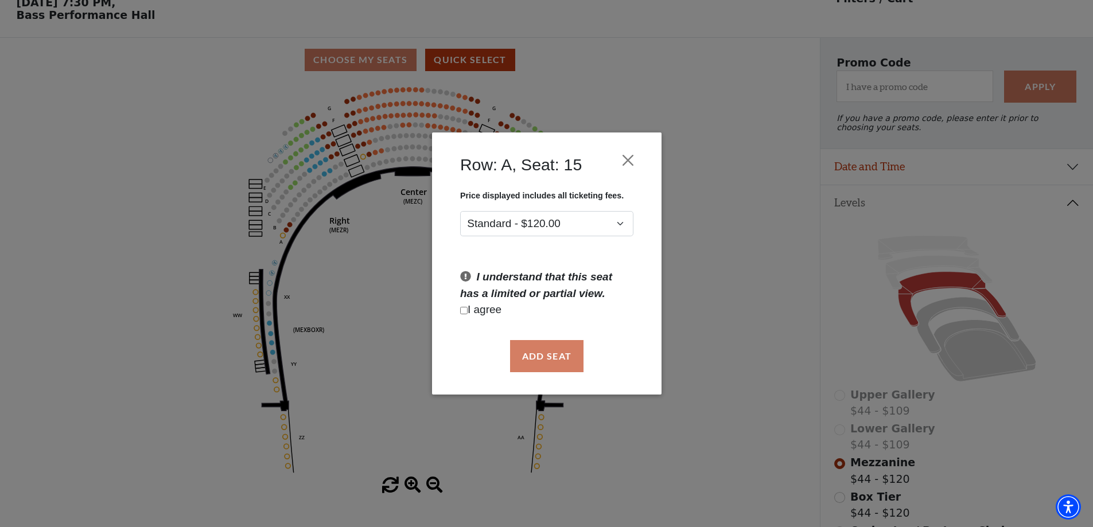
click at [468, 310] on p "I agree" at bounding box center [546, 310] width 173 height 17
click at [467, 312] on input "Checkbox field" at bounding box center [463, 310] width 7 height 7
checkbox input "true"
click at [541, 355] on button "Add Seat" at bounding box center [546, 356] width 73 height 32
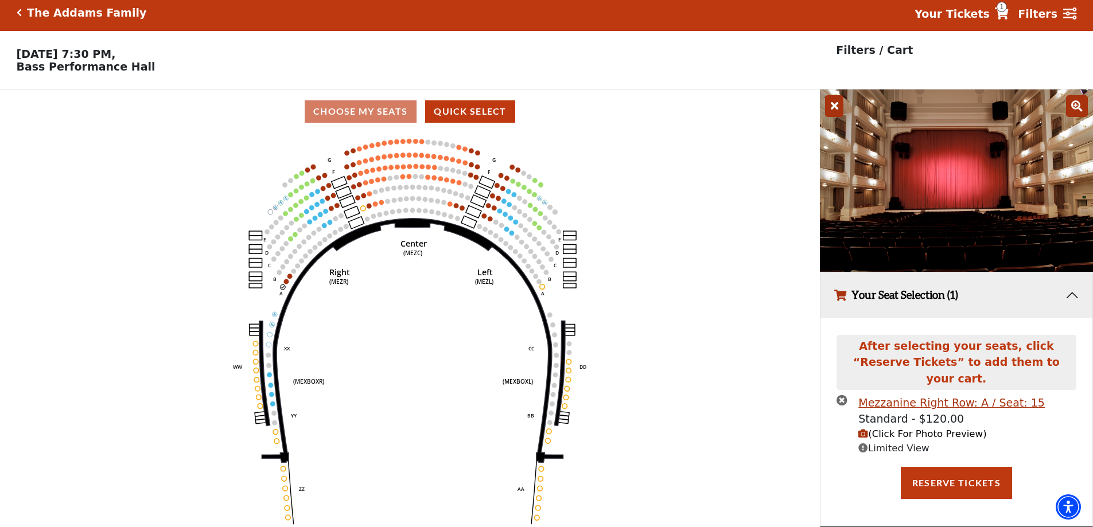
scroll to position [0, 0]
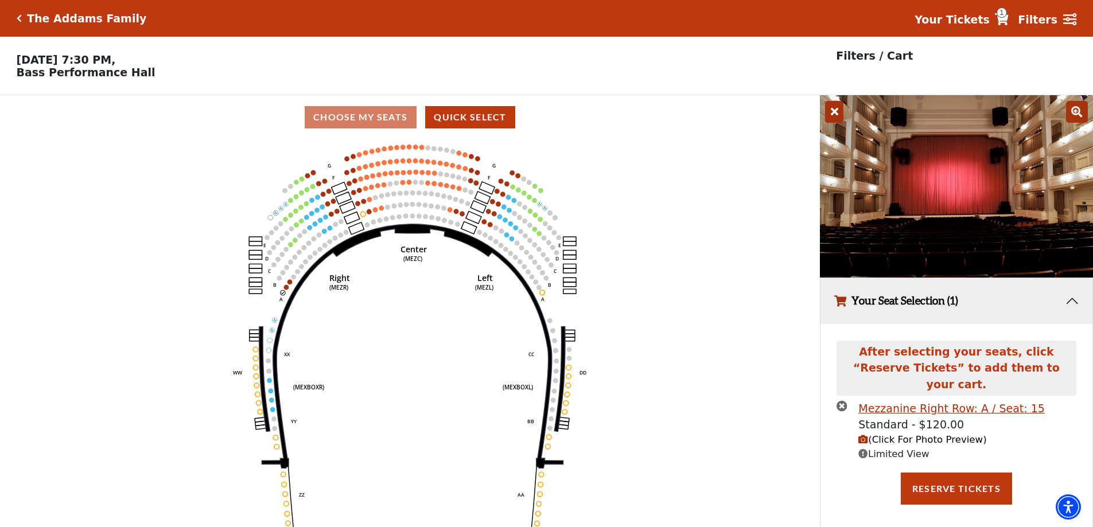
click at [930, 434] on span "(Click For Photo Preview)" at bounding box center [922, 439] width 128 height 11
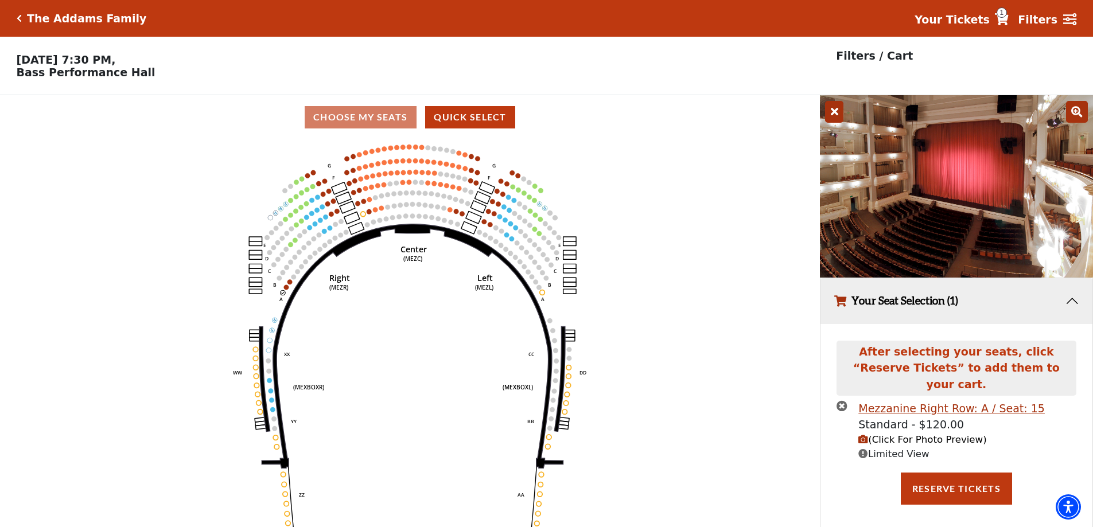
click at [846, 401] on icon "times-circle" at bounding box center [842, 406] width 11 height 11
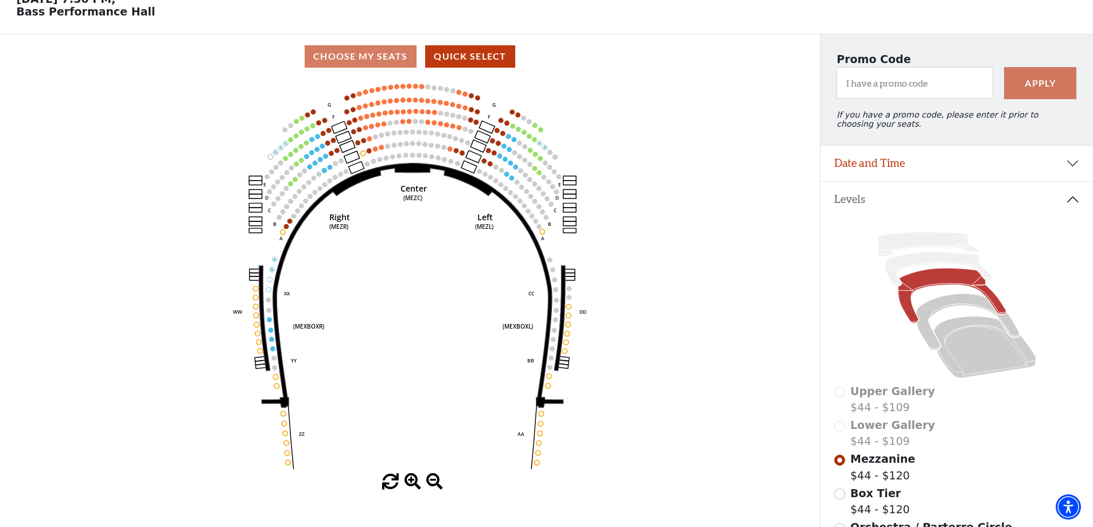
scroll to position [42, 0]
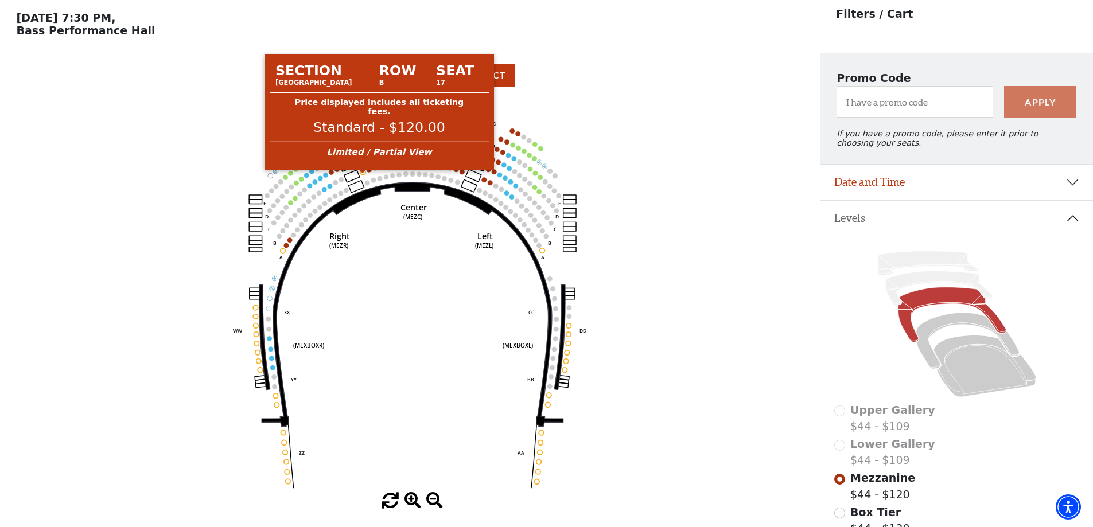
click at [364, 175] on circle at bounding box center [363, 172] width 5 height 5
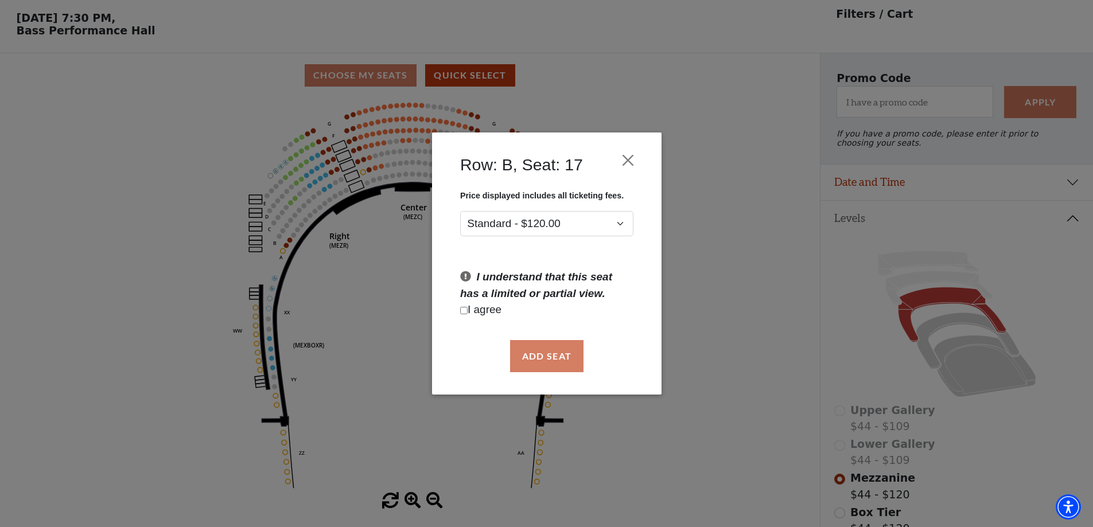
click at [465, 313] on input "Checkbox field" at bounding box center [463, 310] width 7 height 7
checkbox input "true"
click at [544, 353] on button "Add Seat" at bounding box center [546, 356] width 73 height 32
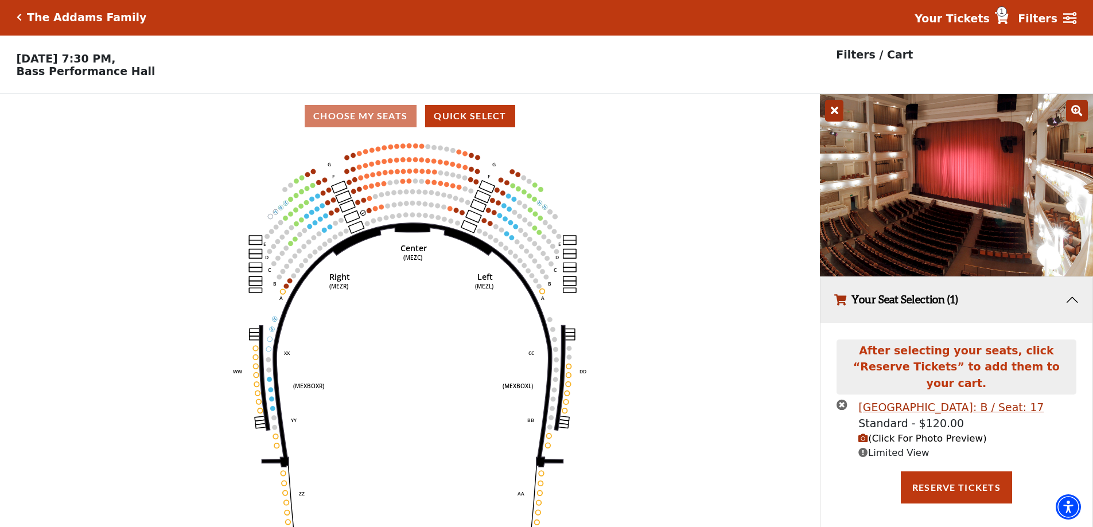
scroll to position [0, 0]
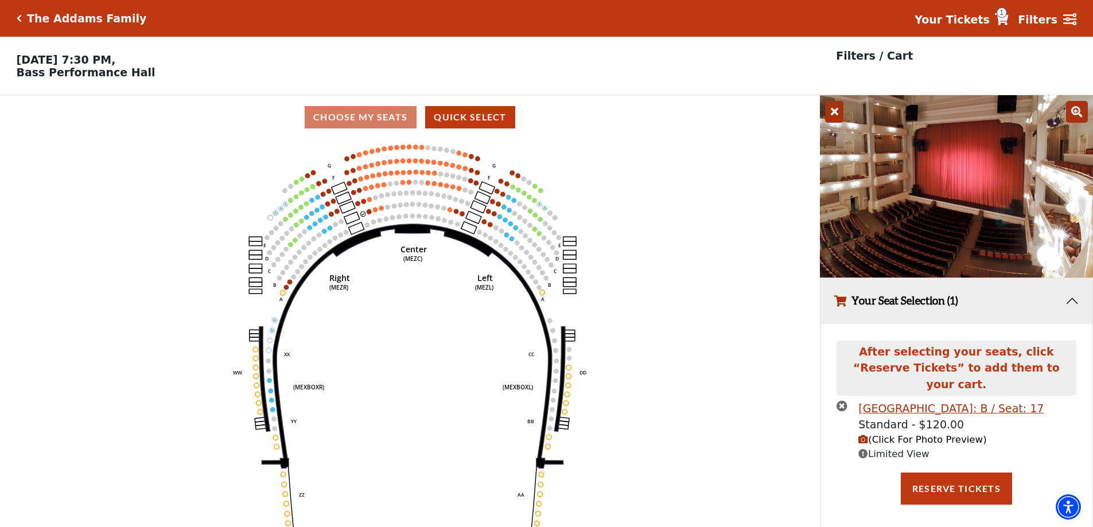
click at [931, 434] on span "(Click For Photo Preview)" at bounding box center [922, 439] width 128 height 11
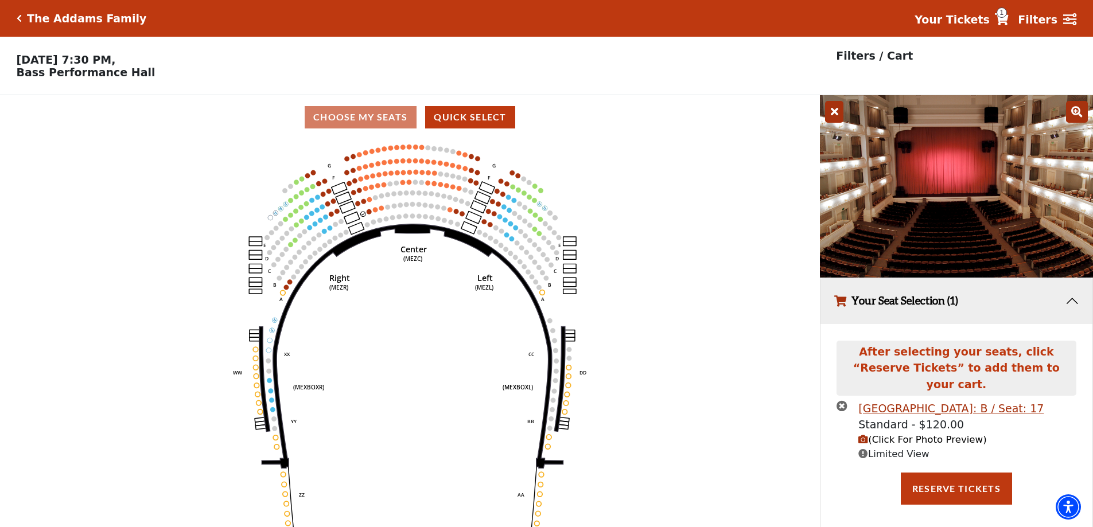
click at [840, 401] on icon "times-circle" at bounding box center [842, 406] width 11 height 11
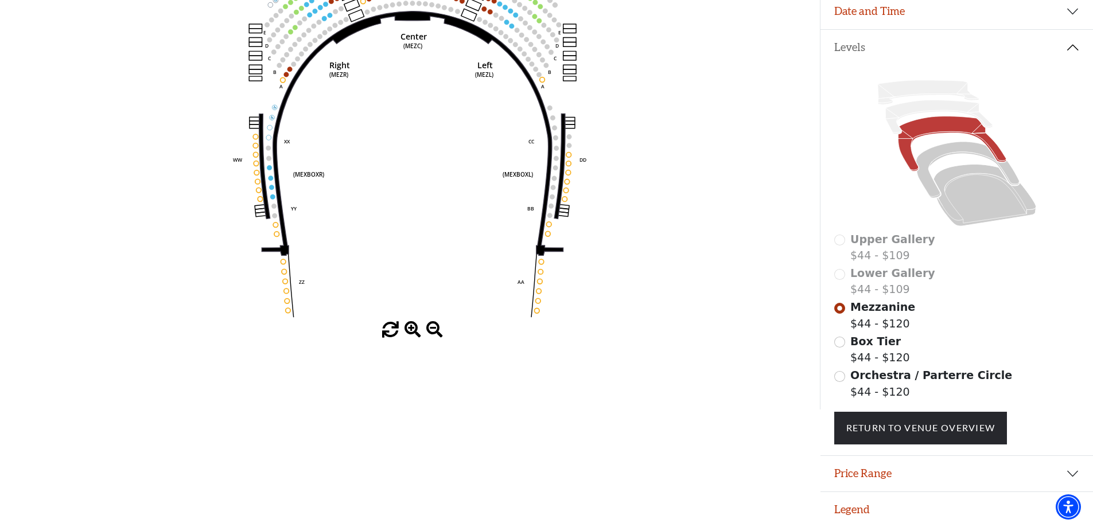
scroll to position [42, 0]
